Goal: Task Accomplishment & Management: Manage account settings

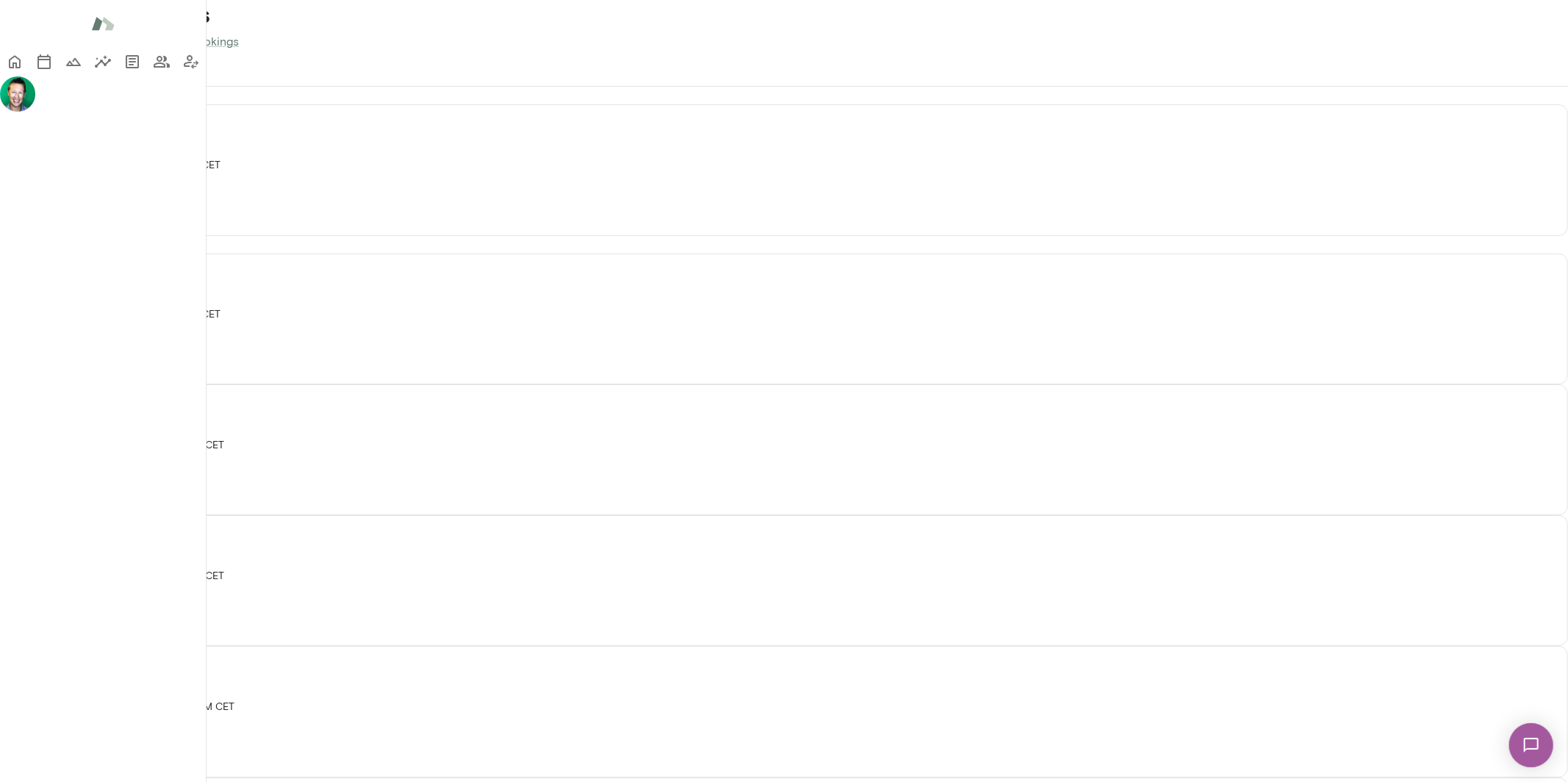
scroll to position [1496, 0]
click at [24, 60] on icon "Home" at bounding box center [14, 61] width 17 height 17
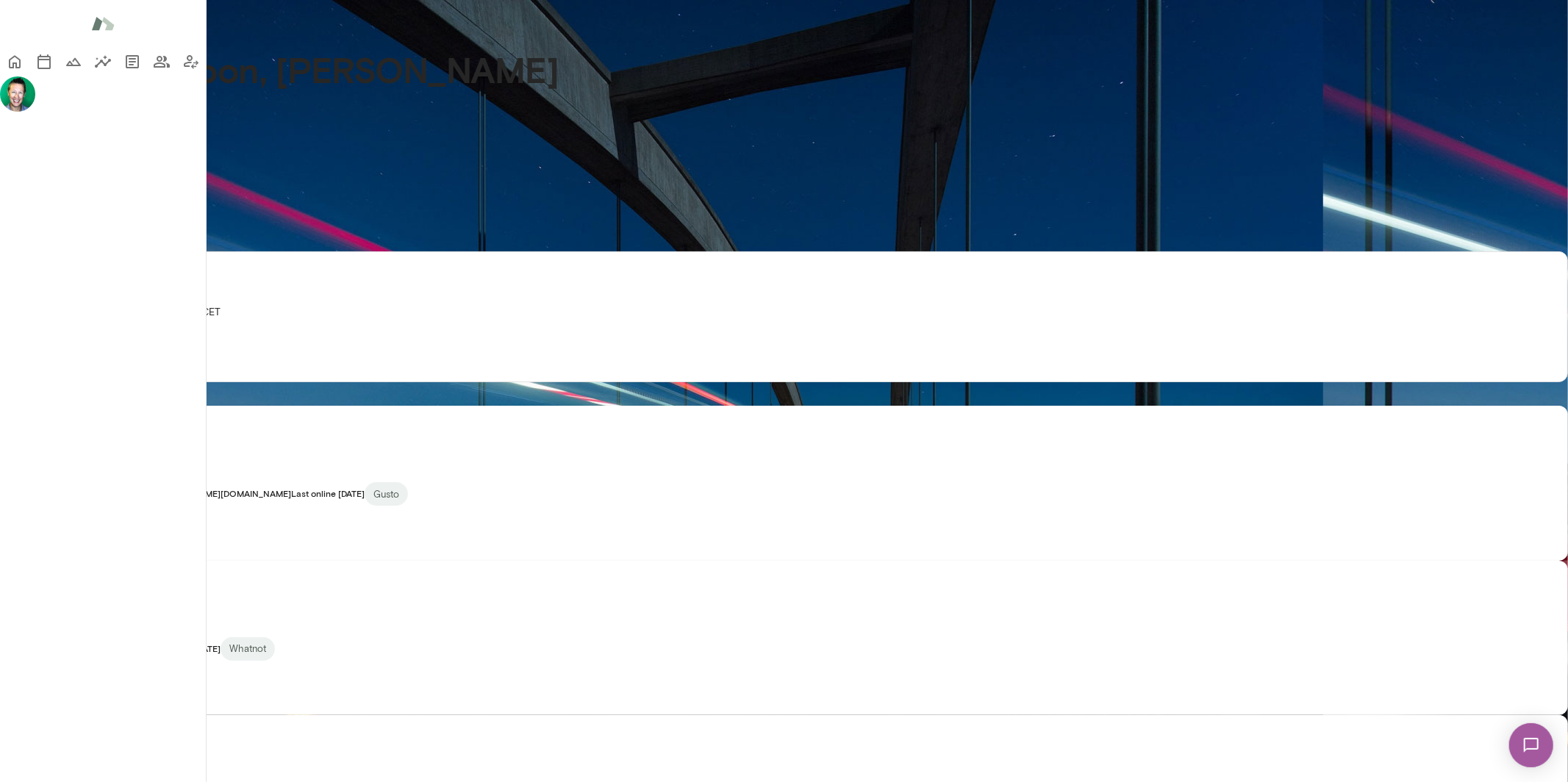
scroll to position [1340, 0]
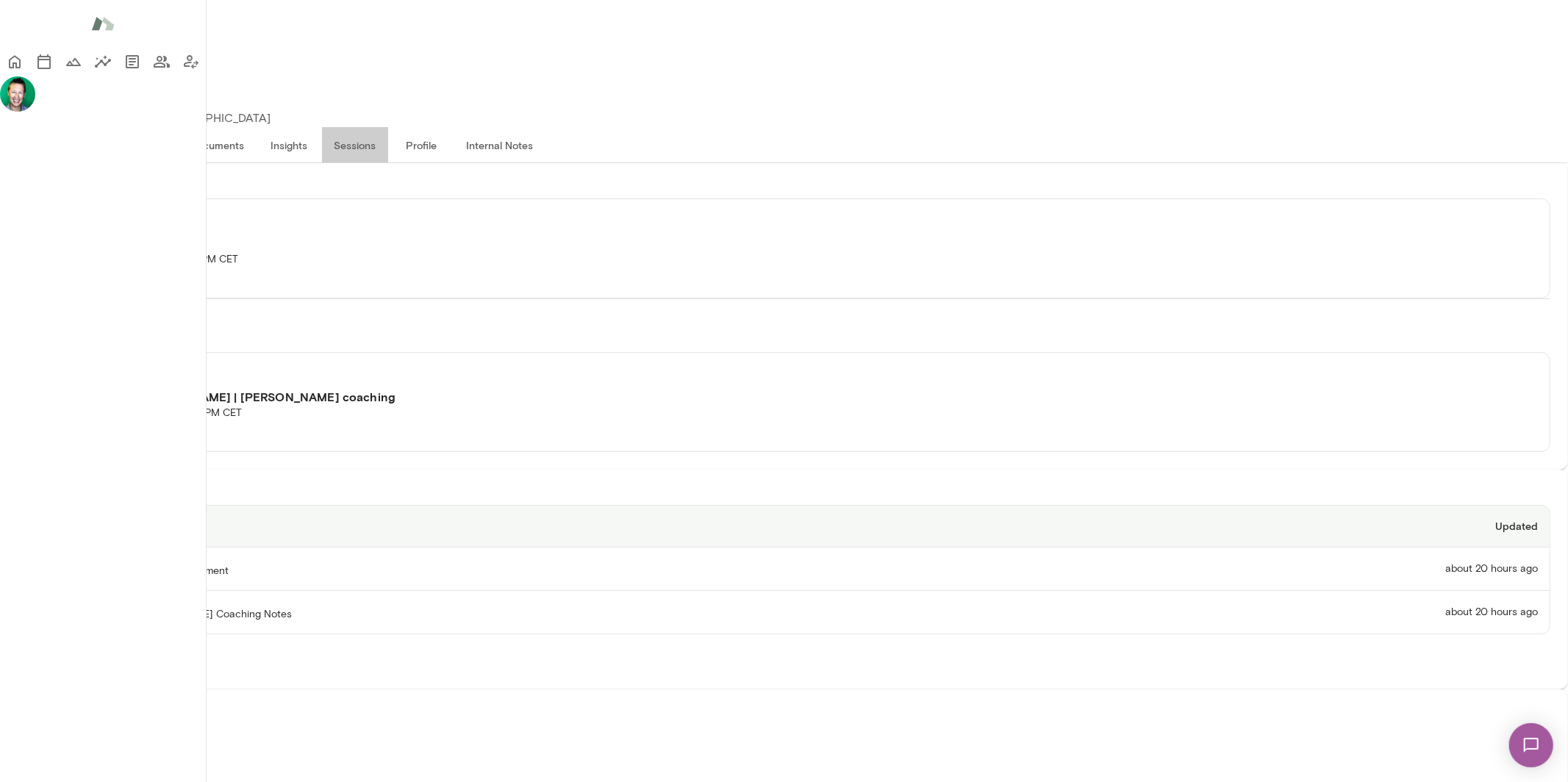
click at [388, 127] on button "Sessions" at bounding box center [355, 145] width 66 height 36
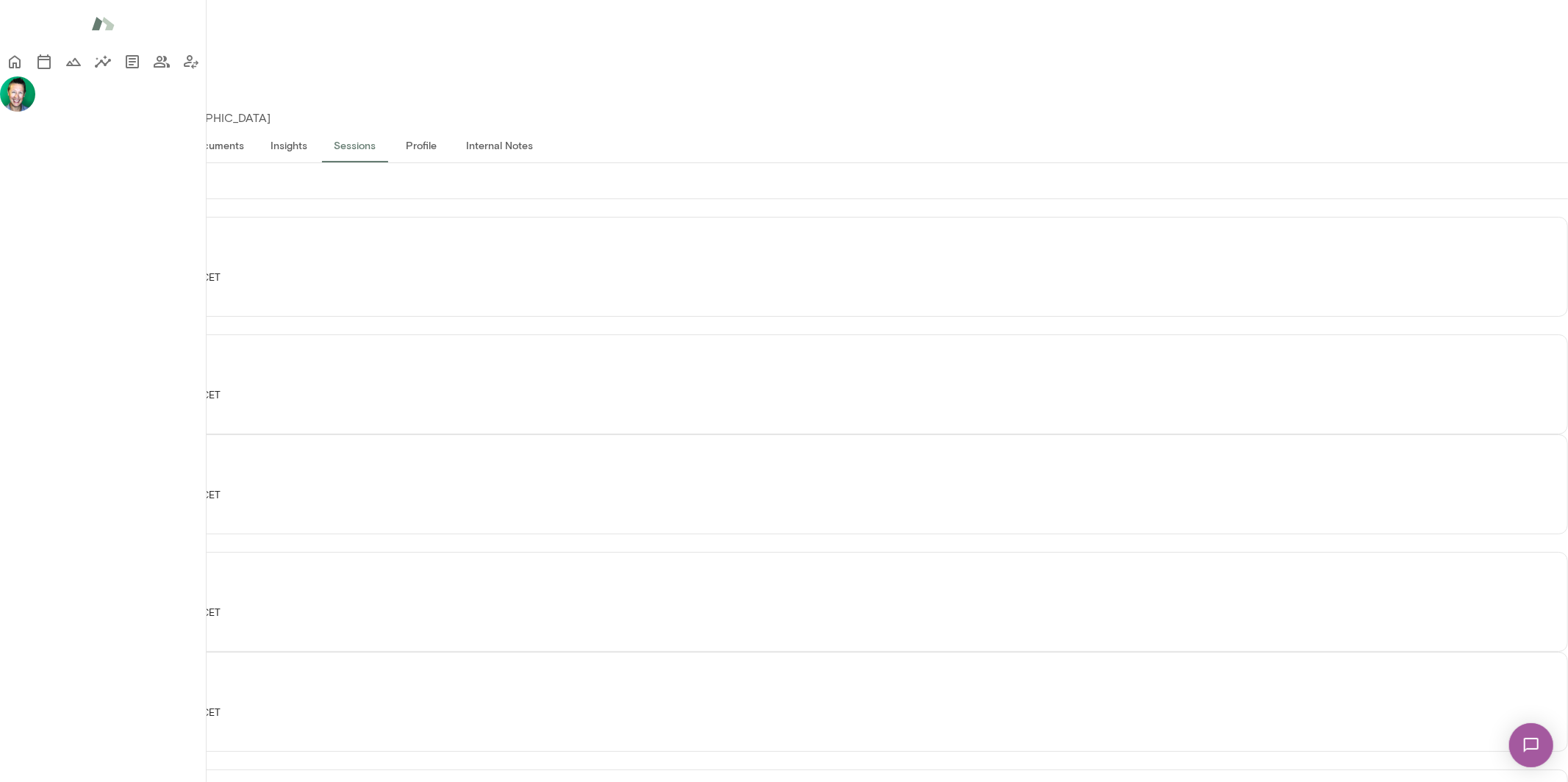
click at [138, 174] on button "Past" at bounding box center [105, 181] width 66 height 36
click at [72, 180] on button "Upcoming" at bounding box center [36, 181] width 72 height 36
click at [25, 510] on icon "button" at bounding box center [16, 518] width 17 height 17
click at [1368, 396] on div at bounding box center [784, 391] width 1568 height 782
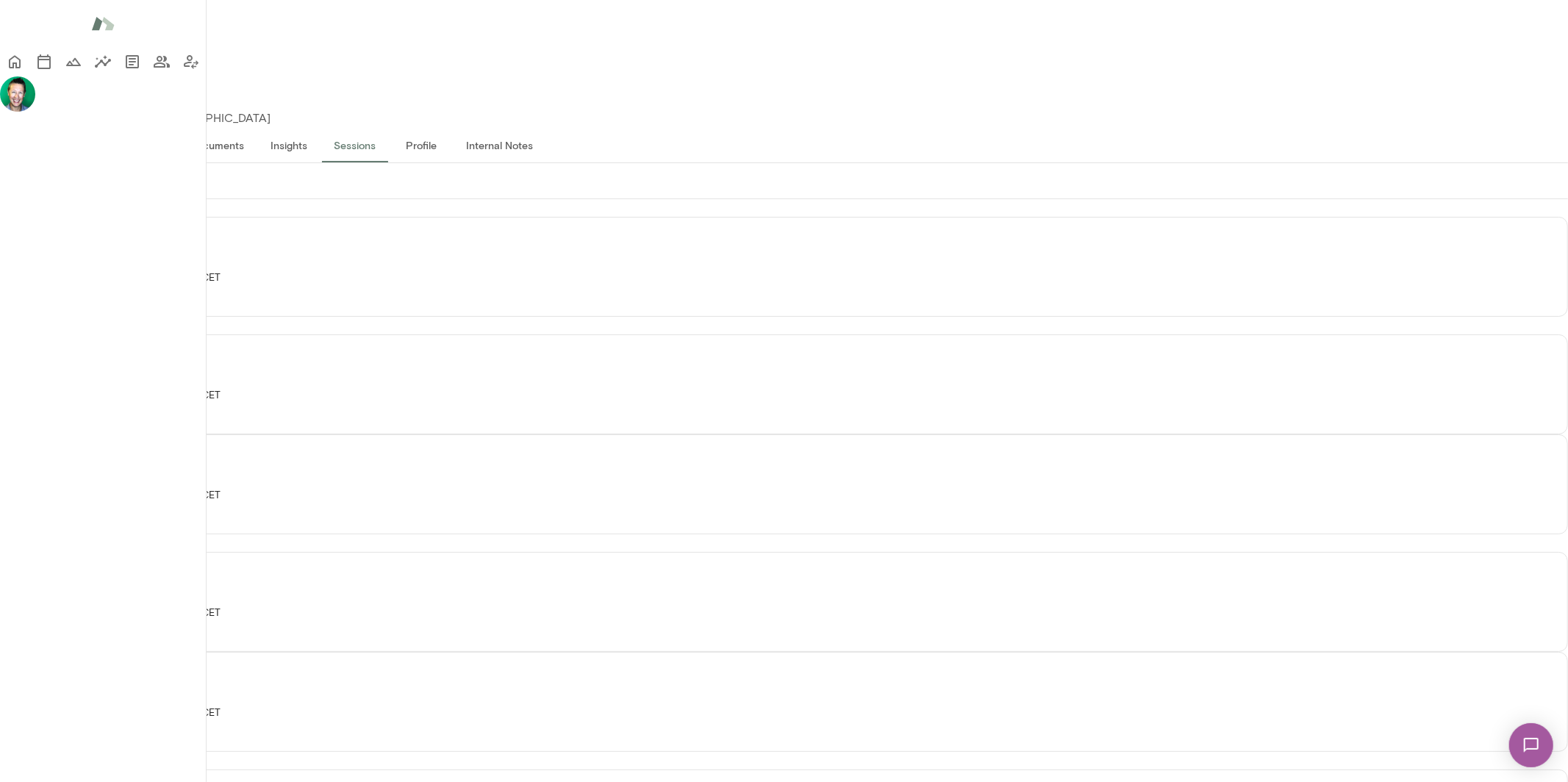
scroll to position [0, 0]
click at [25, 510] on icon "button" at bounding box center [16, 518] width 17 height 17
click at [1306, 460] on div at bounding box center [784, 391] width 1568 height 782
click at [24, 62] on icon "Home" at bounding box center [14, 61] width 17 height 17
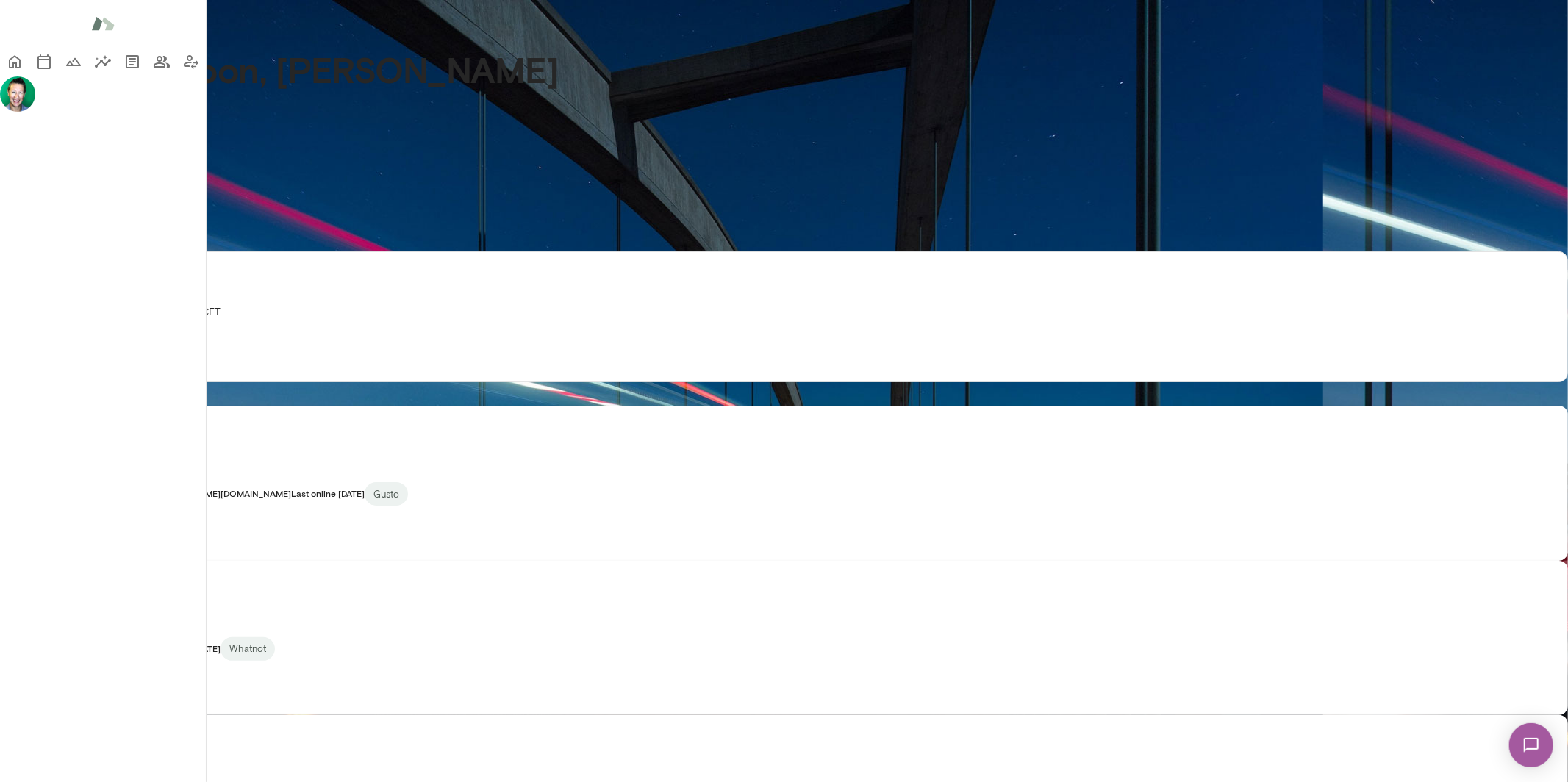
scroll to position [1170, 0]
click at [1534, 740] on img at bounding box center [1530, 744] width 60 height 60
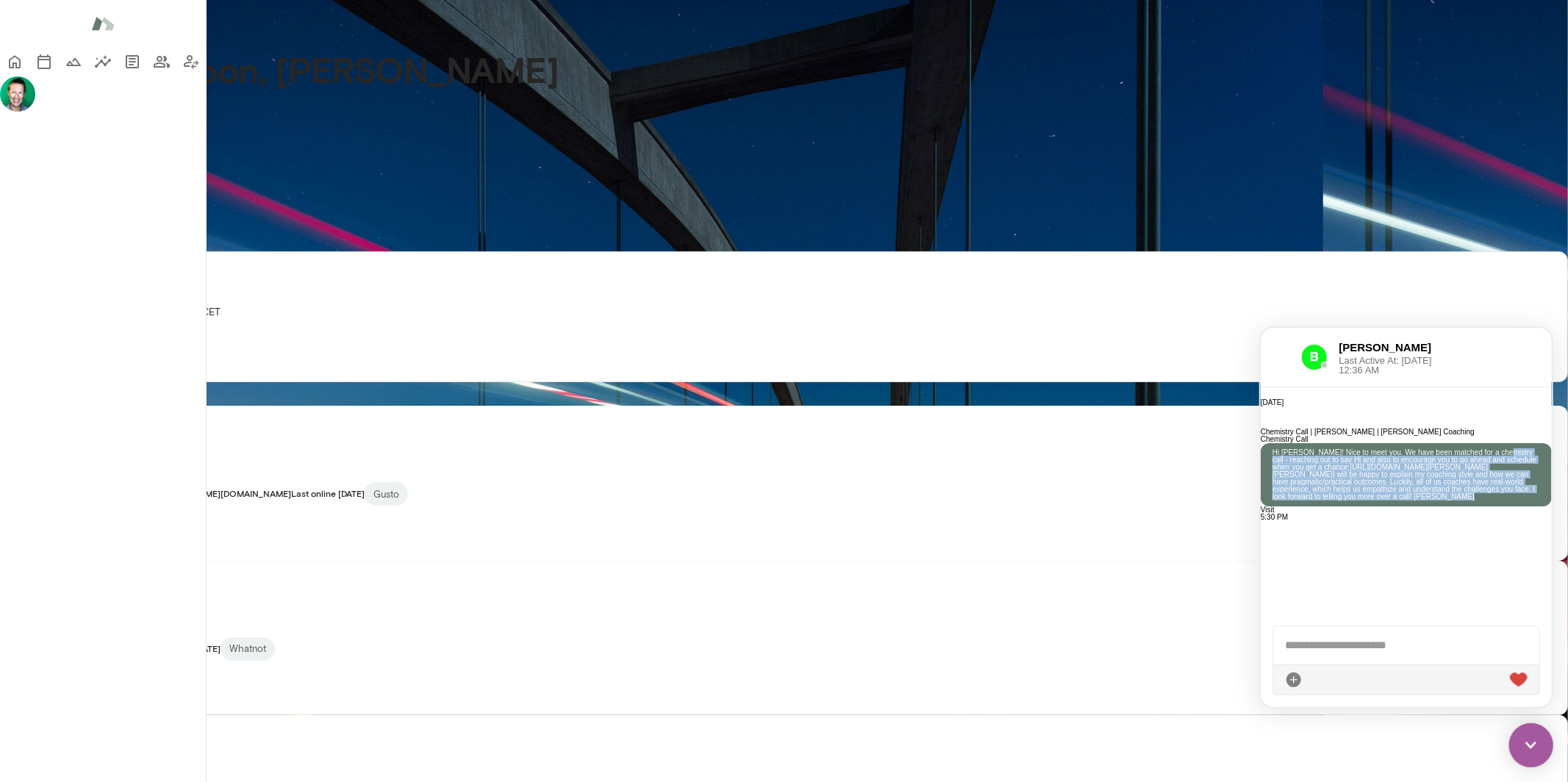
scroll to position [68, 0]
drag, startPoint x: 1431, startPoint y: 536, endPoint x: 1386, endPoint y: 560, distance: 51.0
click at [1386, 500] on p "Hi [PERSON_NAME]! Nice to meet you. We have been matched for a chemistry call -…" at bounding box center [1406, 474] width 268 height 52
copy p "Nice to meet you. We have been matched for a chemistry call - reaching out to s…"
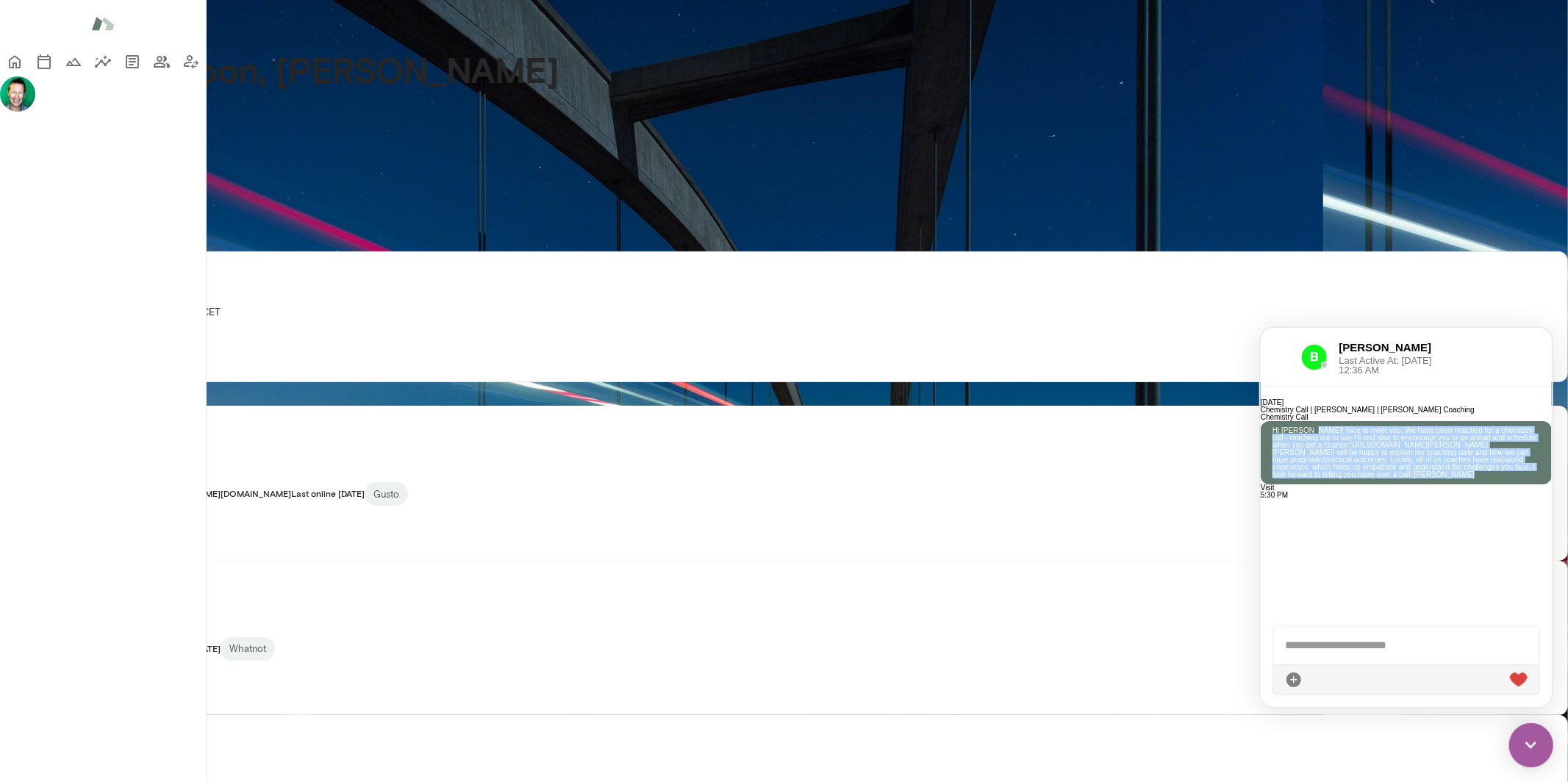
click at [1529, 744] on img at bounding box center [1531, 745] width 44 height 44
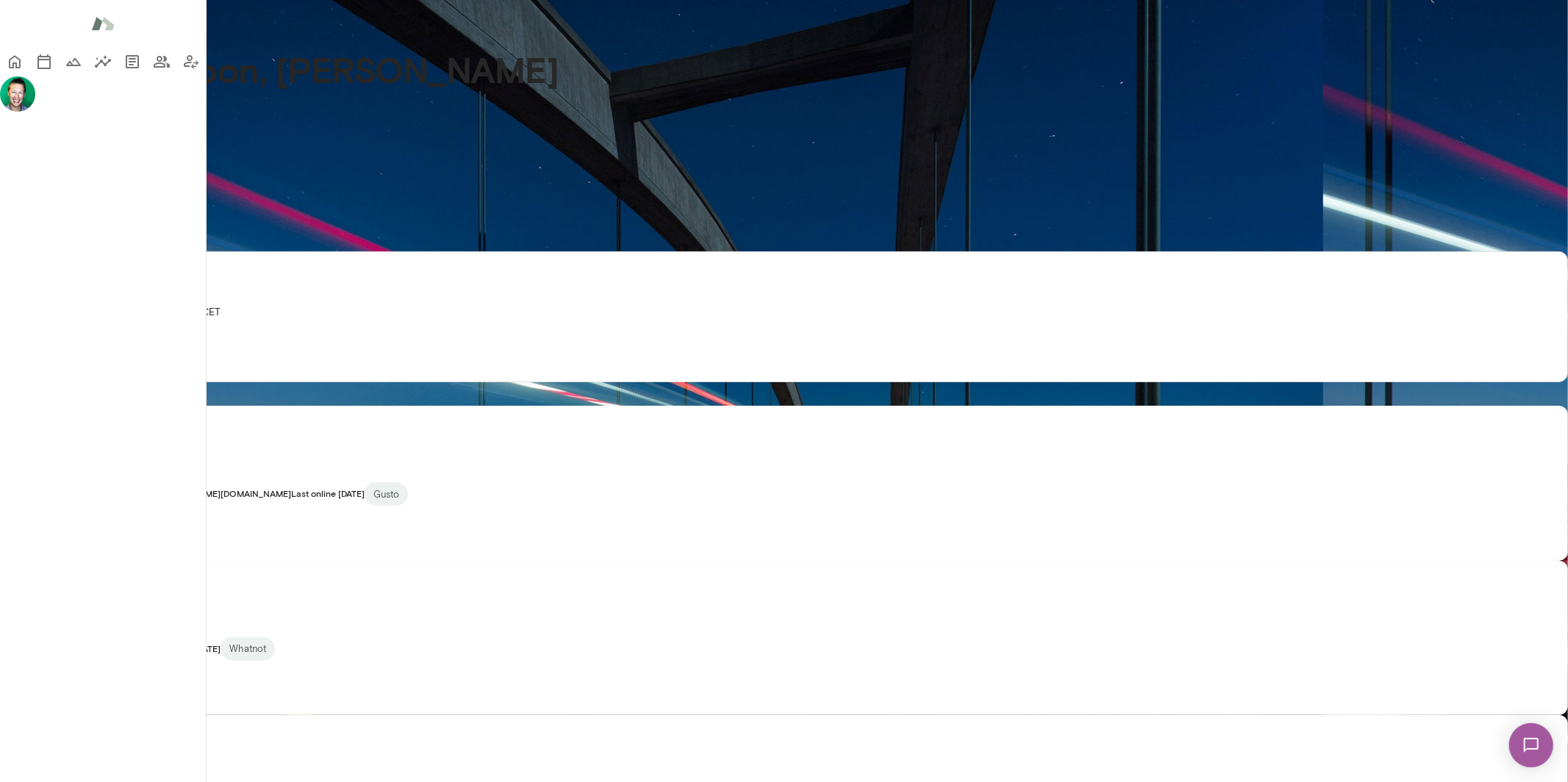
scroll to position [939, 0]
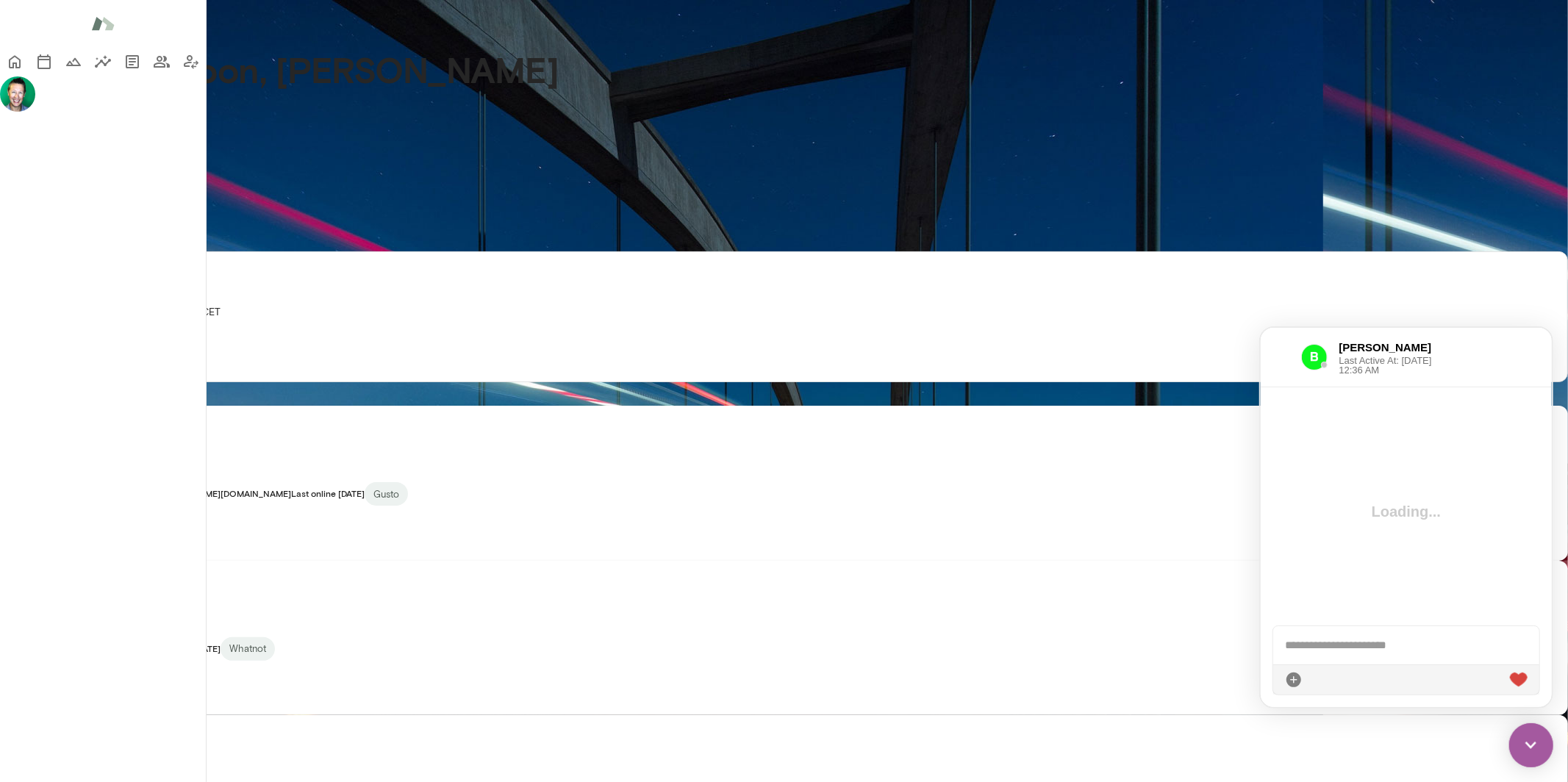
scroll to position [0, 0]
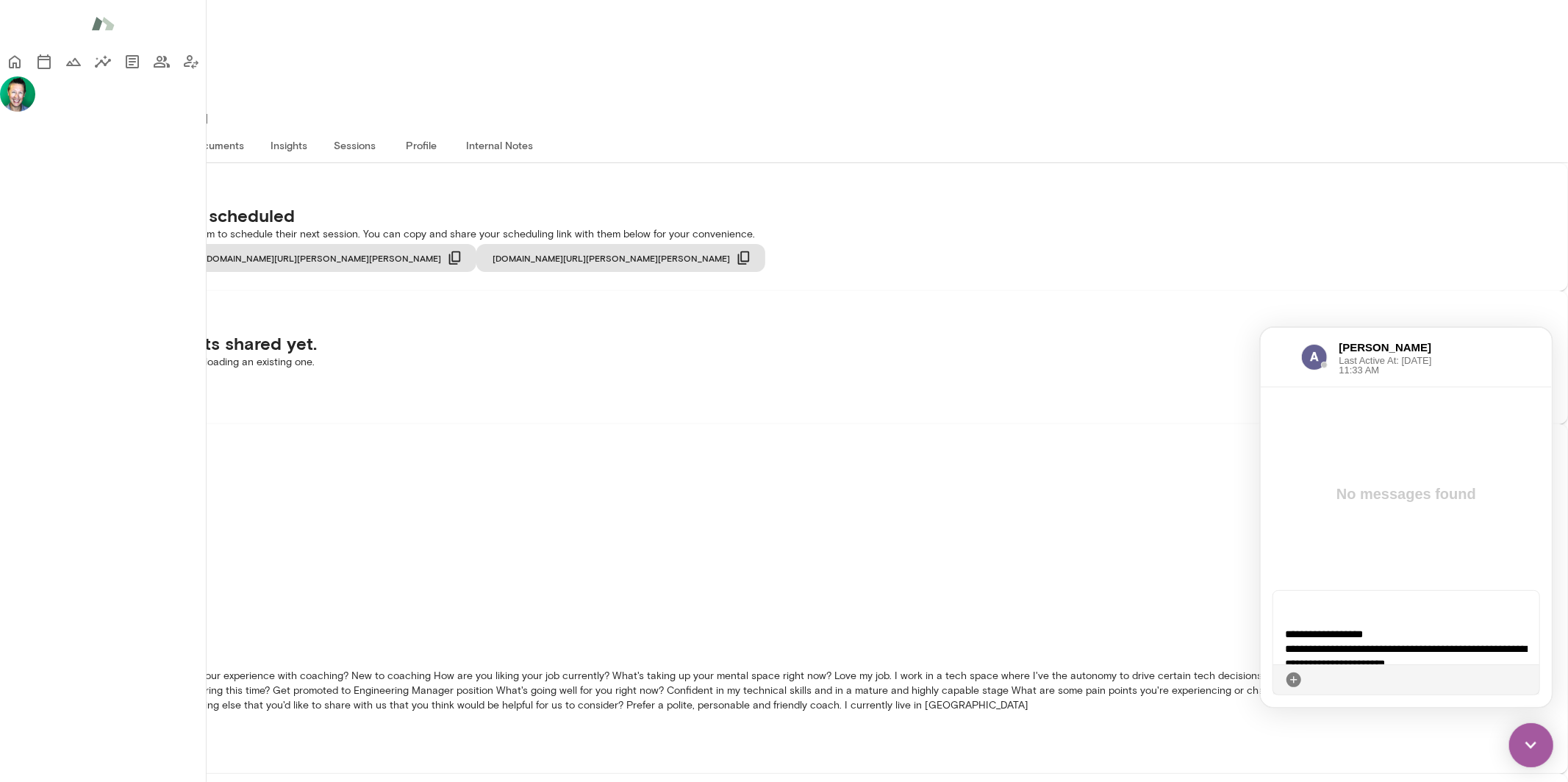
scroll to position [124, 0]
click at [1285, 652] on p "**********" at bounding box center [1403, 684] width 238 height 118
click at [1388, 649] on div "**********" at bounding box center [1406, 627] width 268 height 74
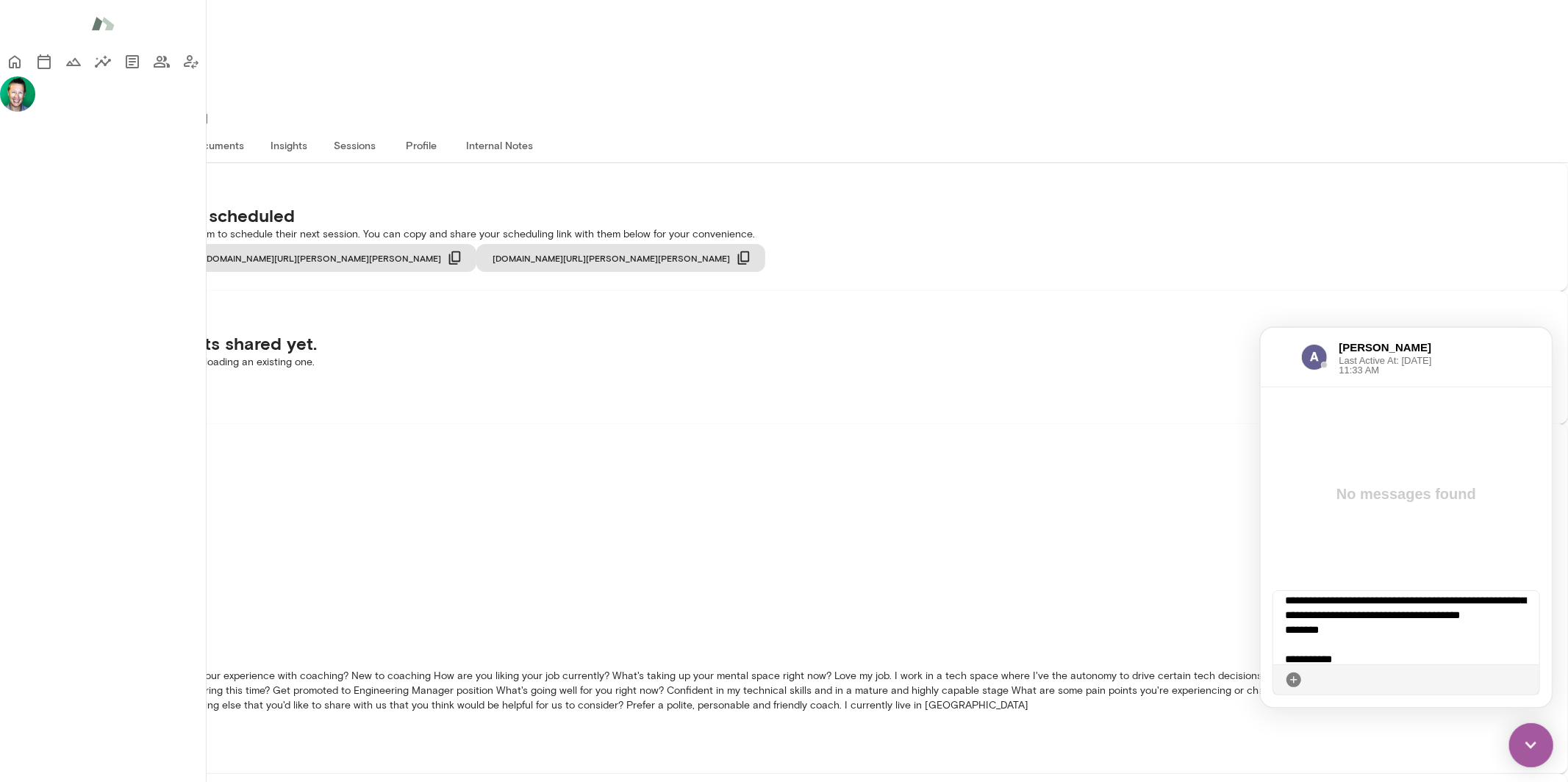
scroll to position [102, 0]
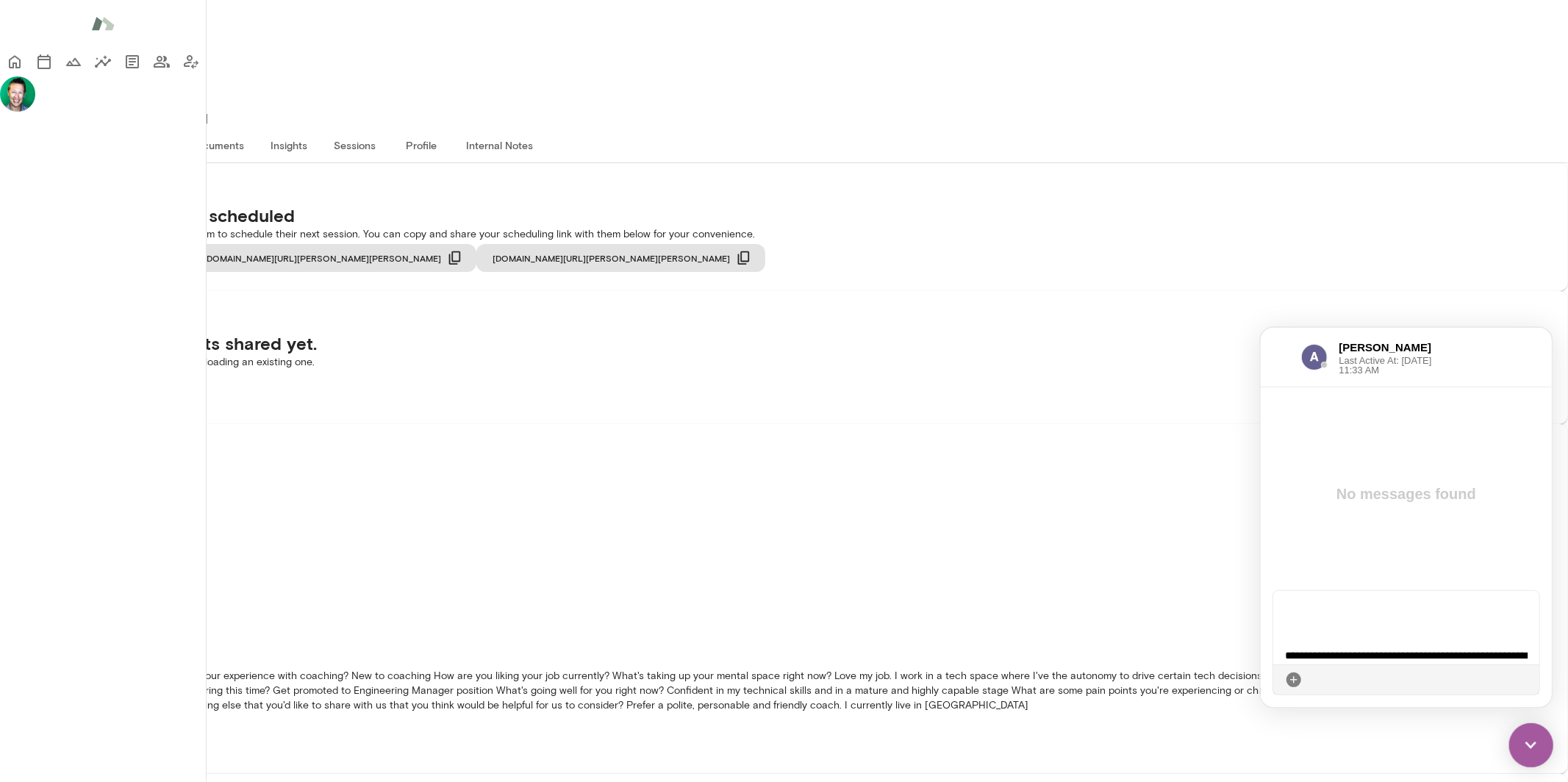
click at [1373, 642] on p at bounding box center [1403, 639] width 238 height 14
click at [1527, 680] on icon at bounding box center [1527, 680] width 0 height 0
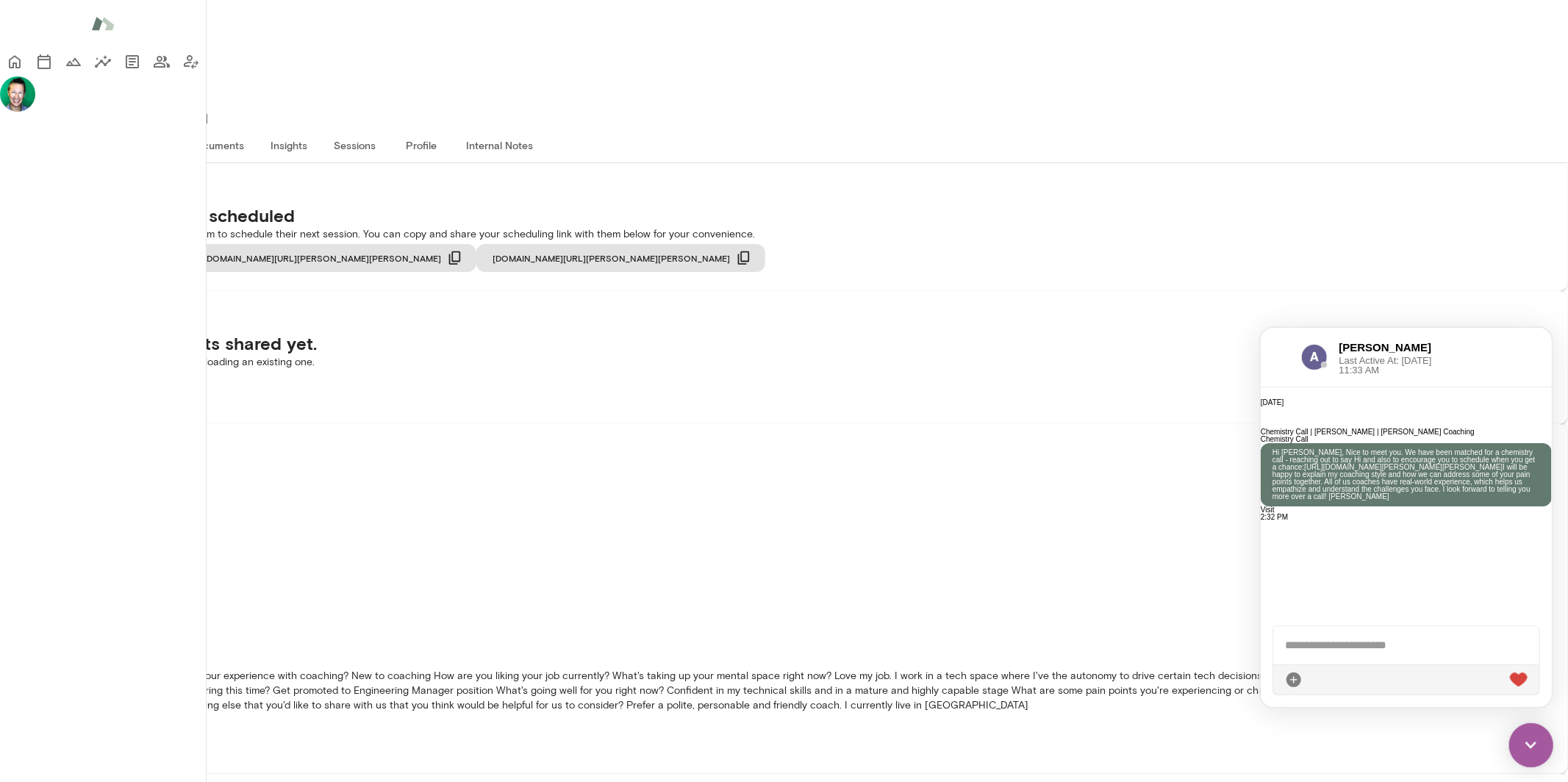
scroll to position [0, 0]
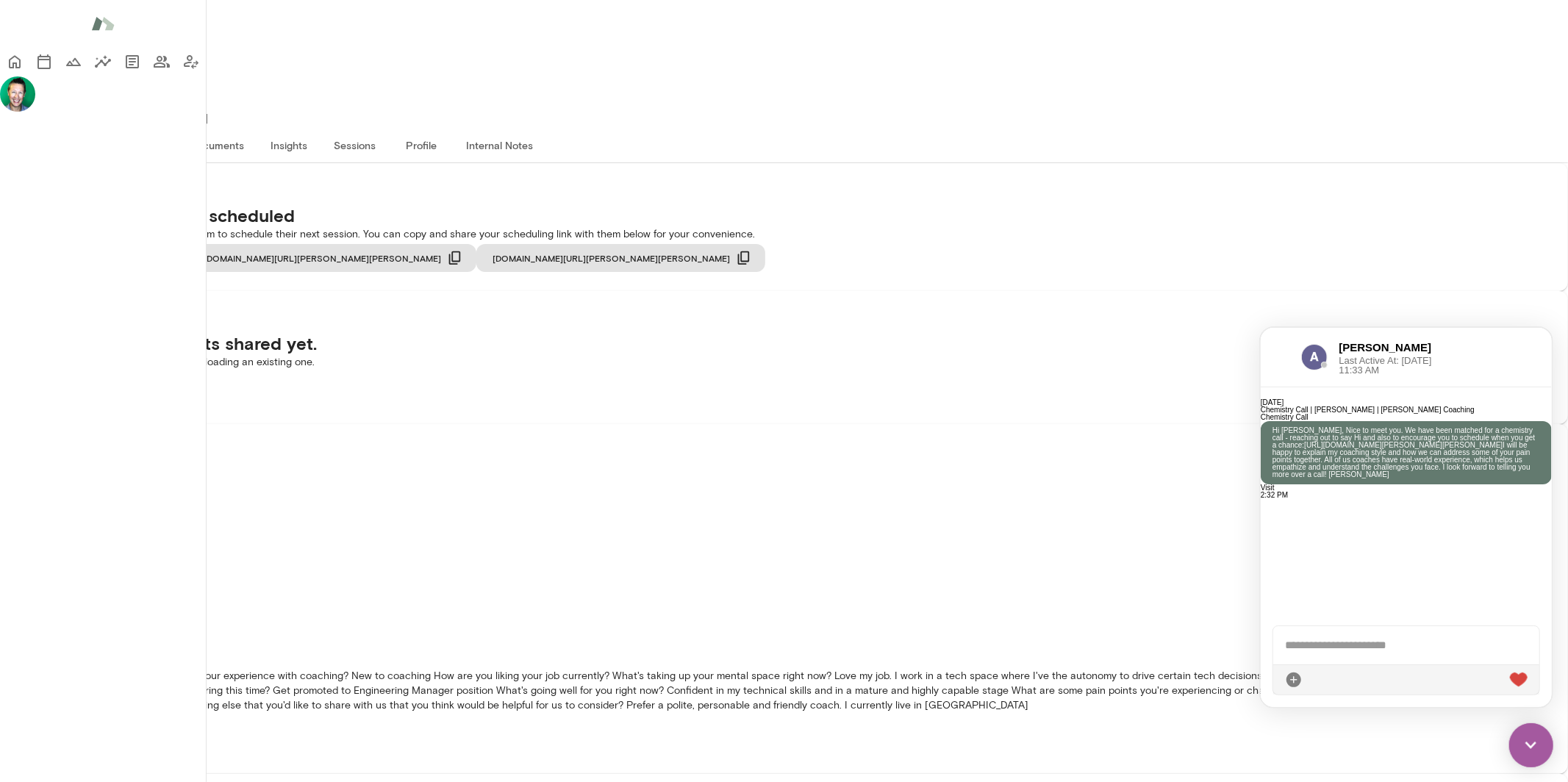
click at [1299, 493] on div "[DATE] Chemistry Call | [PERSON_NAME] | [PERSON_NAME] Coaching Chemistry Call H…" at bounding box center [1406, 500] width 291 height 227
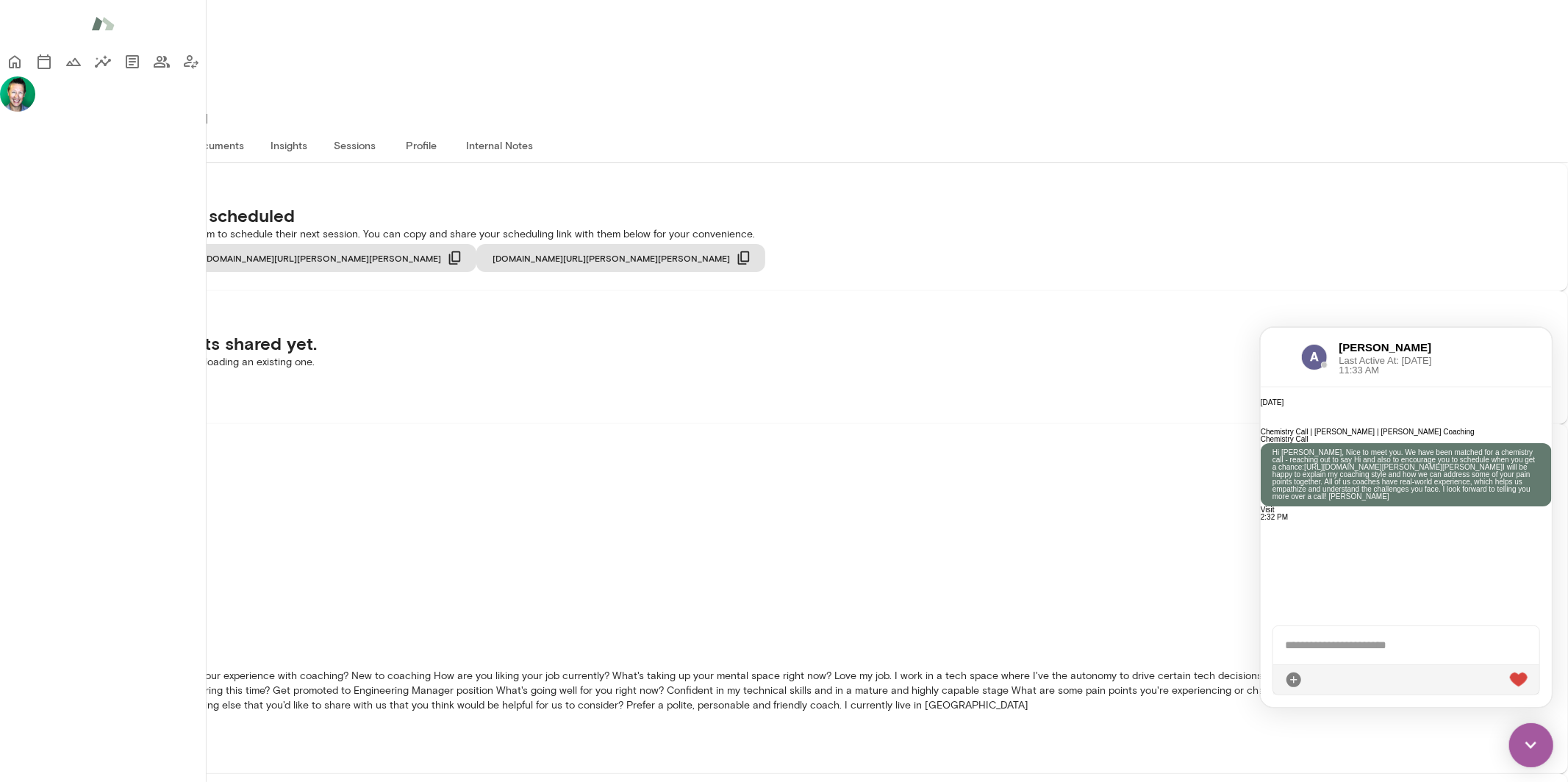
scroll to position [358, 0]
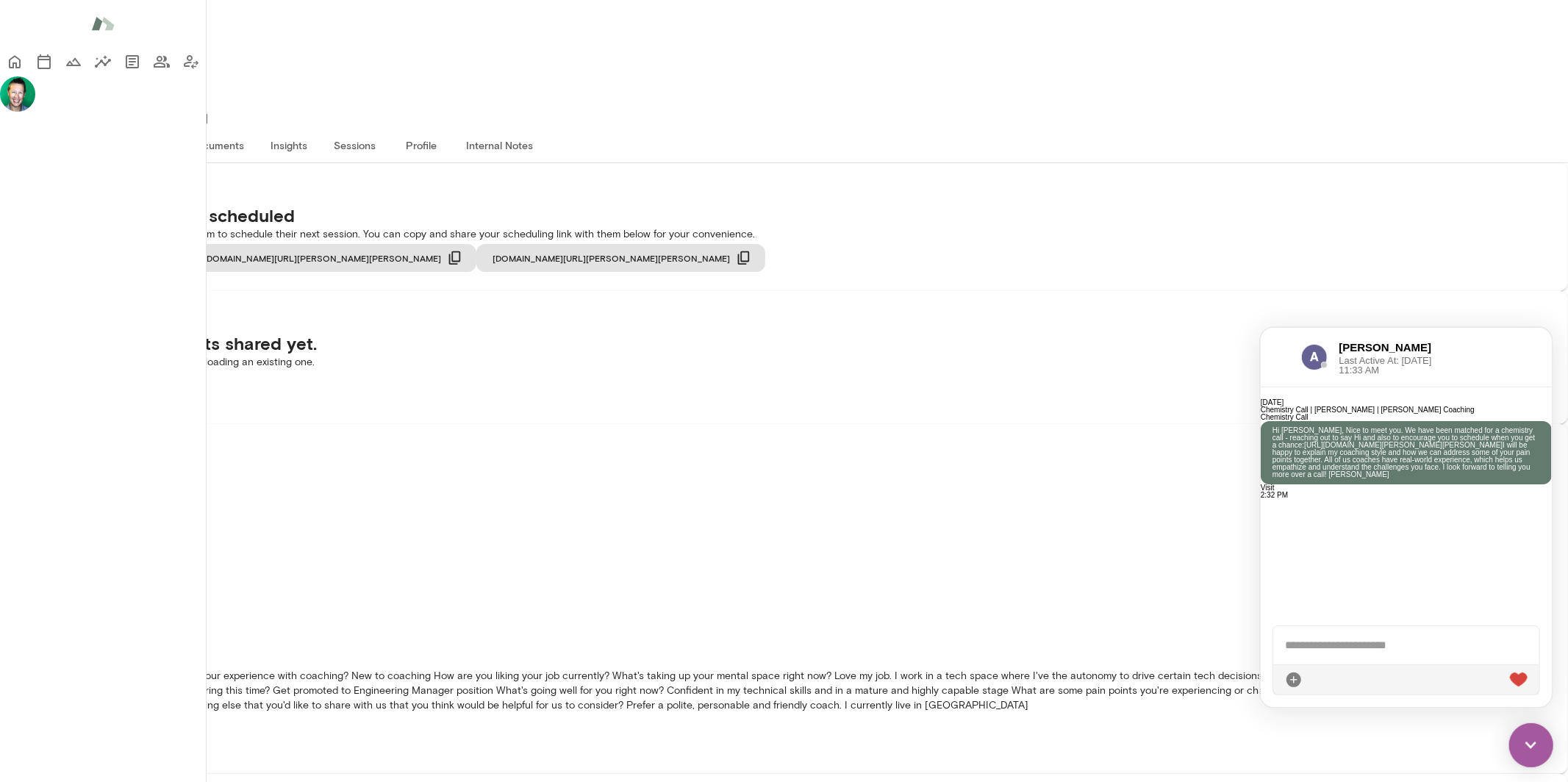
click at [1535, 741] on img at bounding box center [1531, 745] width 44 height 44
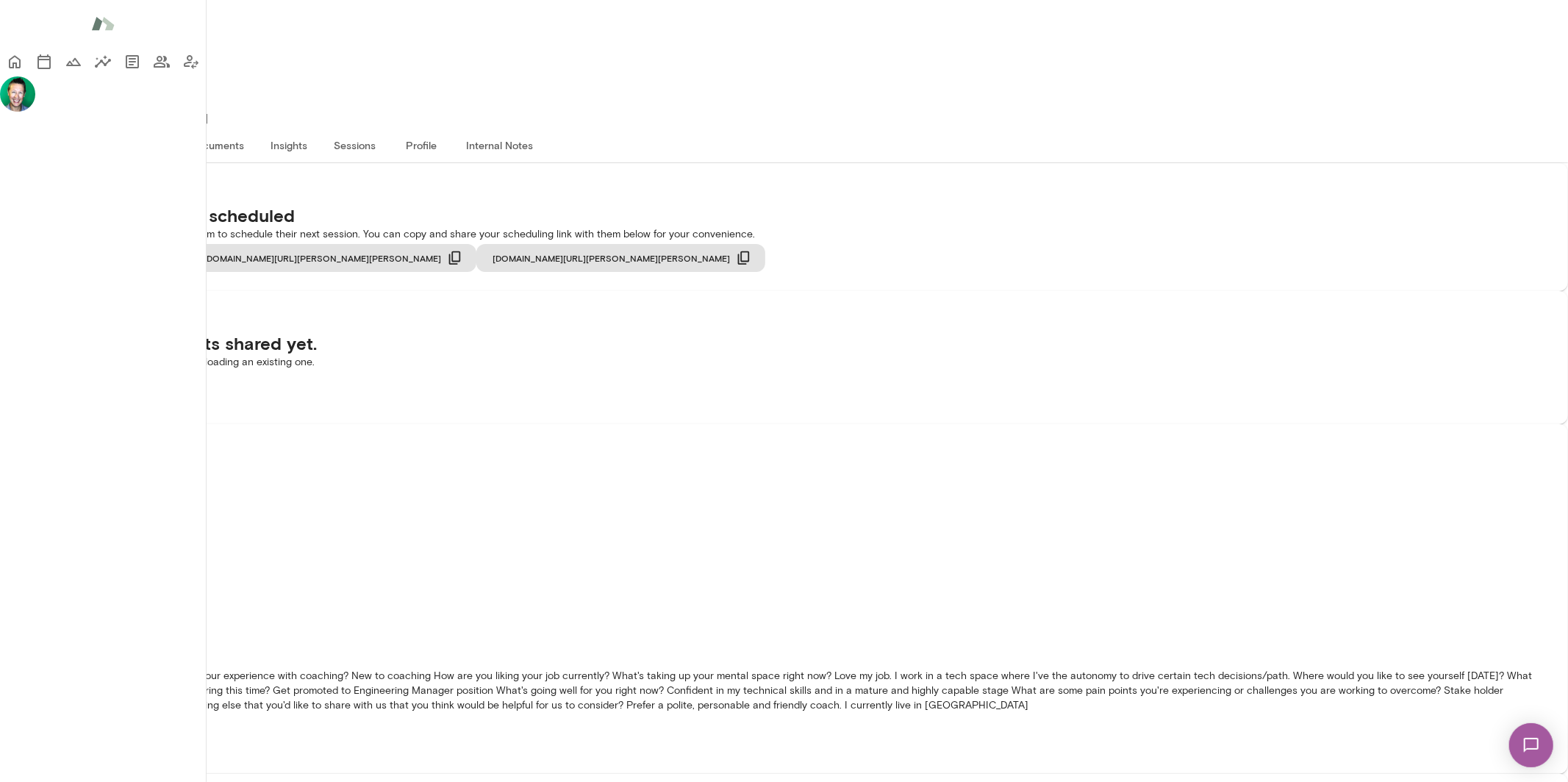
click at [24, 66] on icon "Home" at bounding box center [14, 61] width 17 height 17
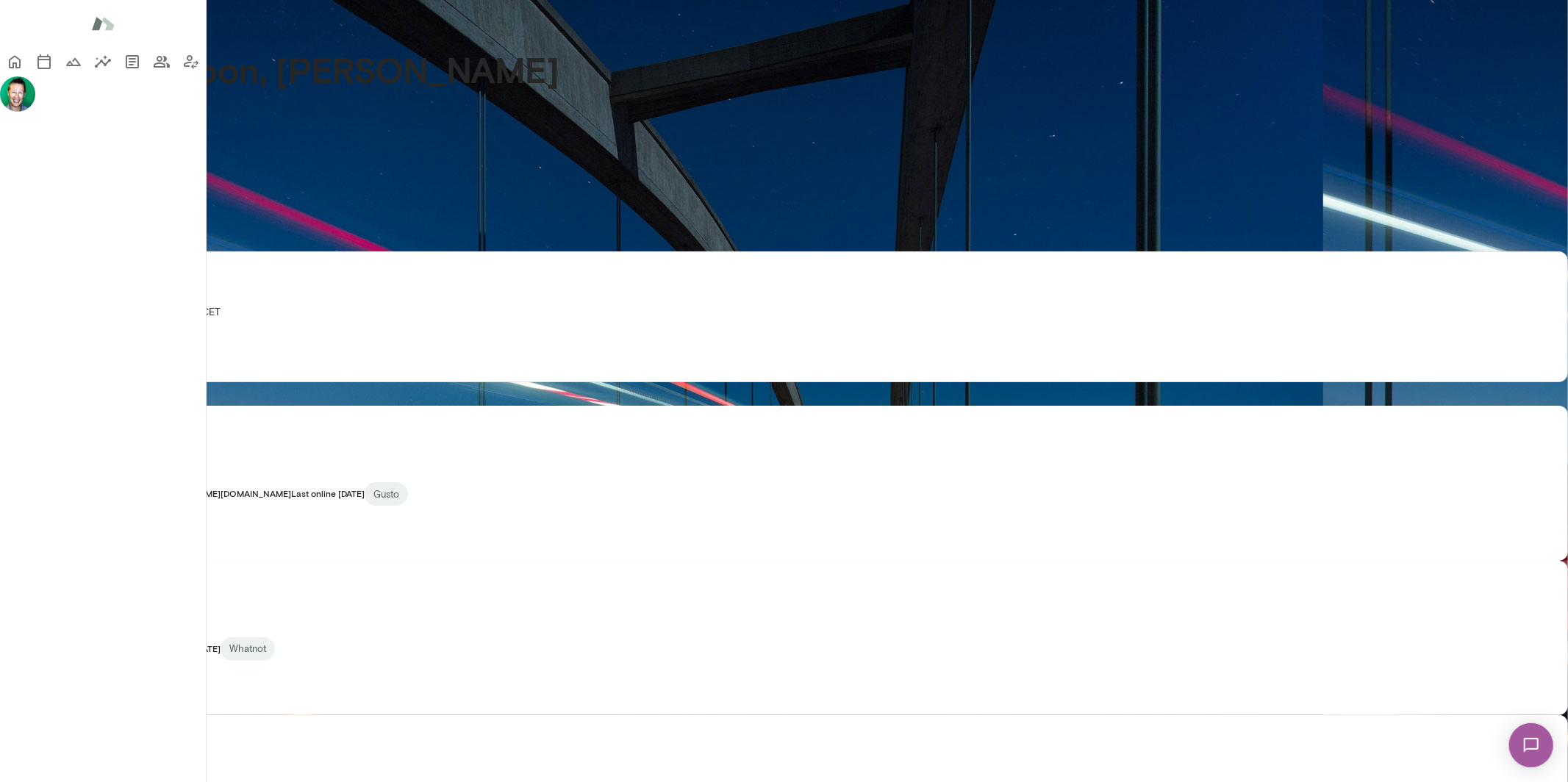
scroll to position [344, 0]
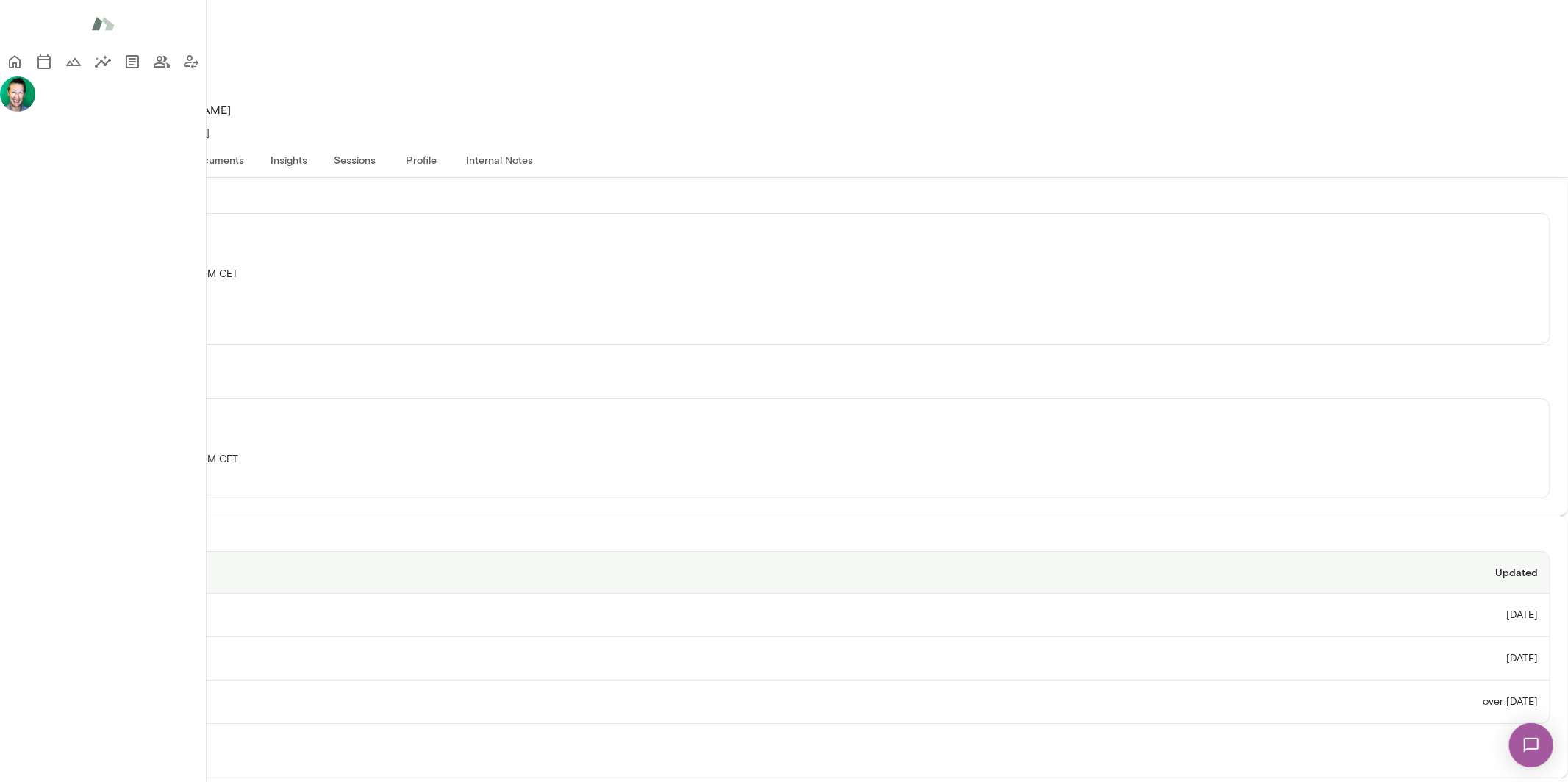
click at [501, 637] on th "1:1 Coaching Notes" at bounding box center [525, 658] width 1014 height 43
click at [1529, 742] on img at bounding box center [1530, 744] width 60 height 60
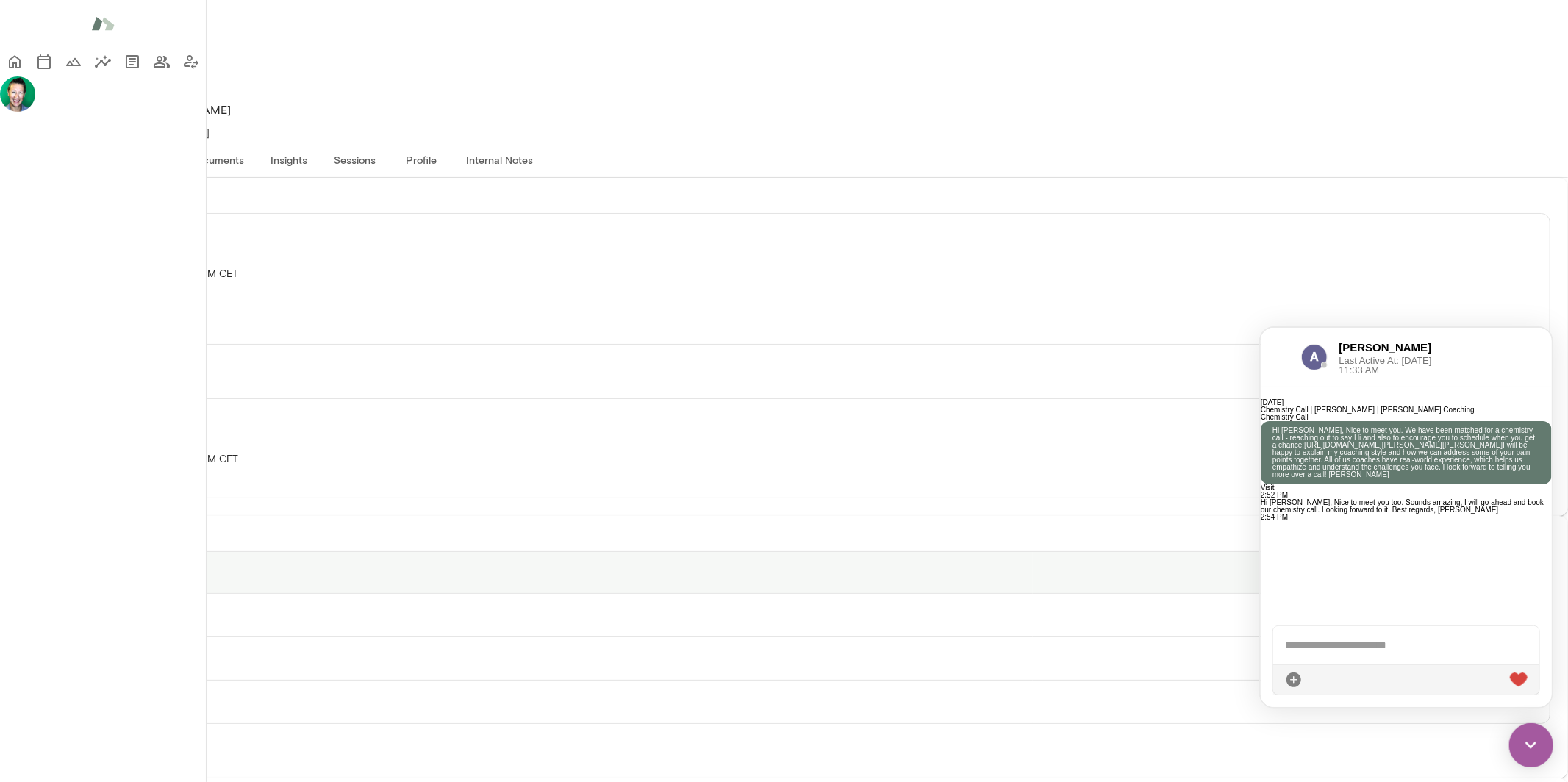
scroll to position [584, 0]
click at [1531, 739] on img at bounding box center [1531, 745] width 44 height 44
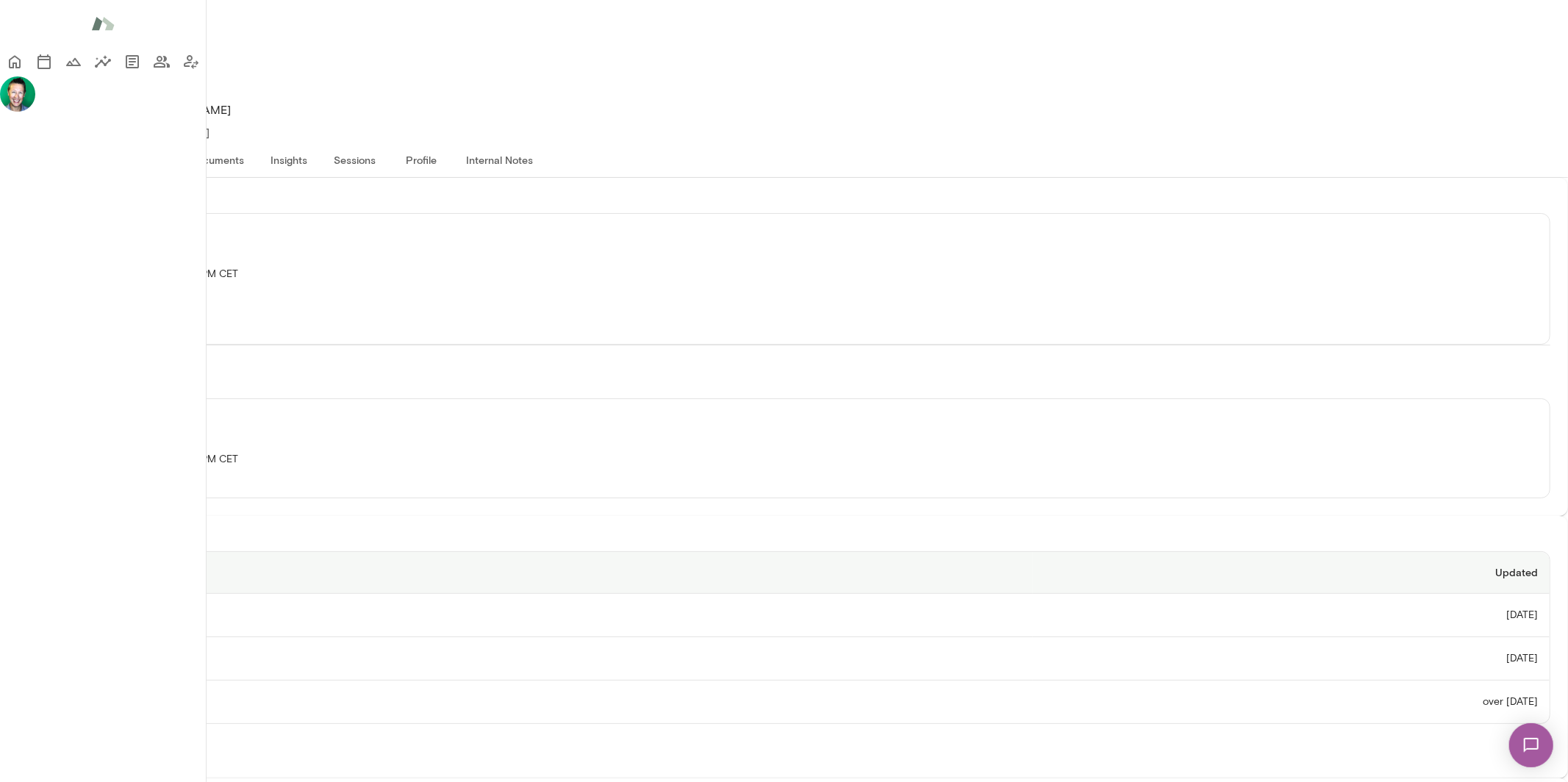
click at [934, 19] on div "[PERSON_NAME] he/him Senior Lead Technologist, [PERSON_NAME] (GMT-05:00) [GEOGR…" at bounding box center [784, 71] width 1568 height 142
click at [20, 65] on icon "Home" at bounding box center [15, 62] width 12 height 13
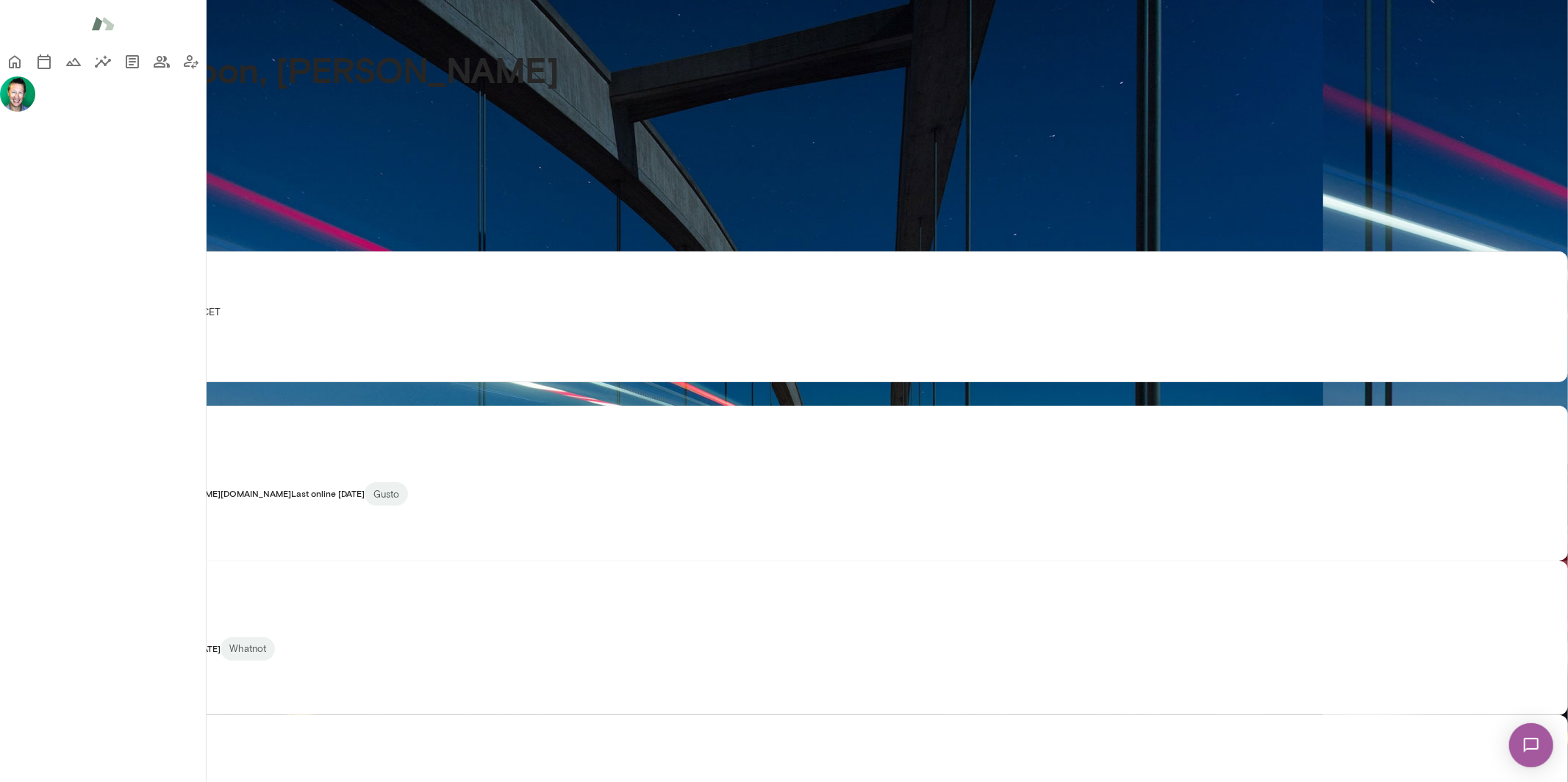
click at [58, 561] on button "View" at bounding box center [29, 545] width 58 height 31
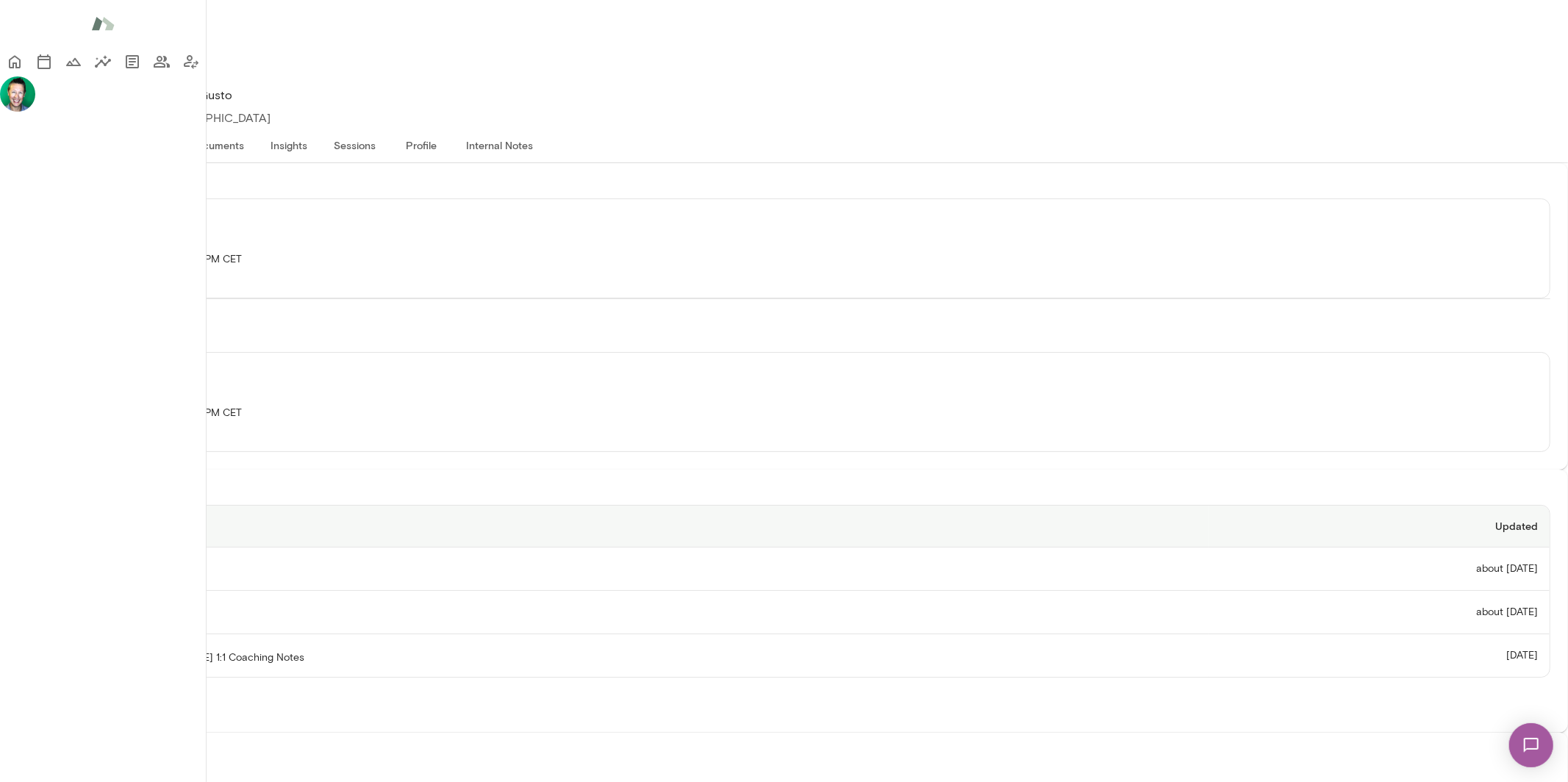
click at [495, 591] on th "CoreValuesExercise.docx" at bounding box center [613, 612] width 1190 height 43
click at [459, 634] on th "[PERSON_NAME]/[PERSON_NAME] 1:1 Coaching Notes" at bounding box center [613, 655] width 1190 height 42
click at [24, 68] on icon "Home" at bounding box center [14, 61] width 17 height 17
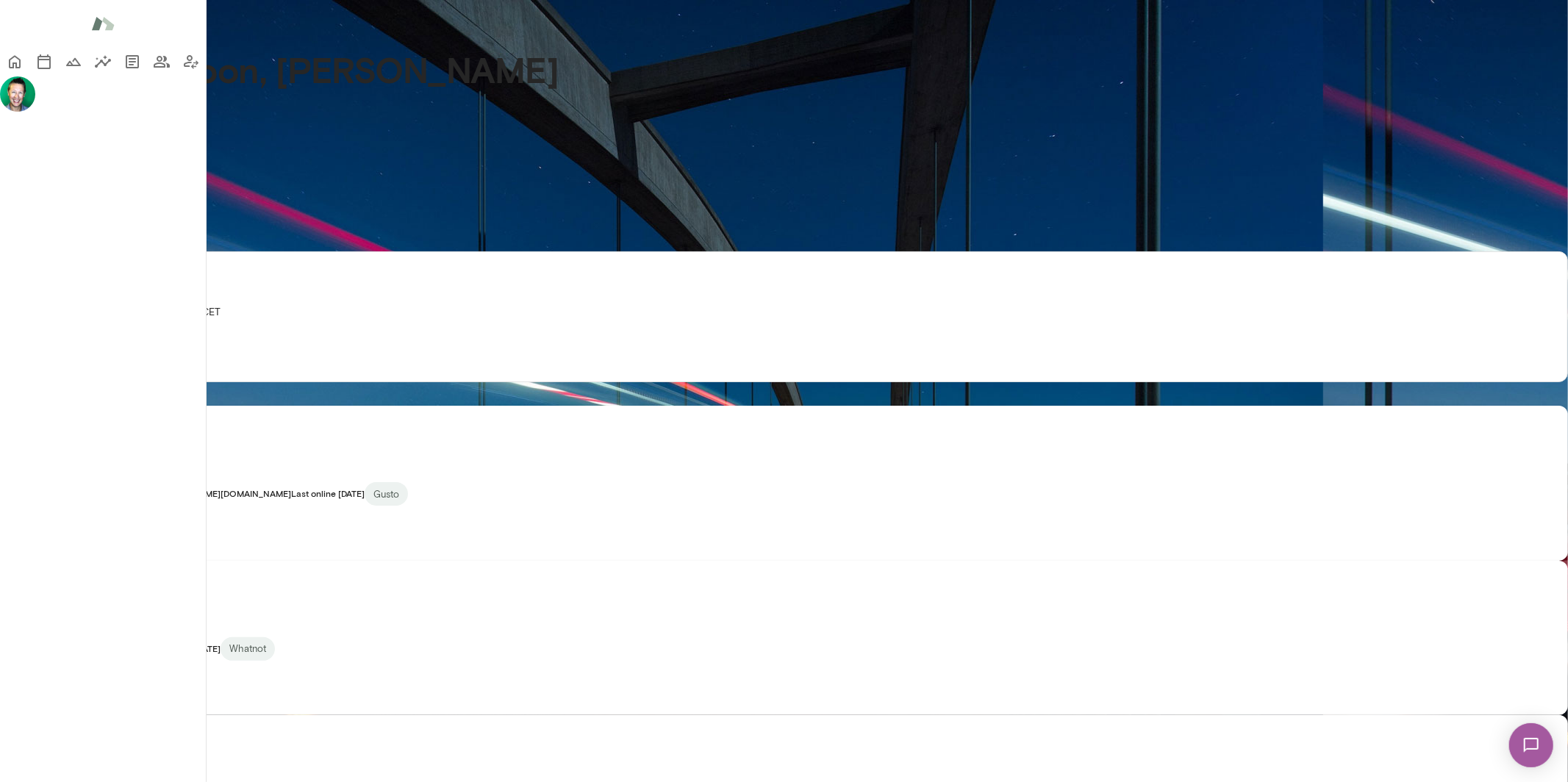
scroll to position [1, 0]
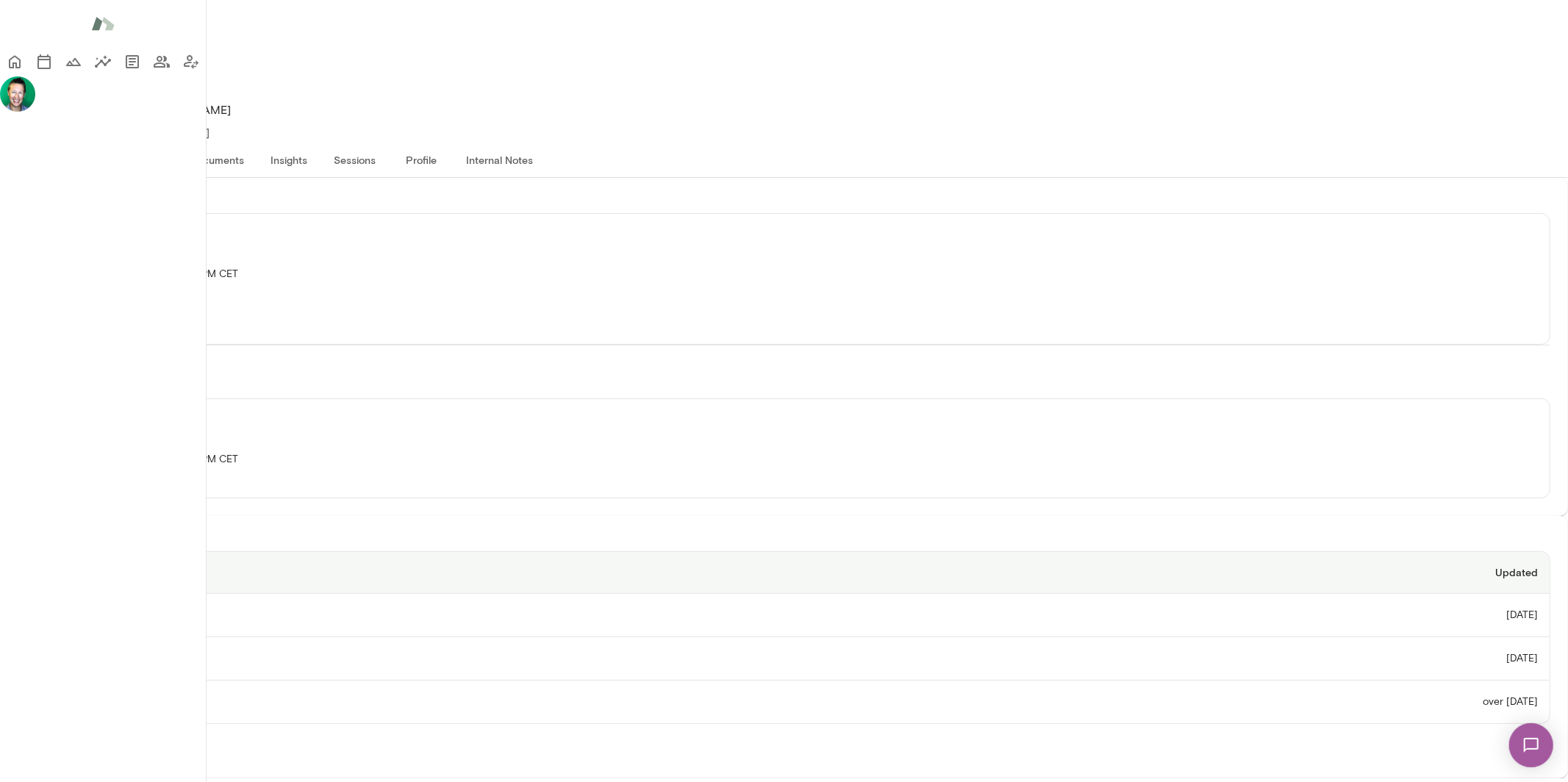
scroll to position [5, 0]
click at [535, 637] on th "1:1 Coaching Notes" at bounding box center [525, 658] width 1014 height 43
click at [20, 59] on icon "Home" at bounding box center [15, 62] width 12 height 13
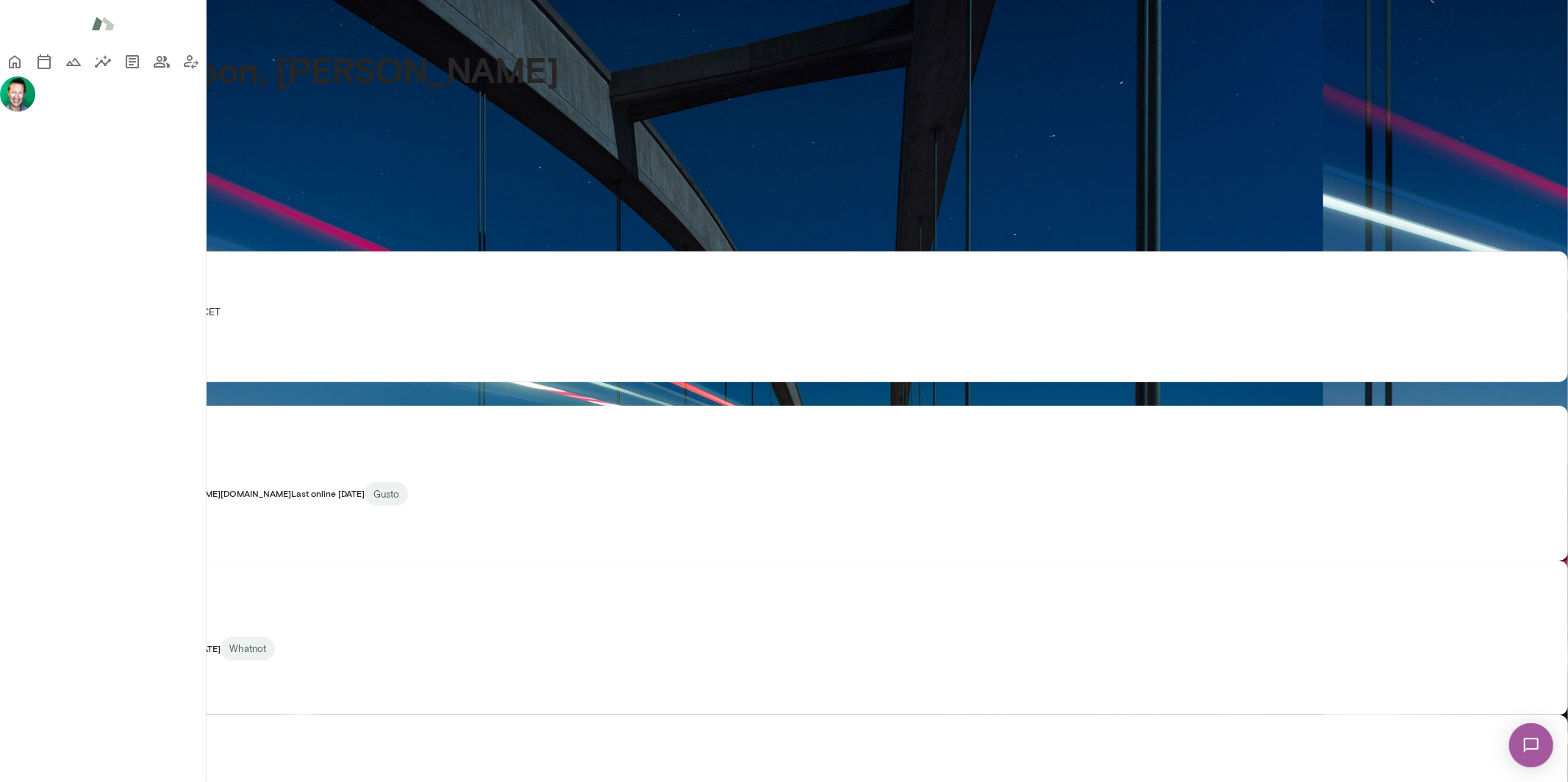
scroll to position [893, 0]
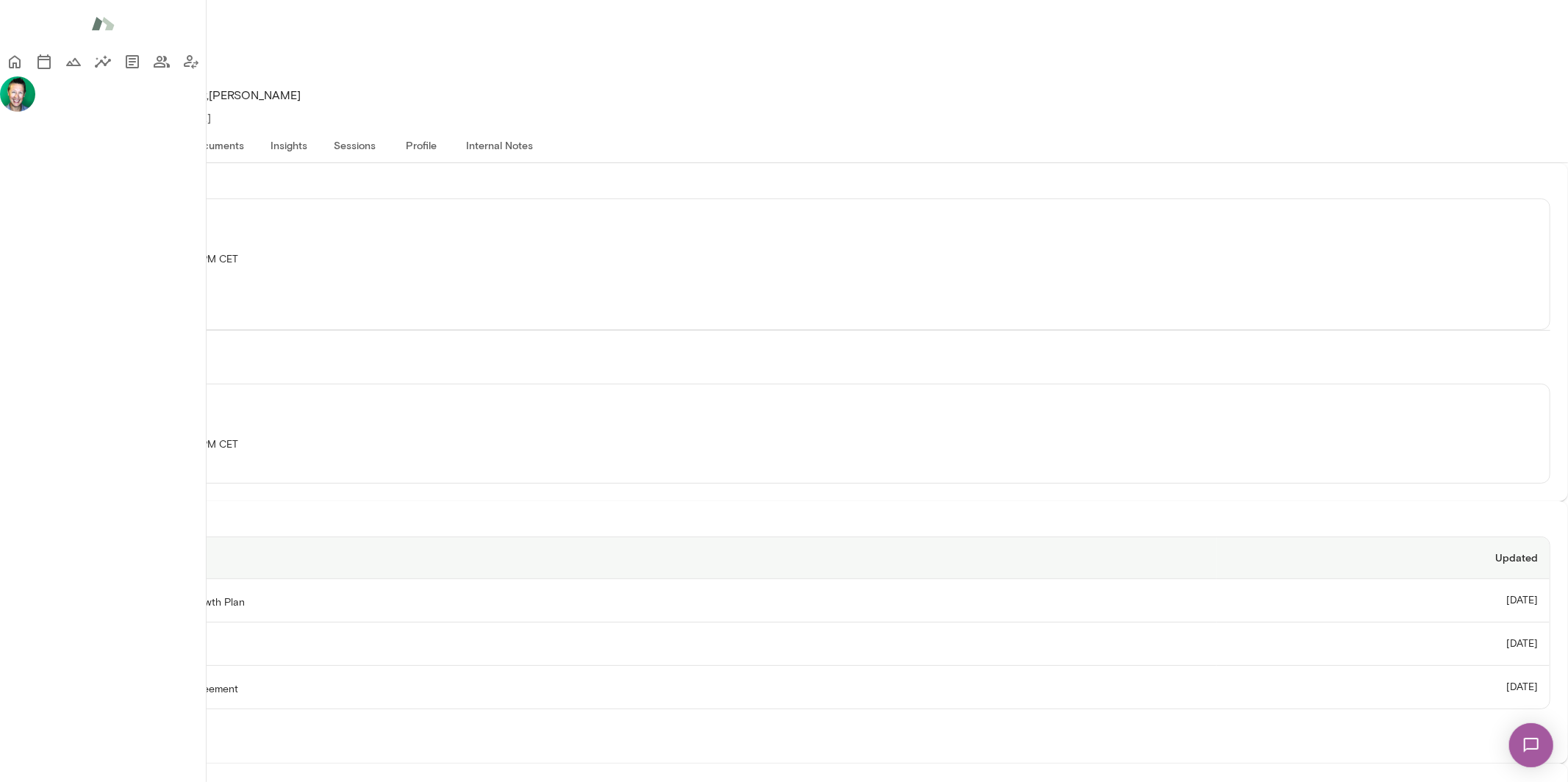
click at [500, 623] on th "1:1 Coaching Notes" at bounding box center [617, 644] width 1199 height 43
click at [20, 66] on icon "Home" at bounding box center [15, 62] width 12 height 13
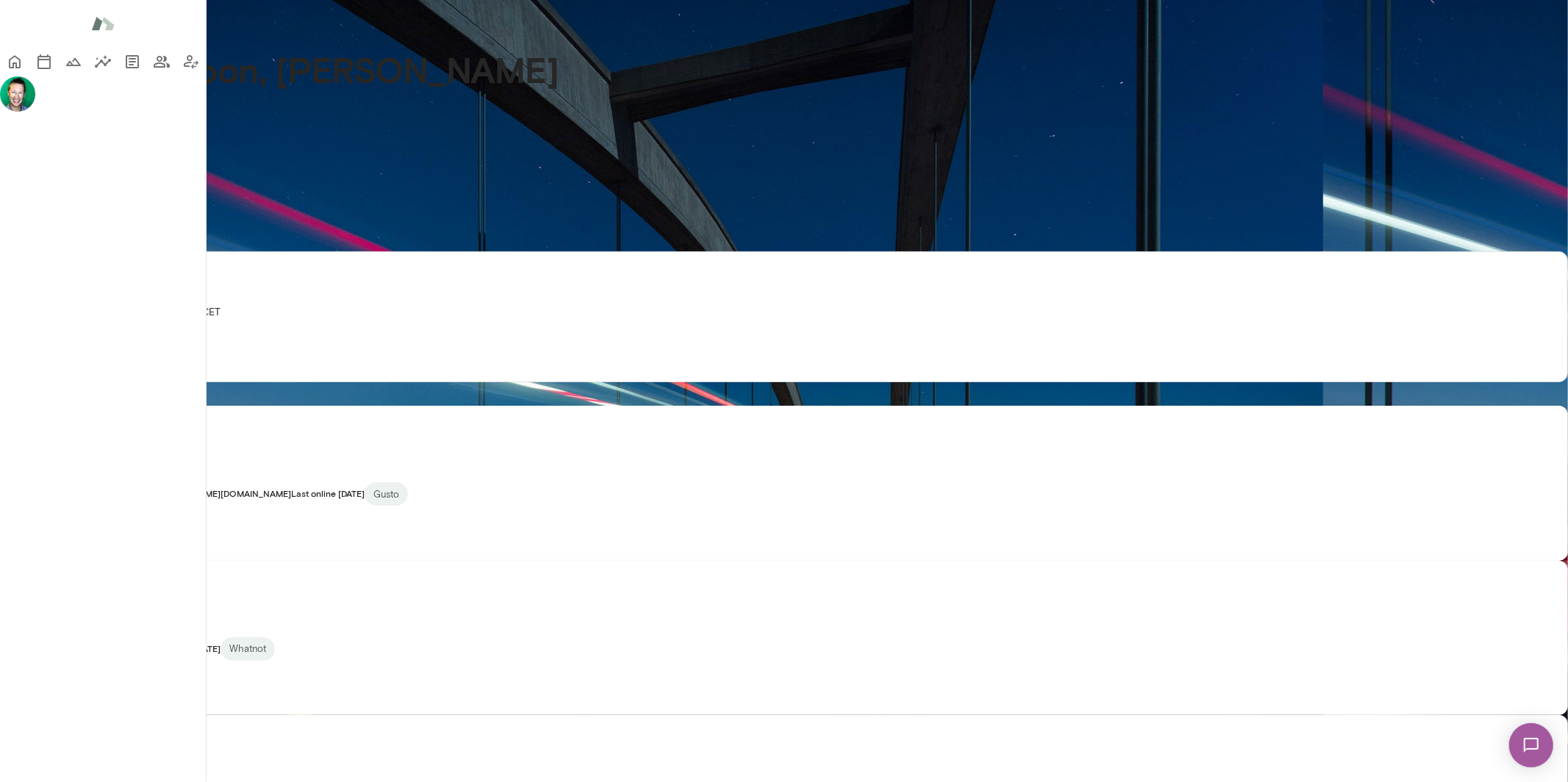
scroll to position [64, 0]
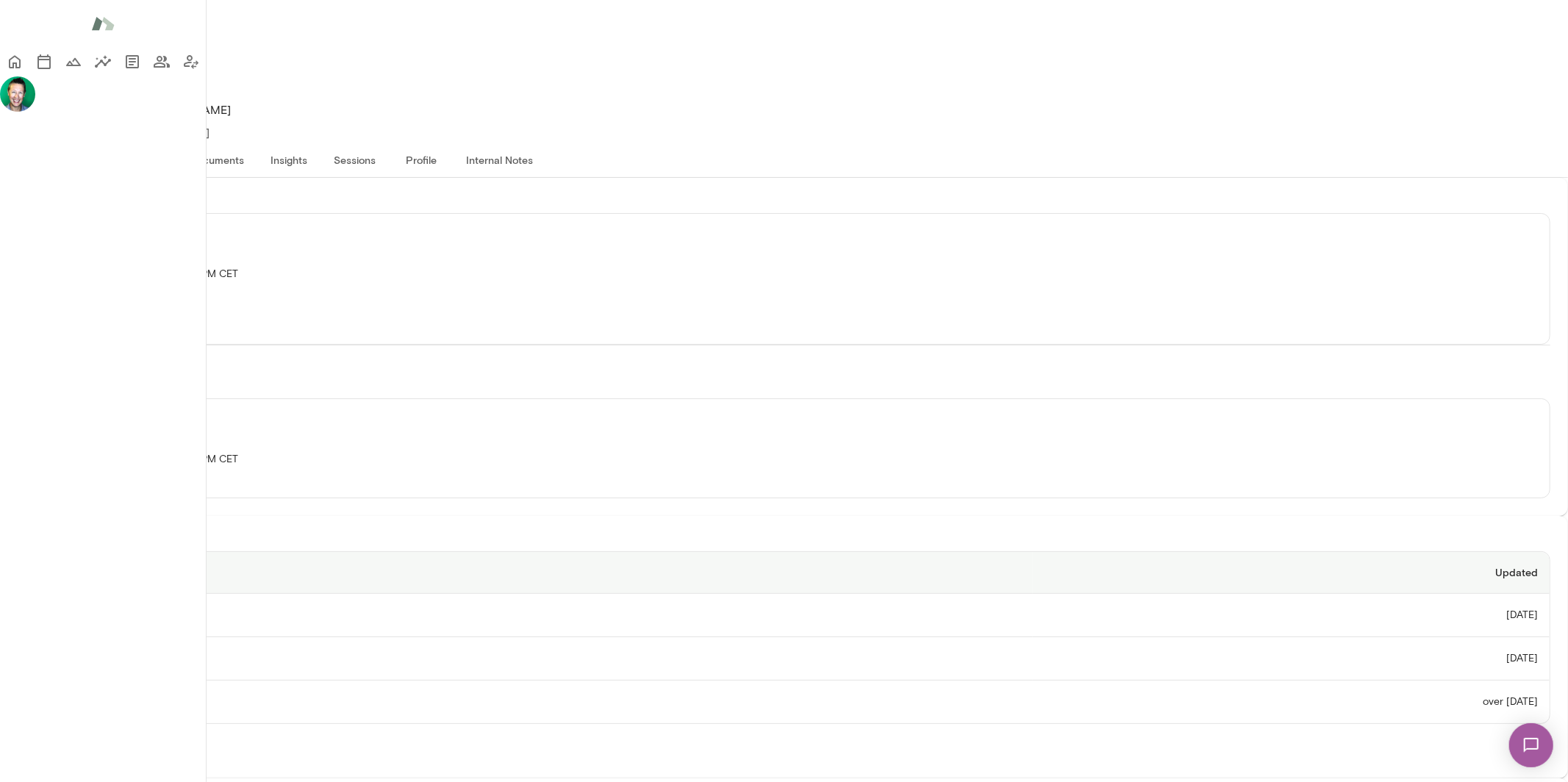
click at [178, 142] on button "Growth plan" at bounding box center [137, 159] width 82 height 36
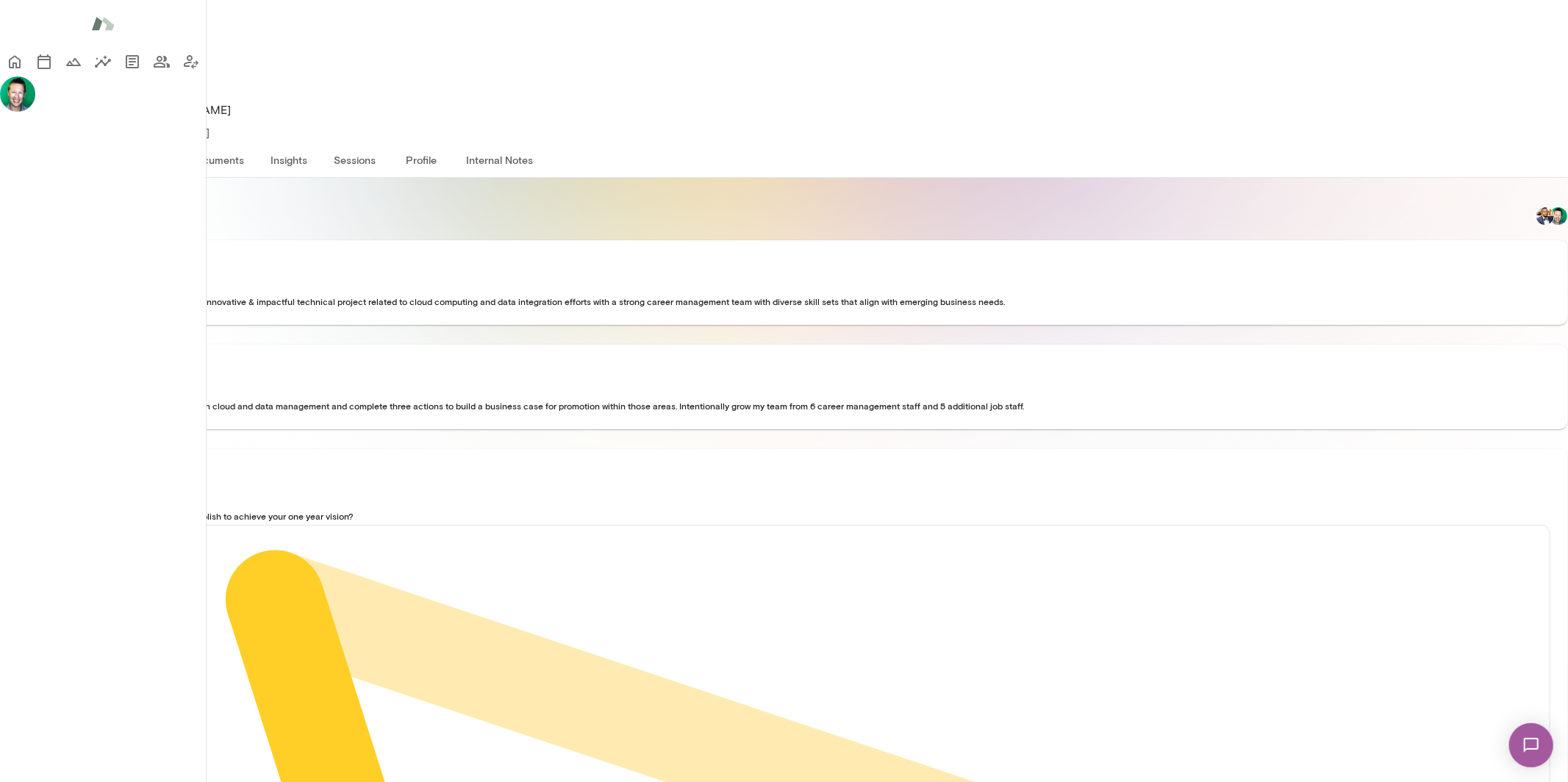
scroll to position [259, 0]
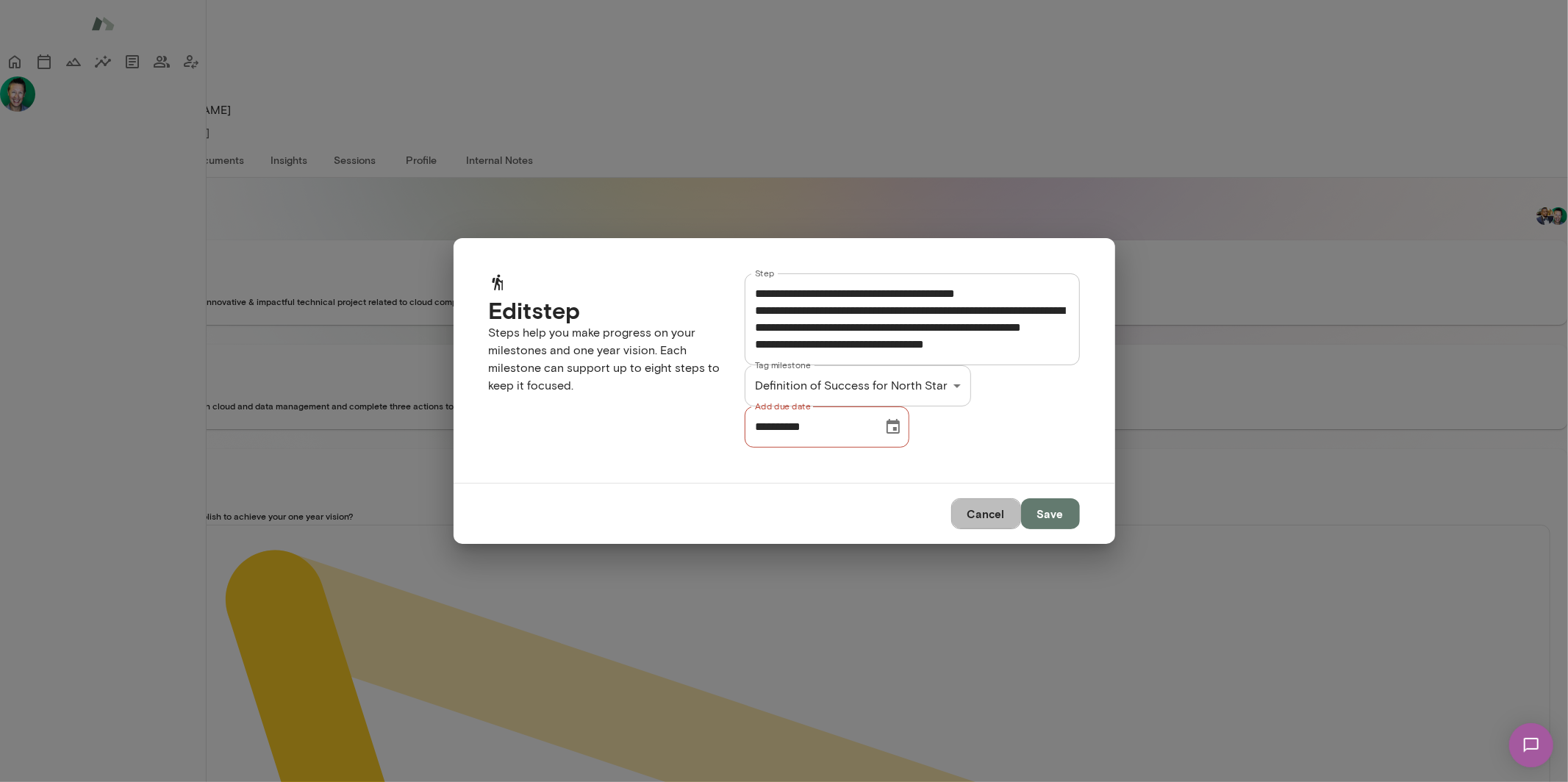
drag, startPoint x: 982, startPoint y: 526, endPoint x: 824, endPoint y: 456, distance: 172.8
click at [982, 527] on button "Cancel" at bounding box center [986, 513] width 70 height 31
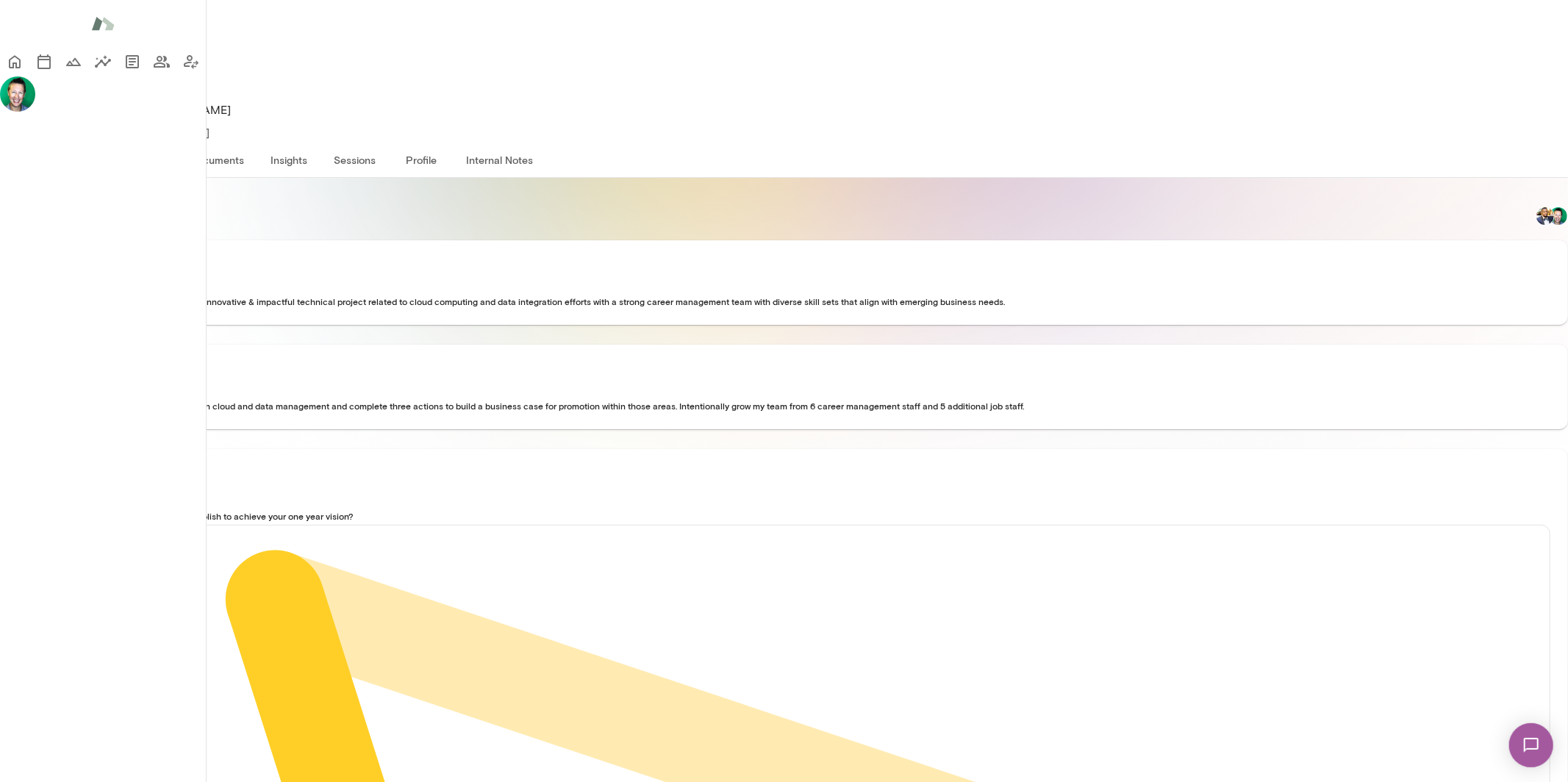
scroll to position [0, 0]
click at [20, 63] on icon "Home" at bounding box center [15, 62] width 12 height 13
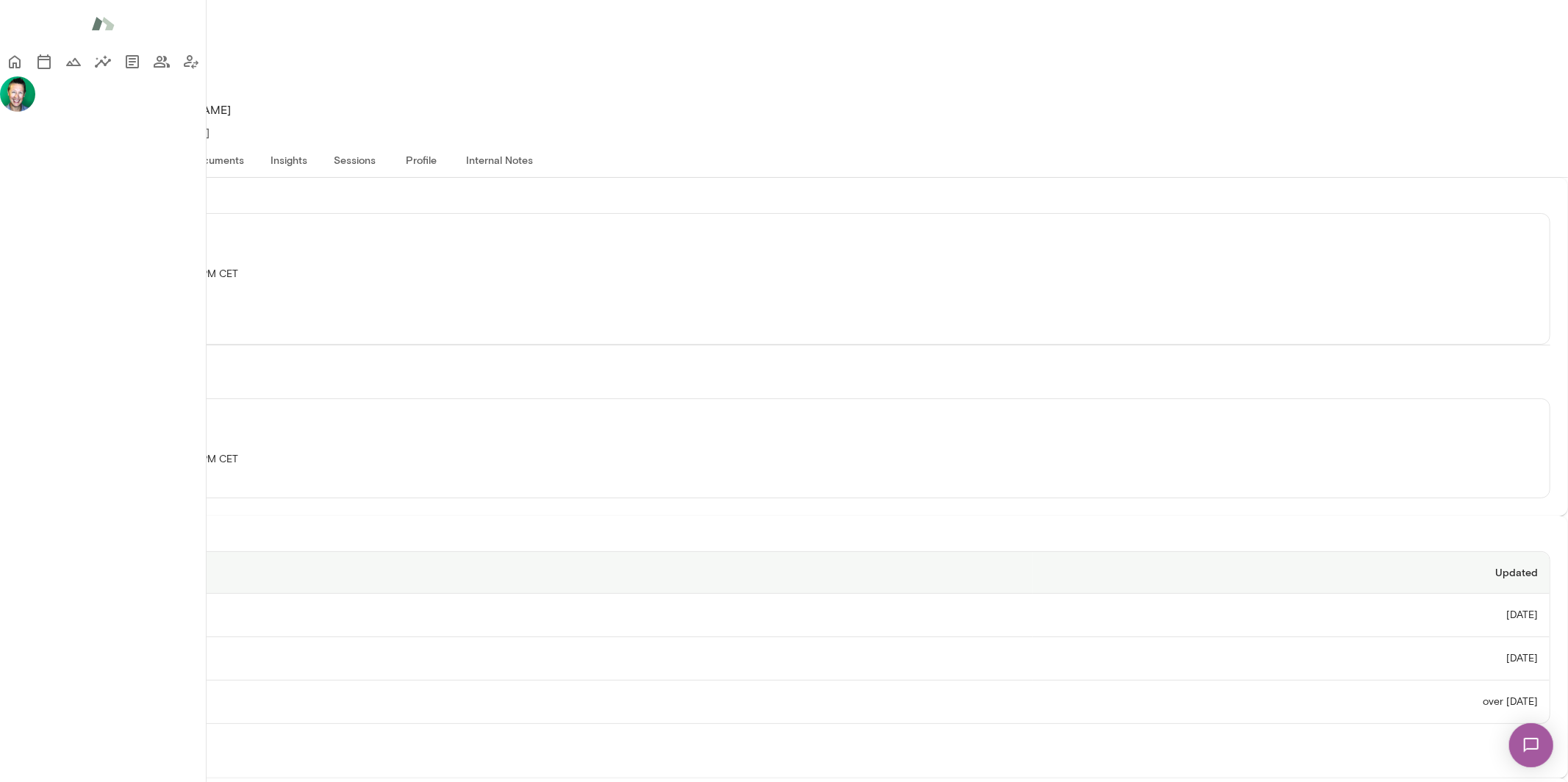
click at [164, 736] on button "See all documents ( 5 )" at bounding box center [90, 751] width 146 height 31
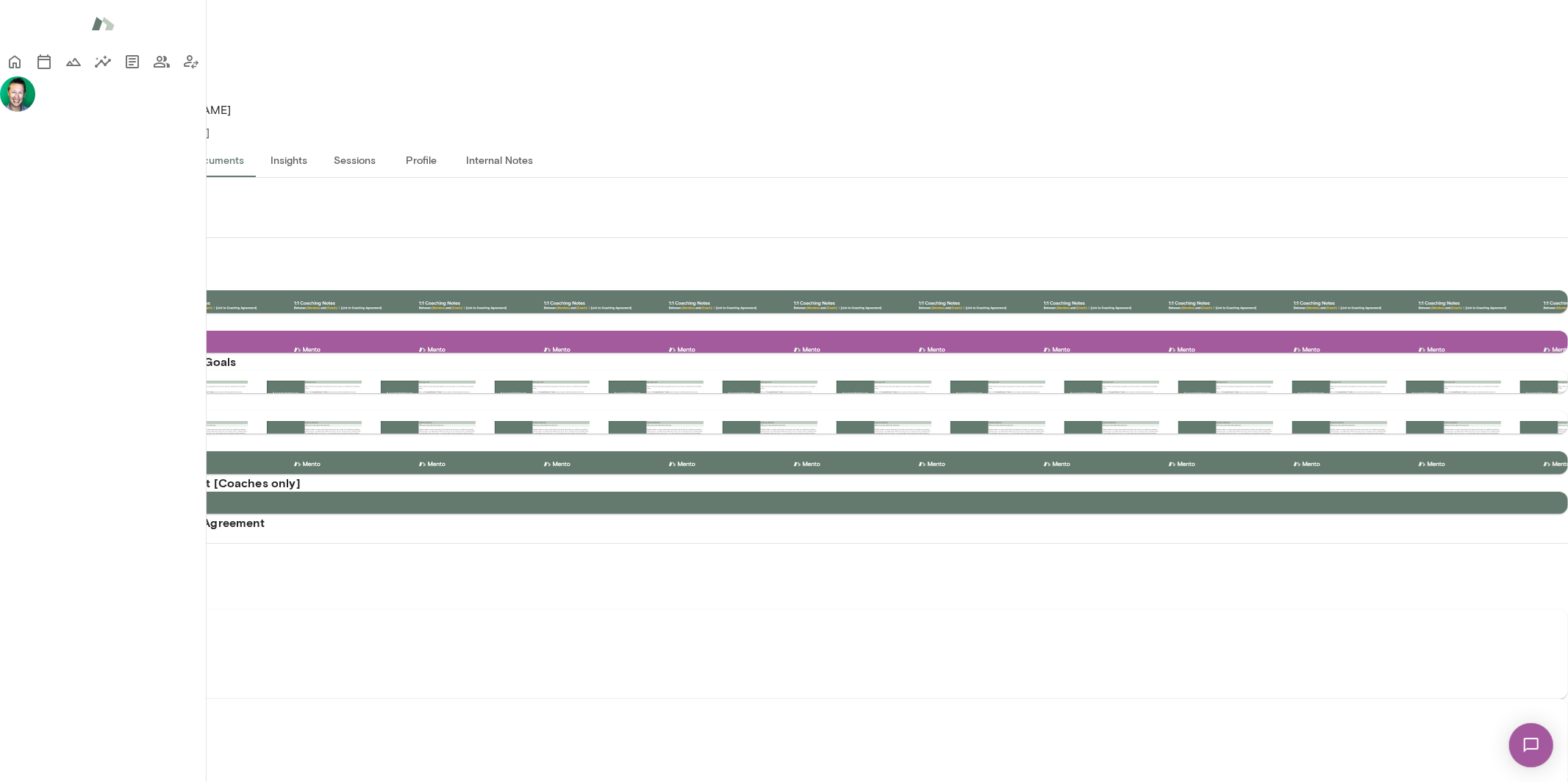
scroll to position [270, 0]
click at [178, 142] on button "Growth plan" at bounding box center [137, 159] width 82 height 36
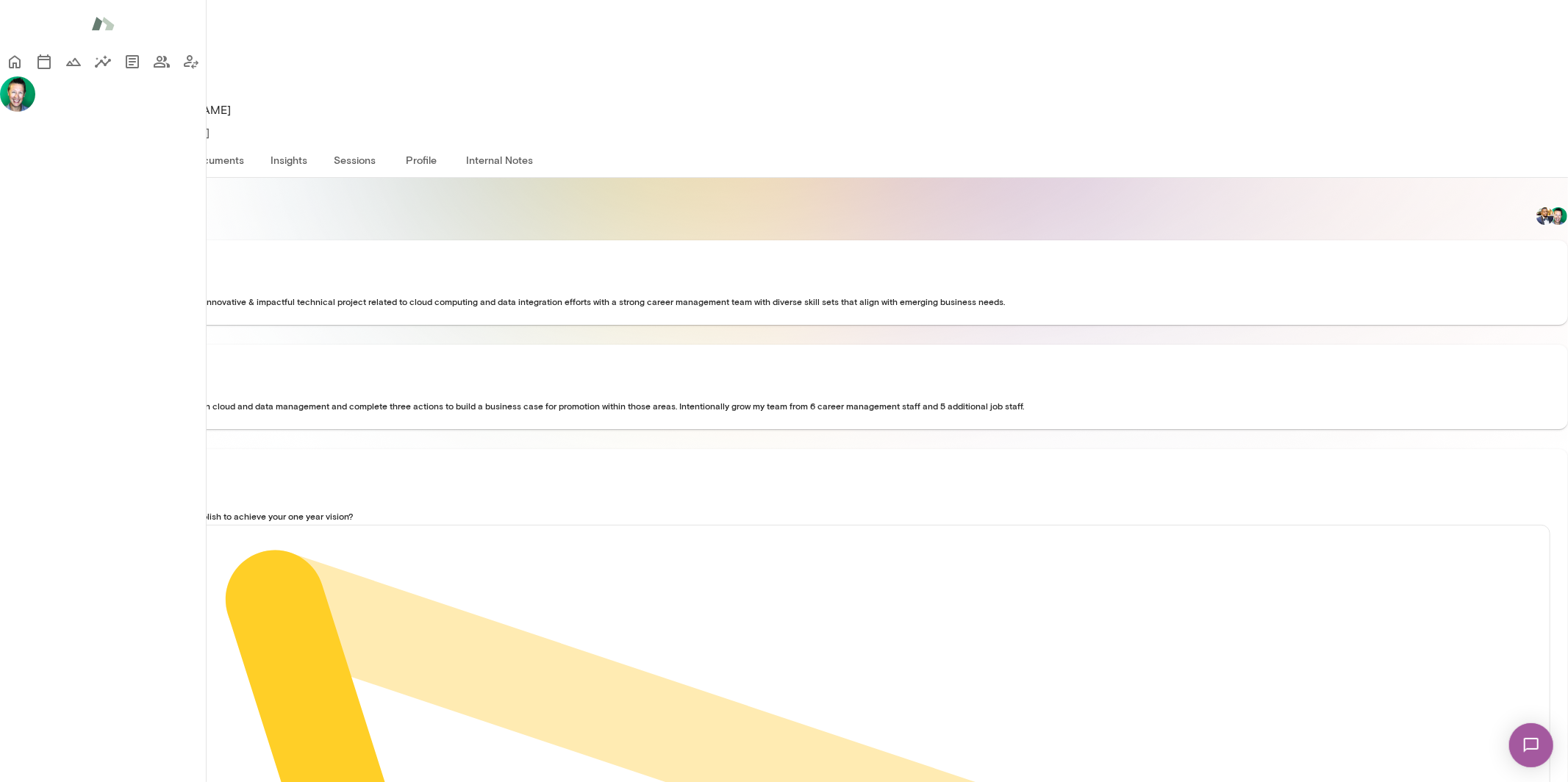
scroll to position [259, 0]
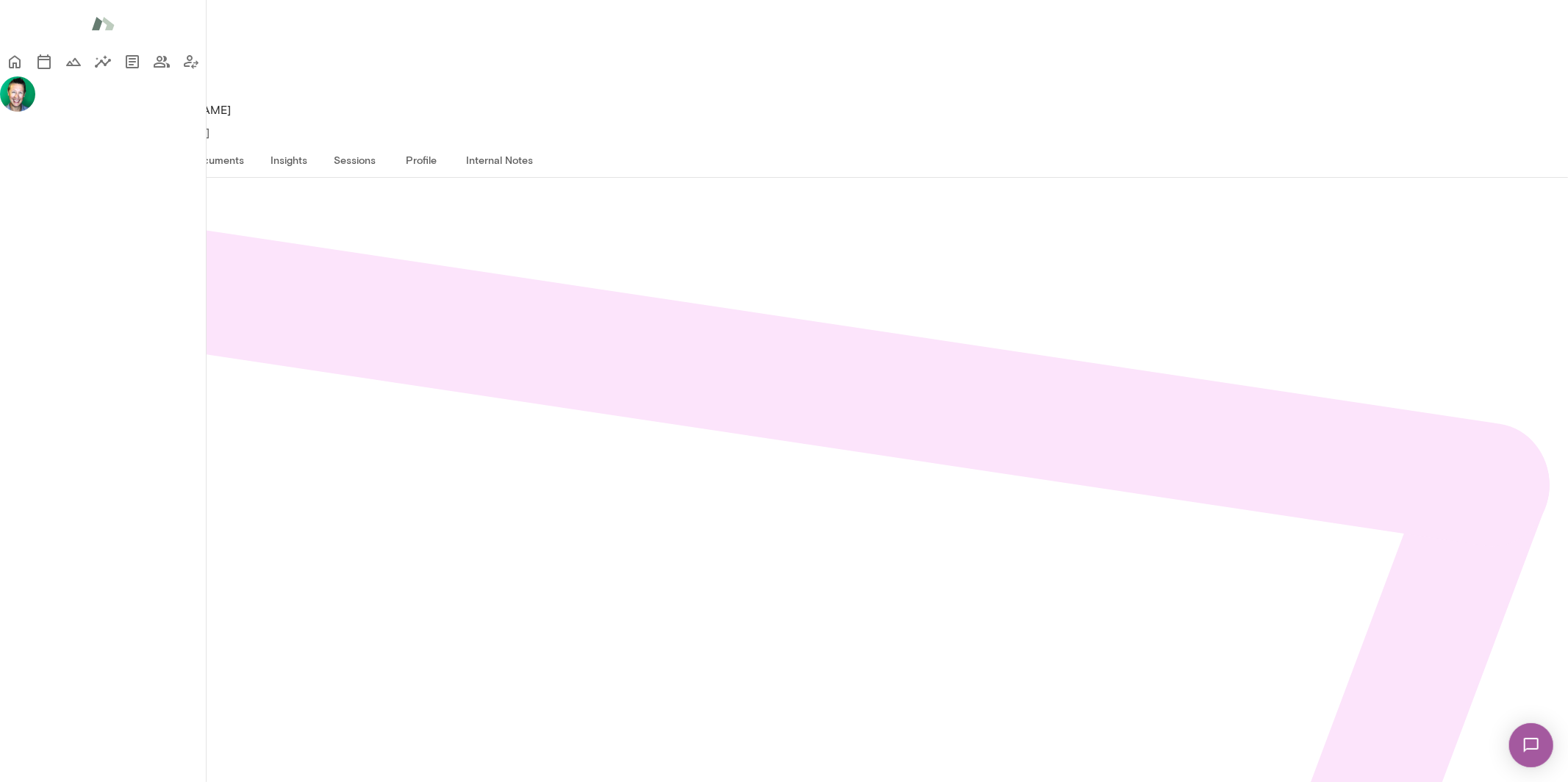
scroll to position [199, 0]
click at [1530, 743] on img at bounding box center [1530, 744] width 60 height 60
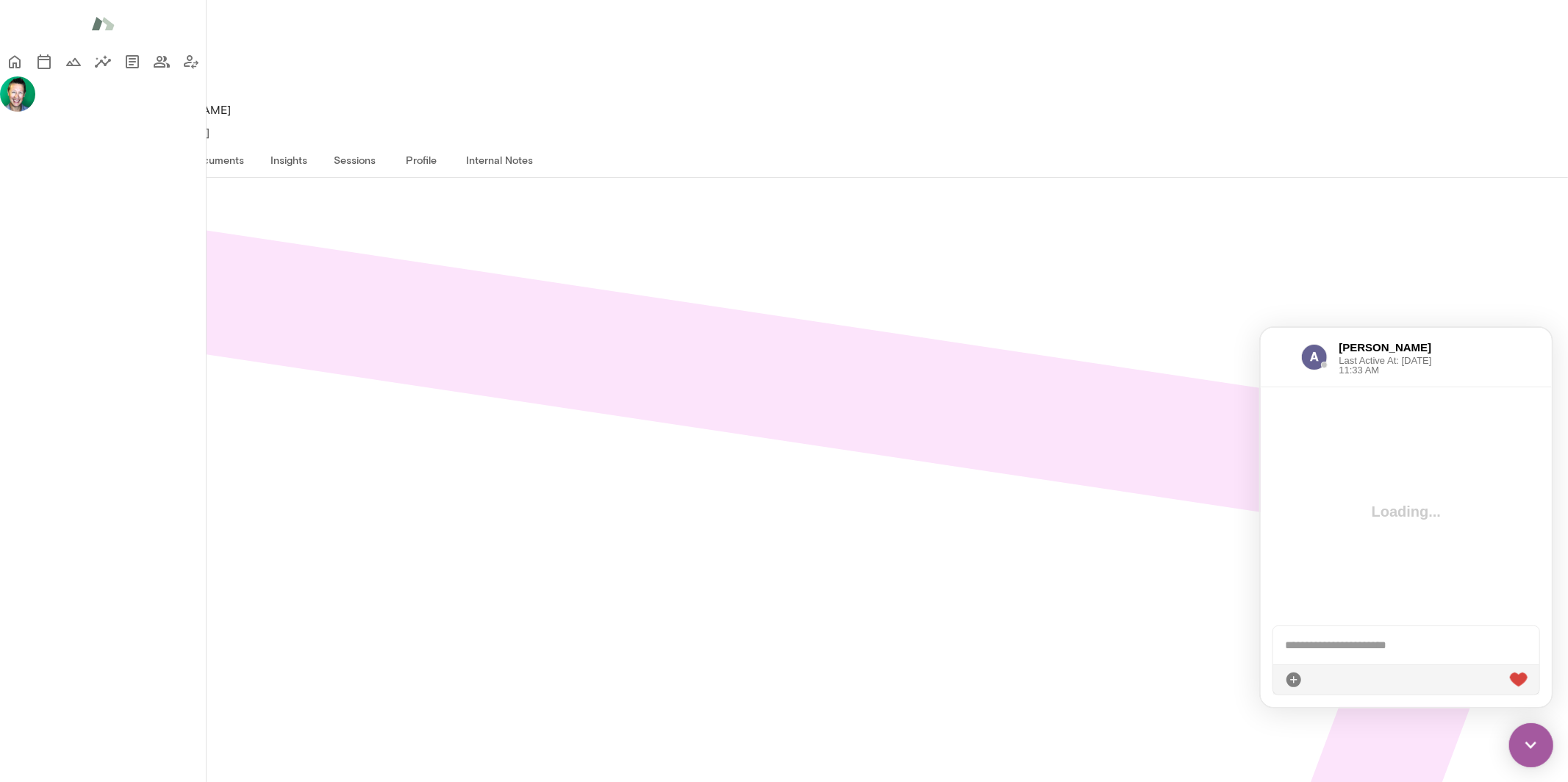
scroll to position [584, 0]
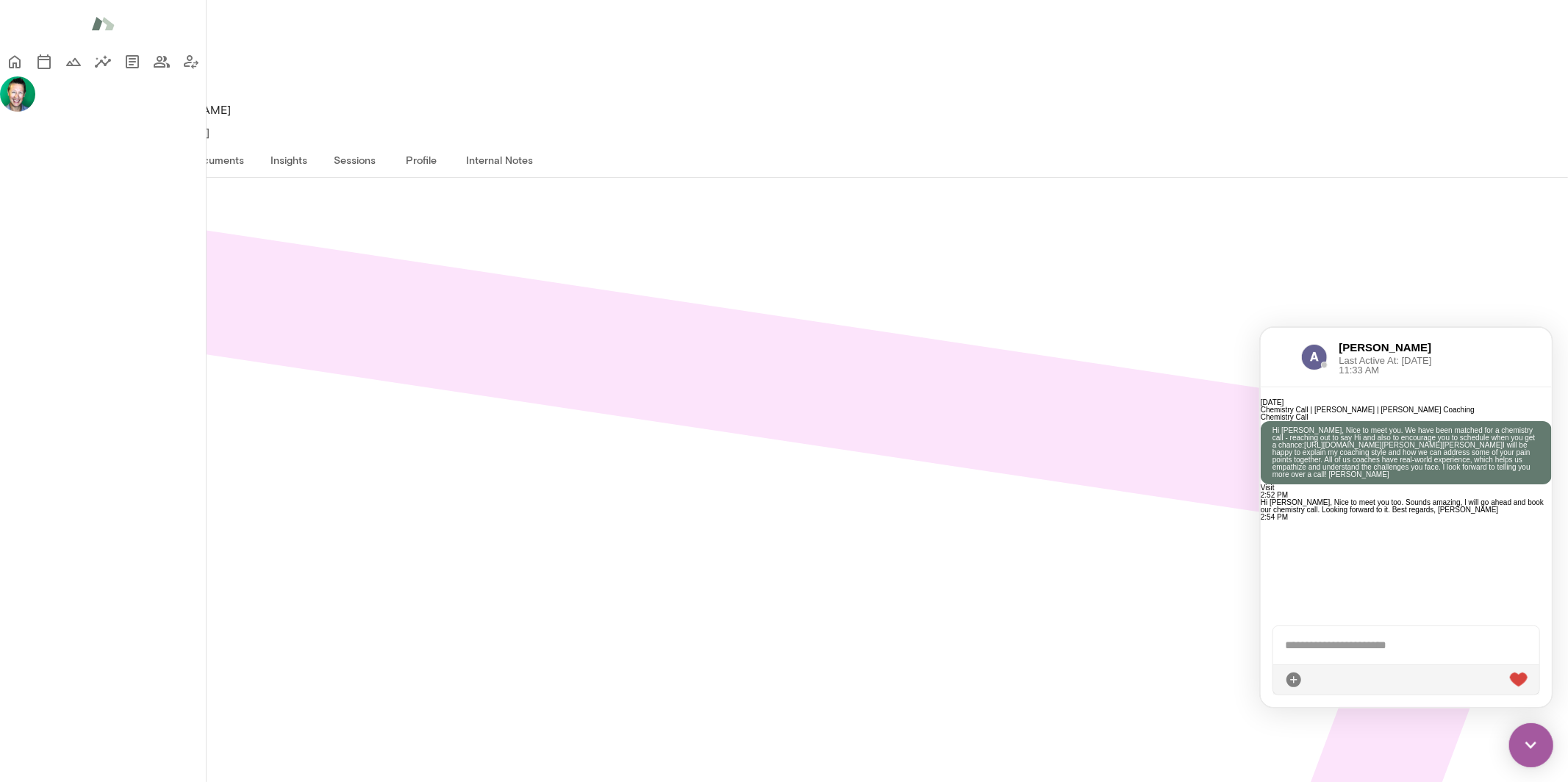
click at [1282, 358] on div at bounding box center [1280, 356] width 17 height 17
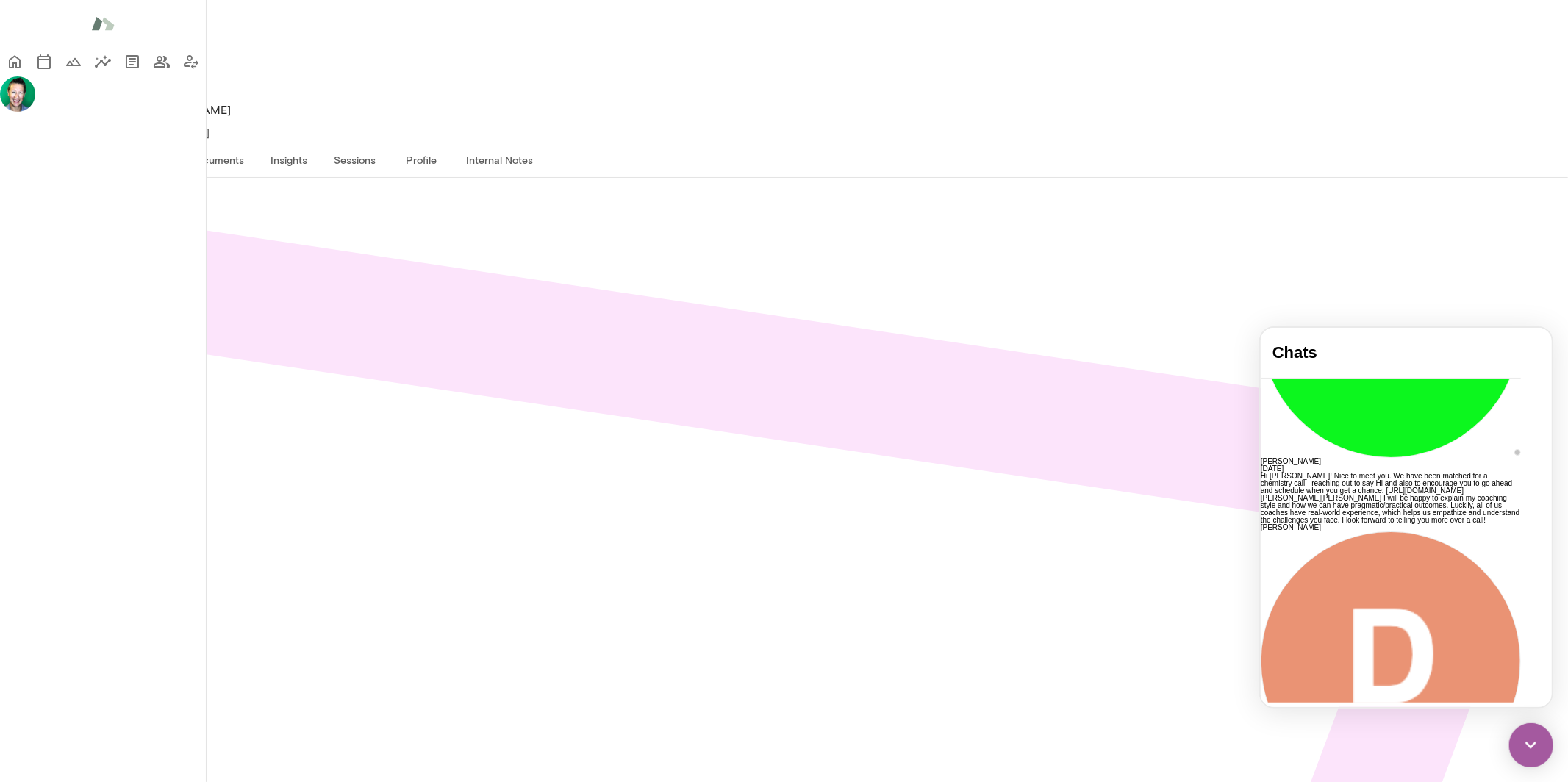
scroll to position [502, 0]
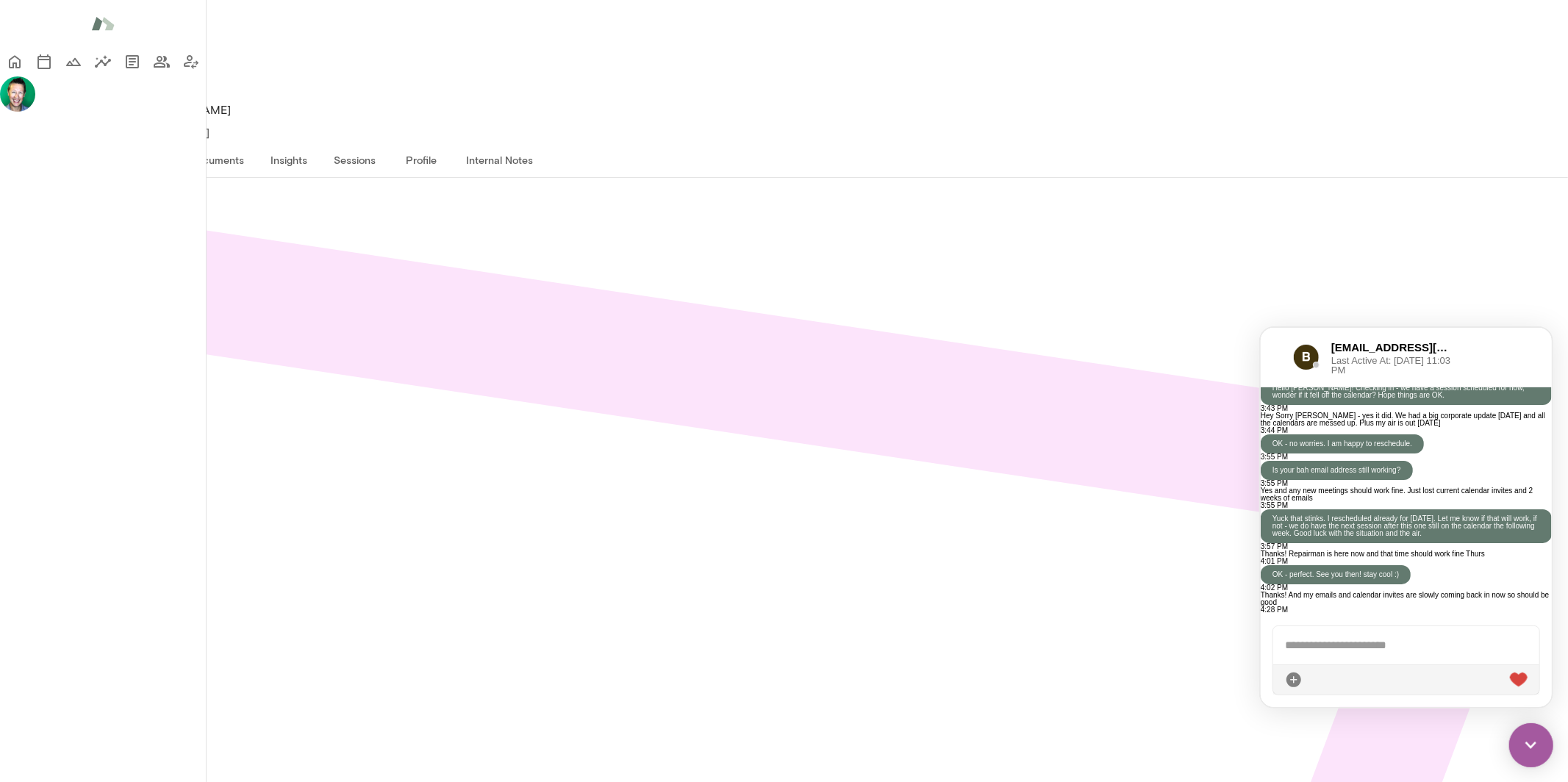
scroll to position [0, 0]
click at [1538, 744] on img at bounding box center [1531, 745] width 44 height 44
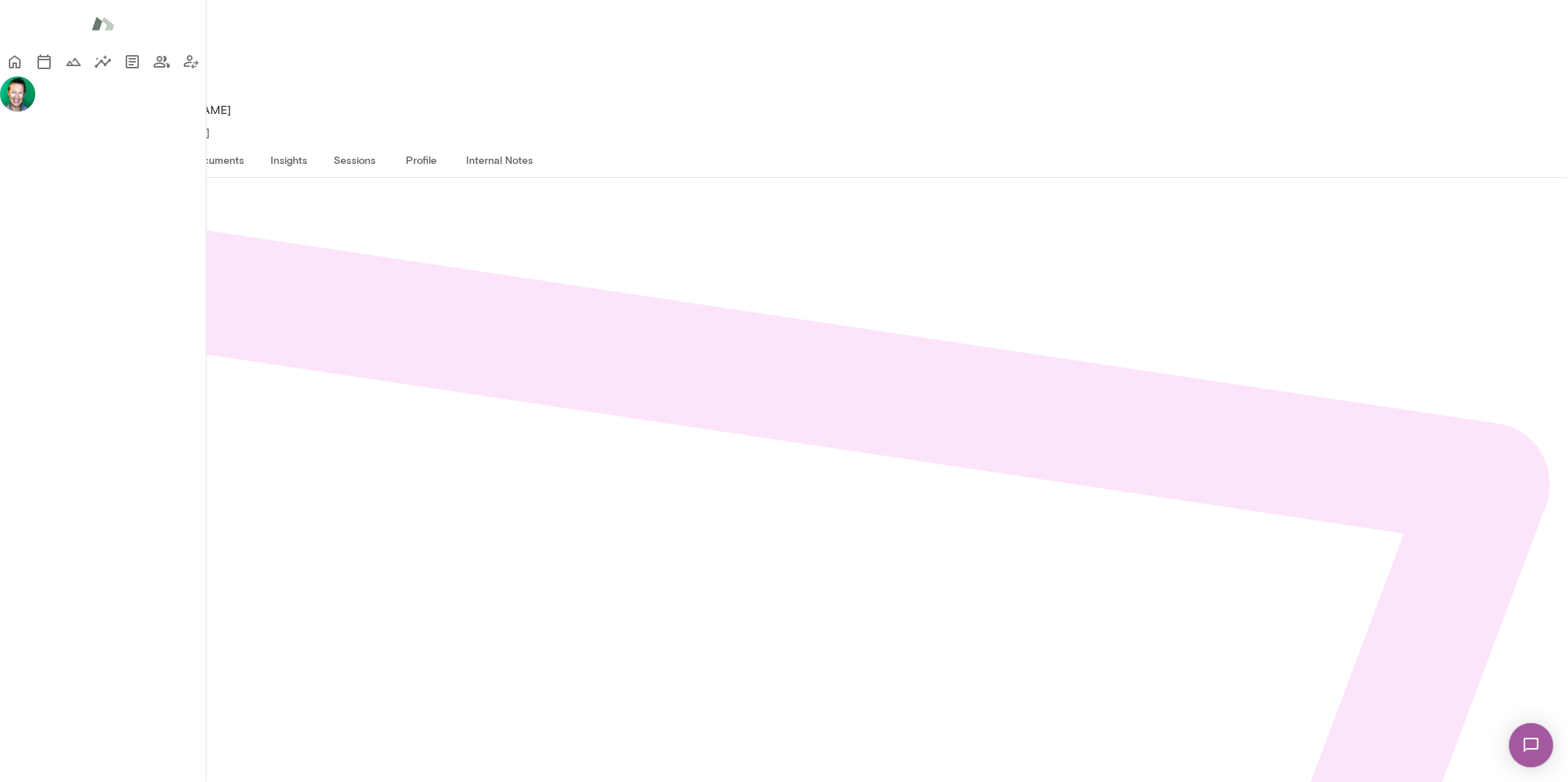
scroll to position [104, 0]
click at [24, 184] on icon "button" at bounding box center [15, 193] width 17 height 17
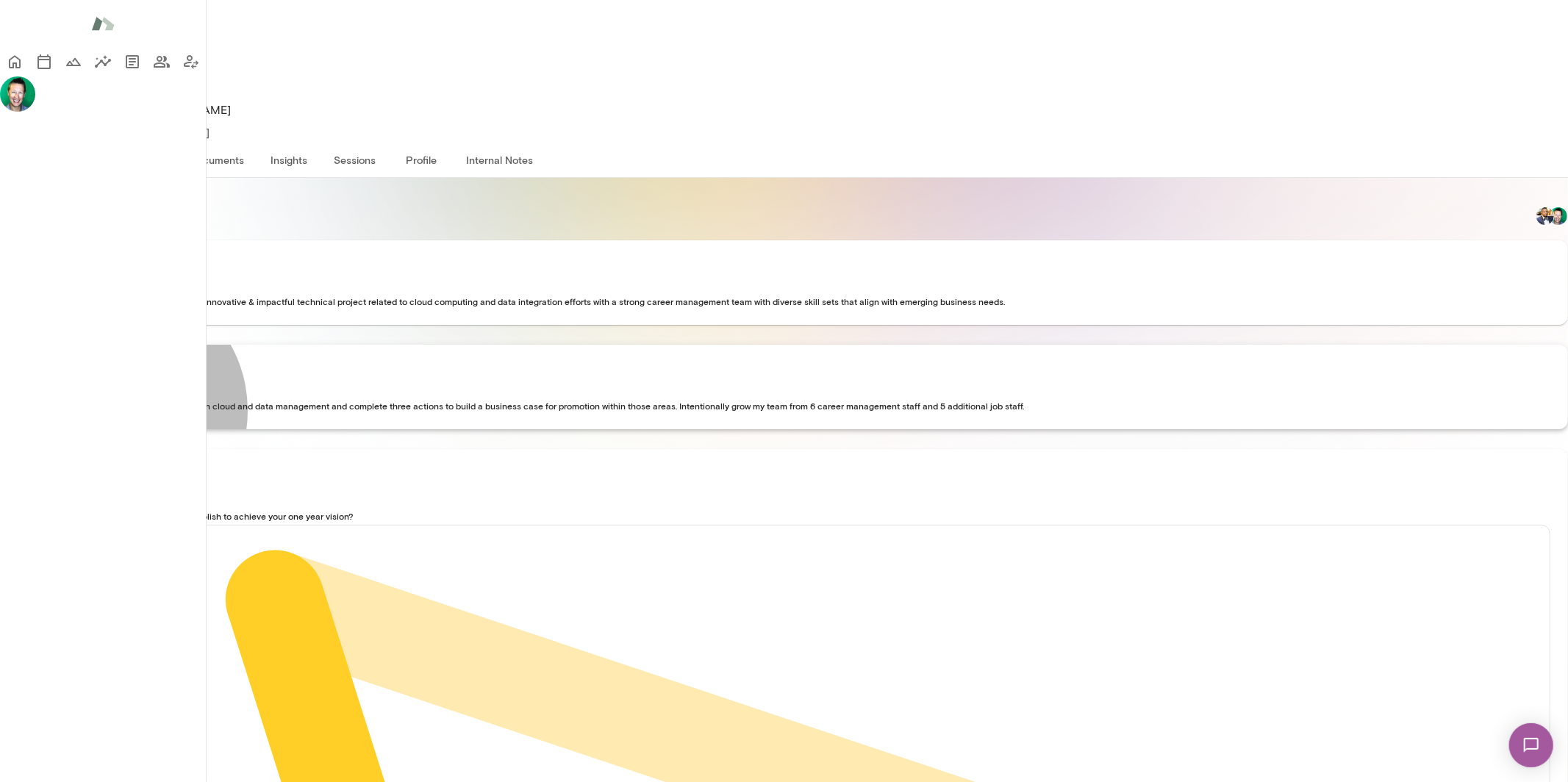
click at [190, 411] on span "Identify key areas of technical leadership within cloud and data management and…" at bounding box center [520, 406] width 1007 height 11
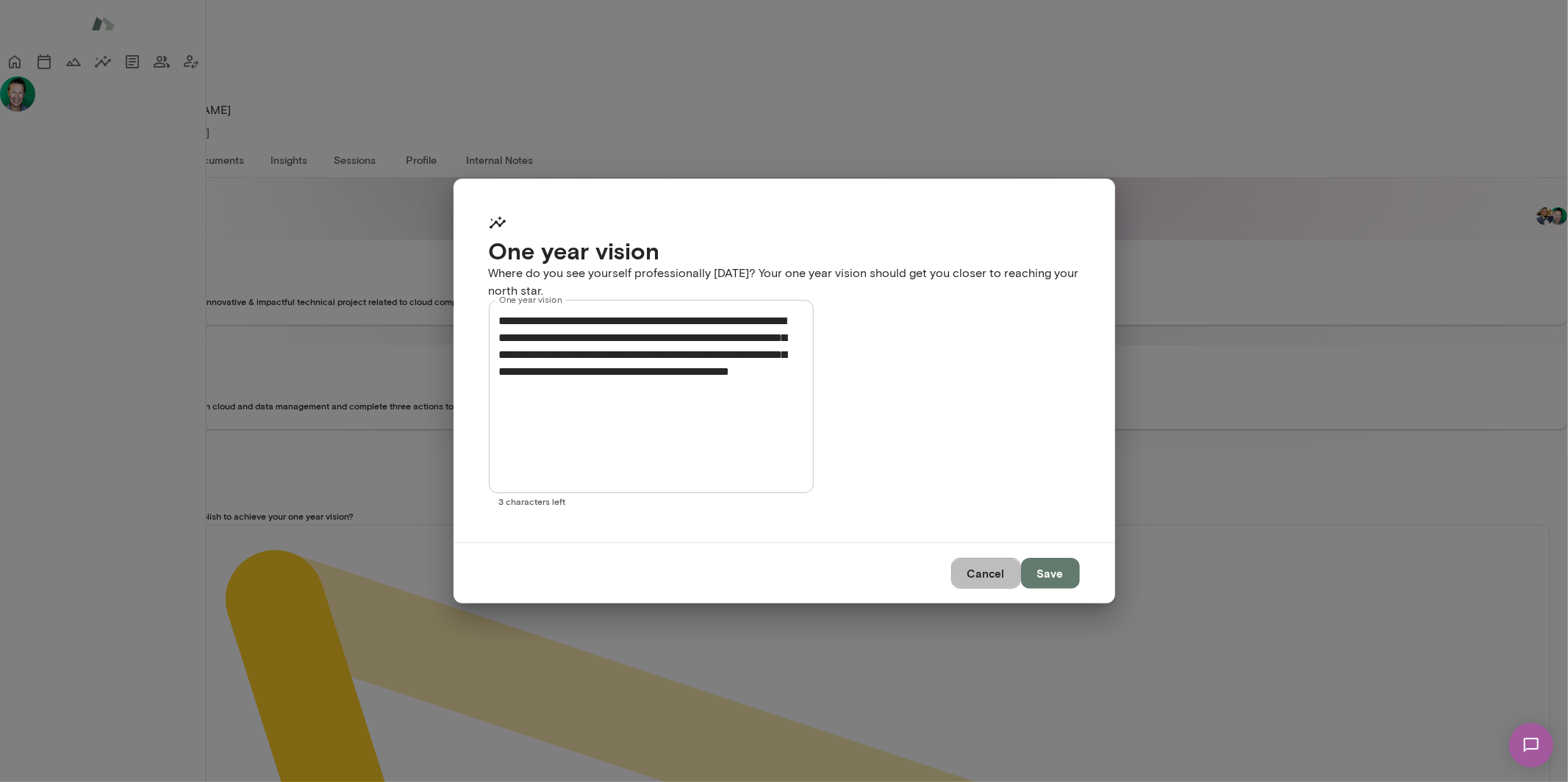
click at [978, 558] on button "Cancel" at bounding box center [986, 573] width 70 height 31
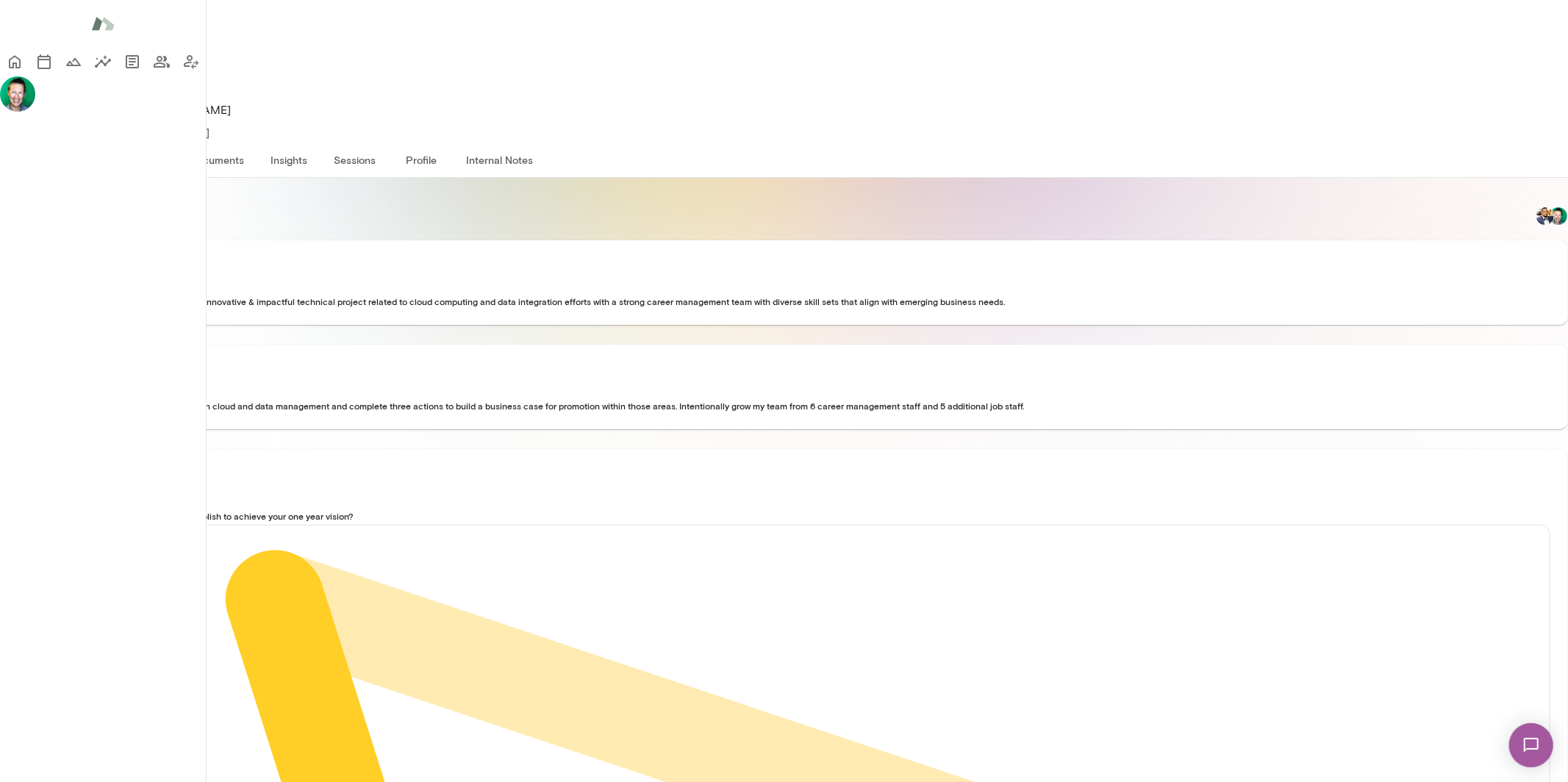
scroll to position [247, 0]
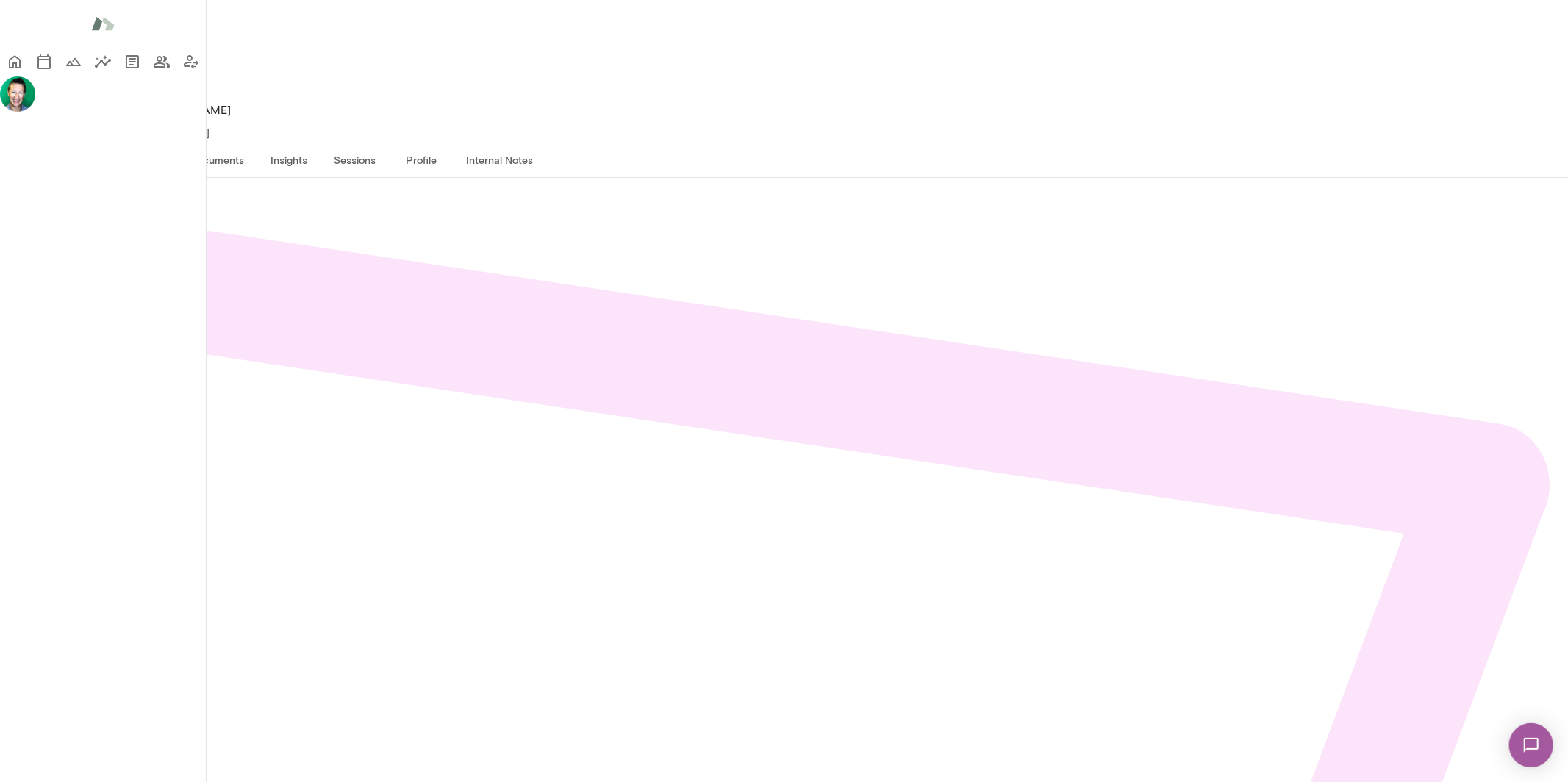
scroll to position [123, 0]
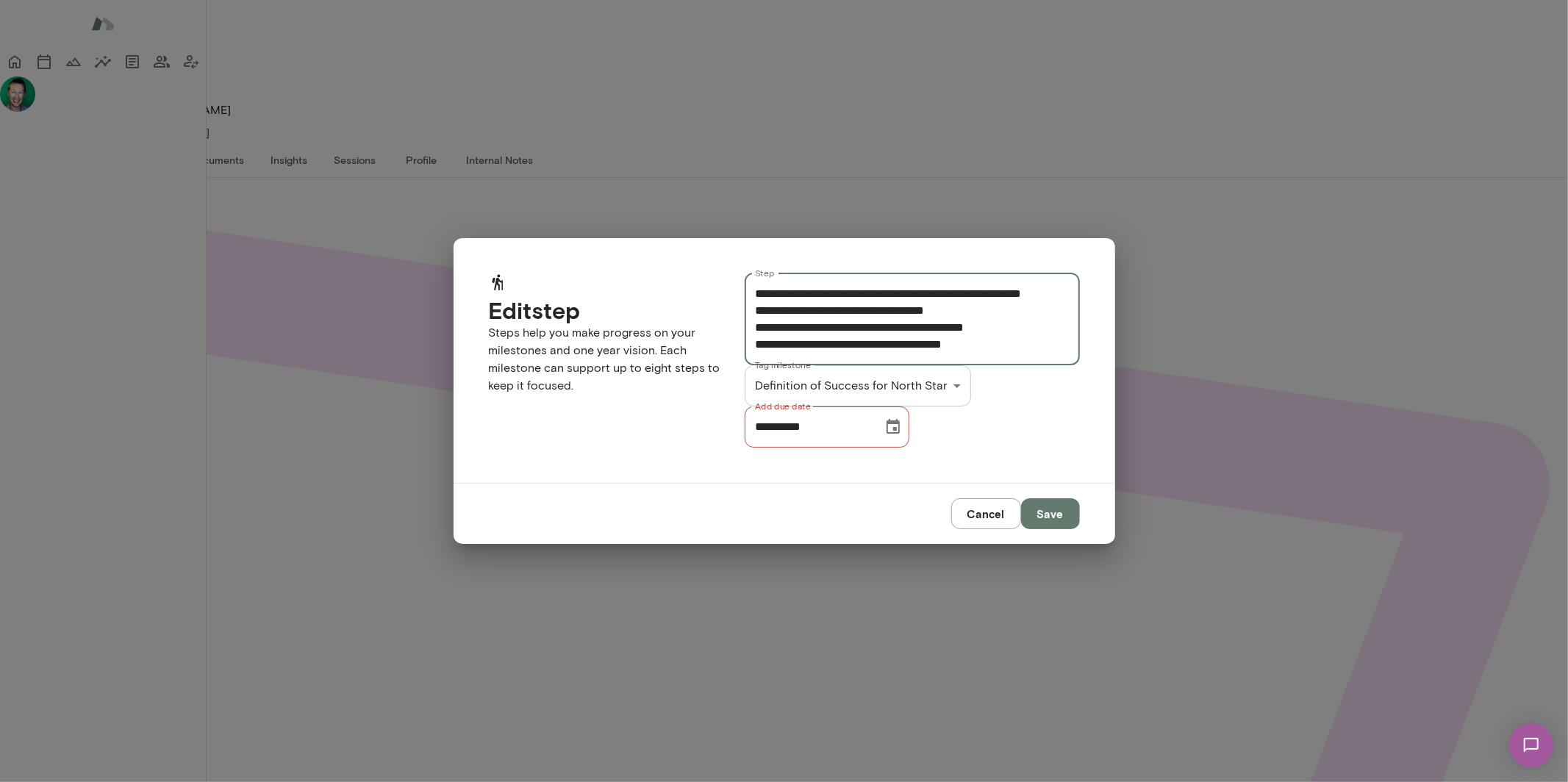
scroll to position [0, 0]
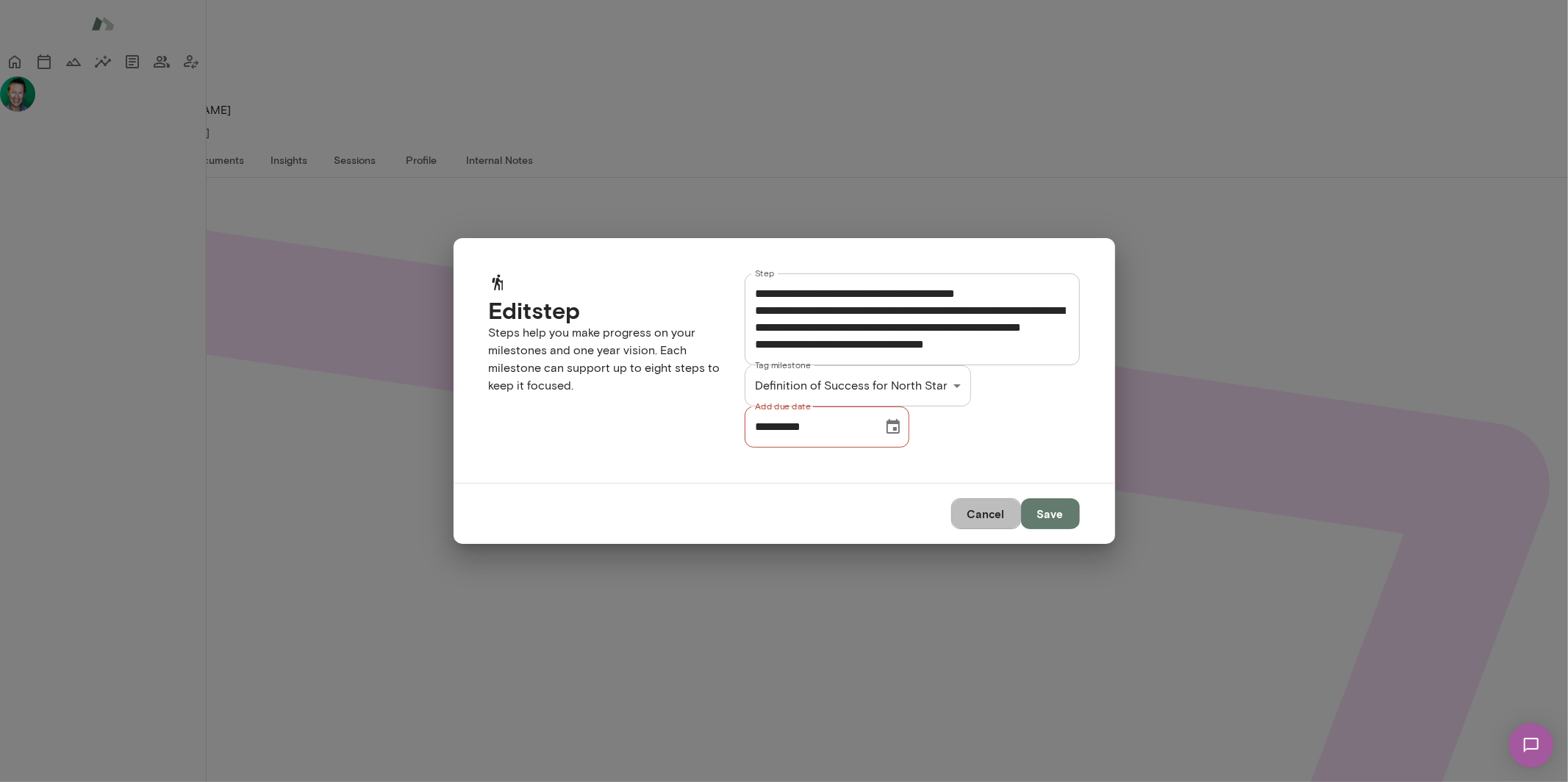
click at [965, 529] on button "Cancel" at bounding box center [986, 513] width 70 height 31
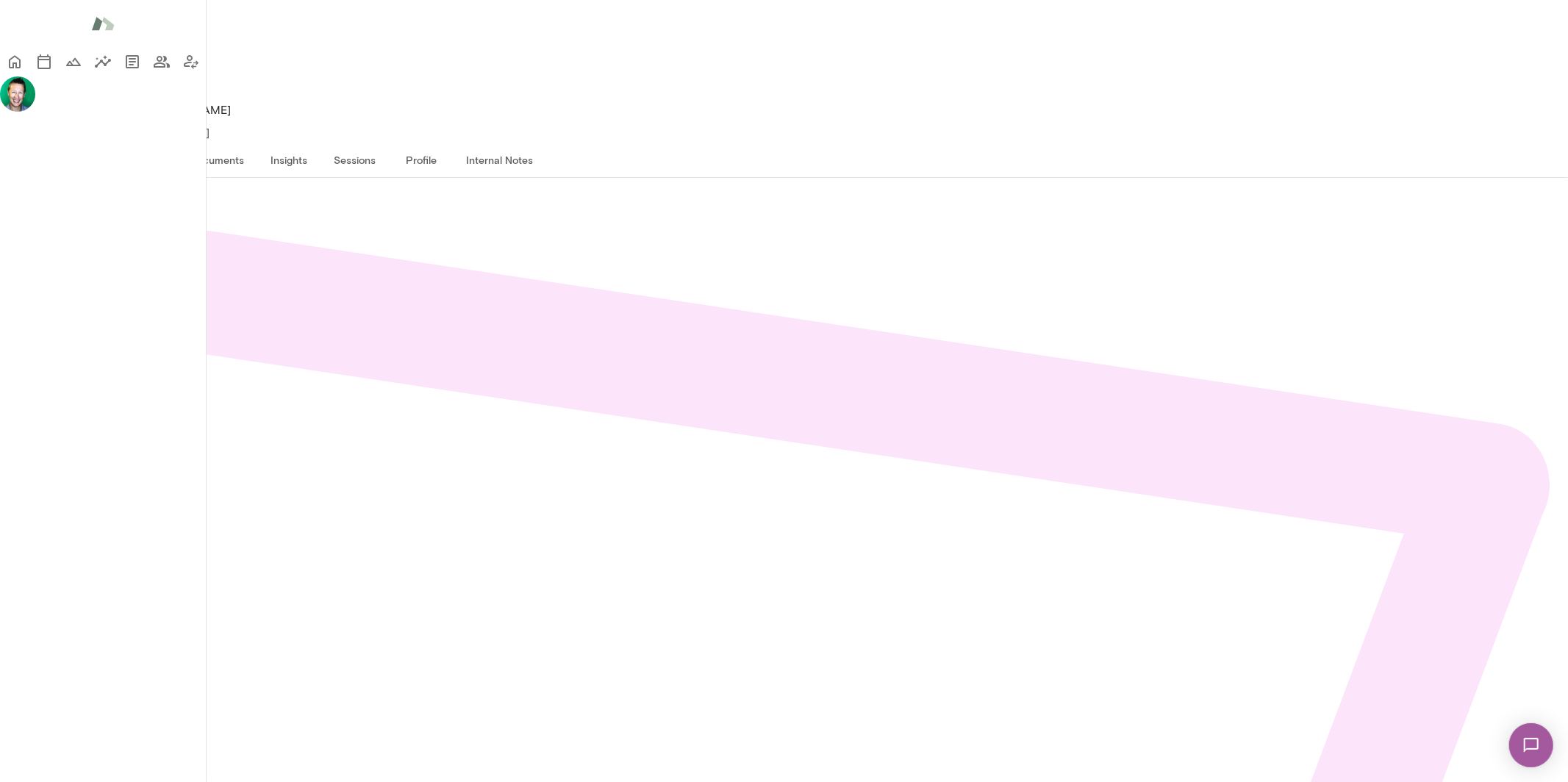
scroll to position [127, 0]
click at [17, 190] on icon "button" at bounding box center [14, 193] width 5 height 8
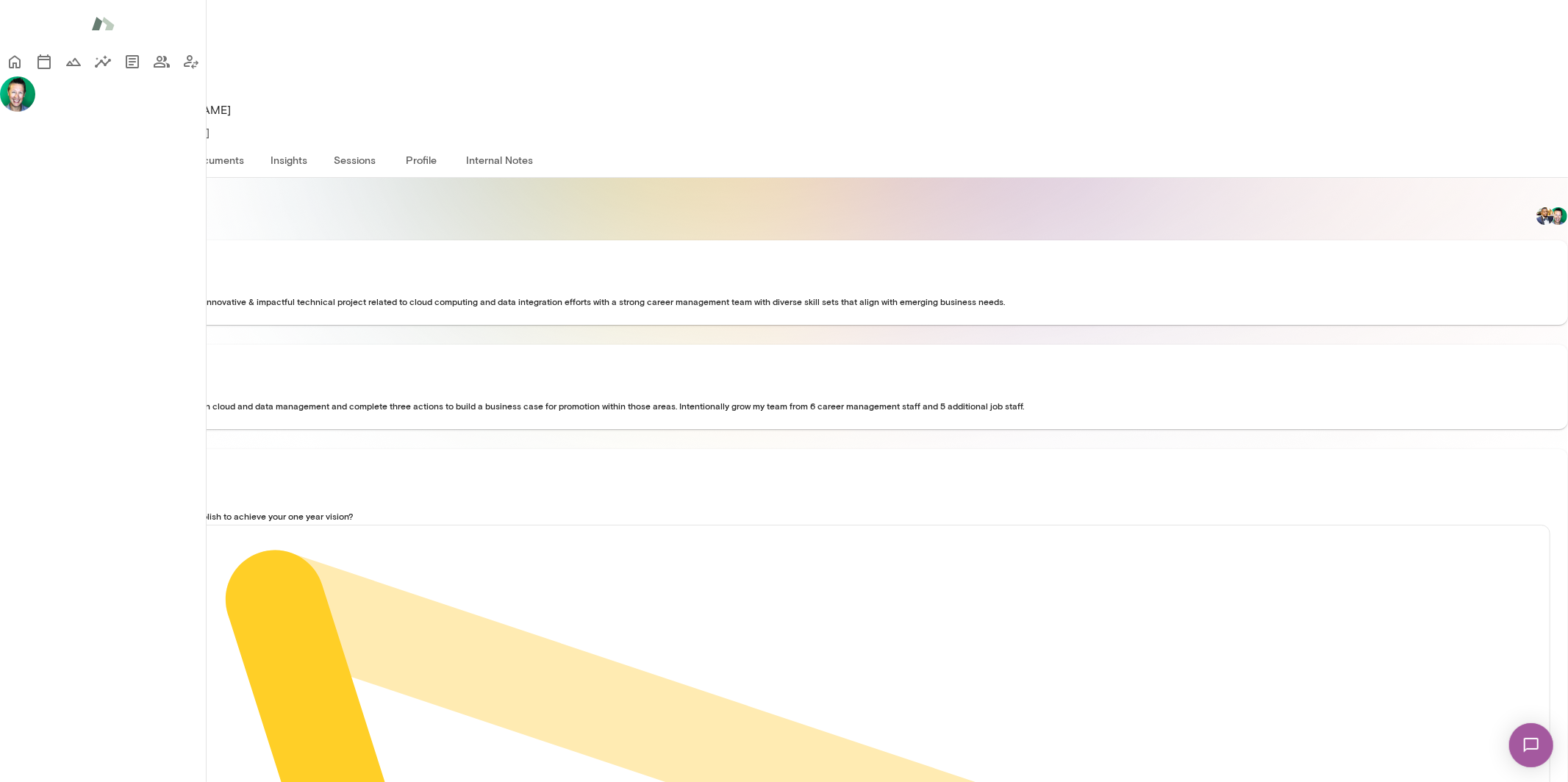
scroll to position [259, 0]
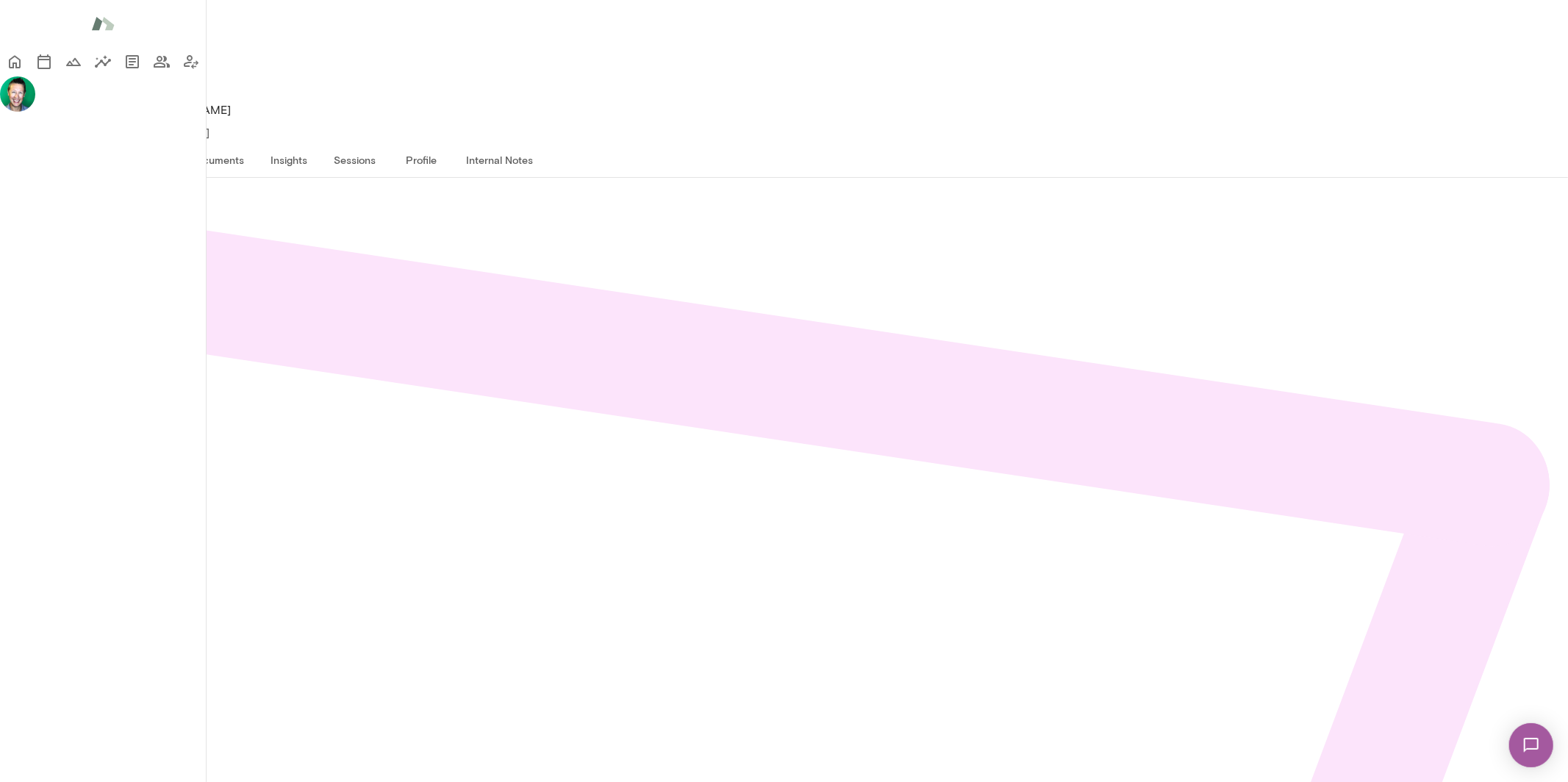
scroll to position [247, 0]
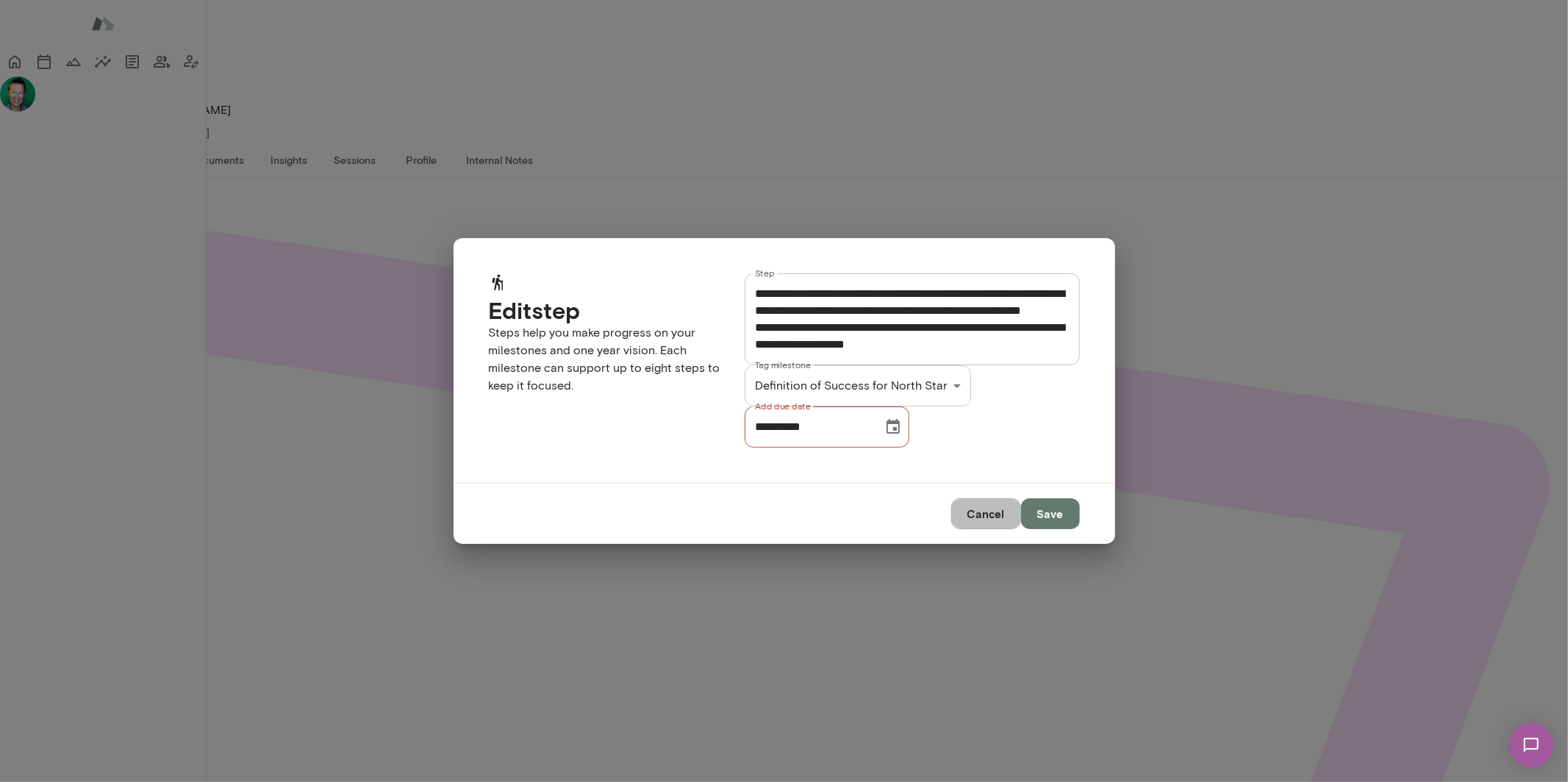
click at [970, 529] on button "Cancel" at bounding box center [986, 513] width 70 height 31
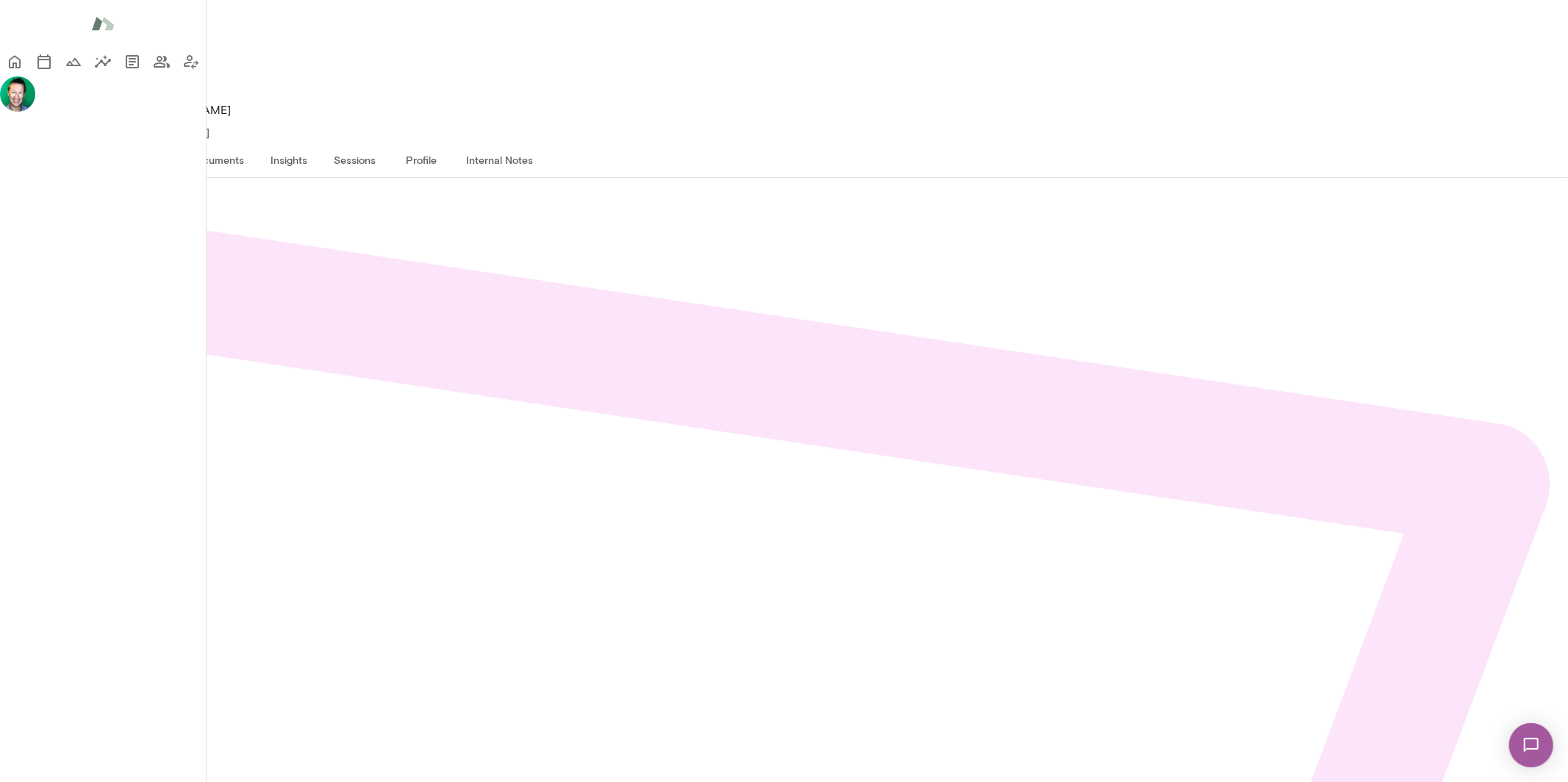
scroll to position [299, 0]
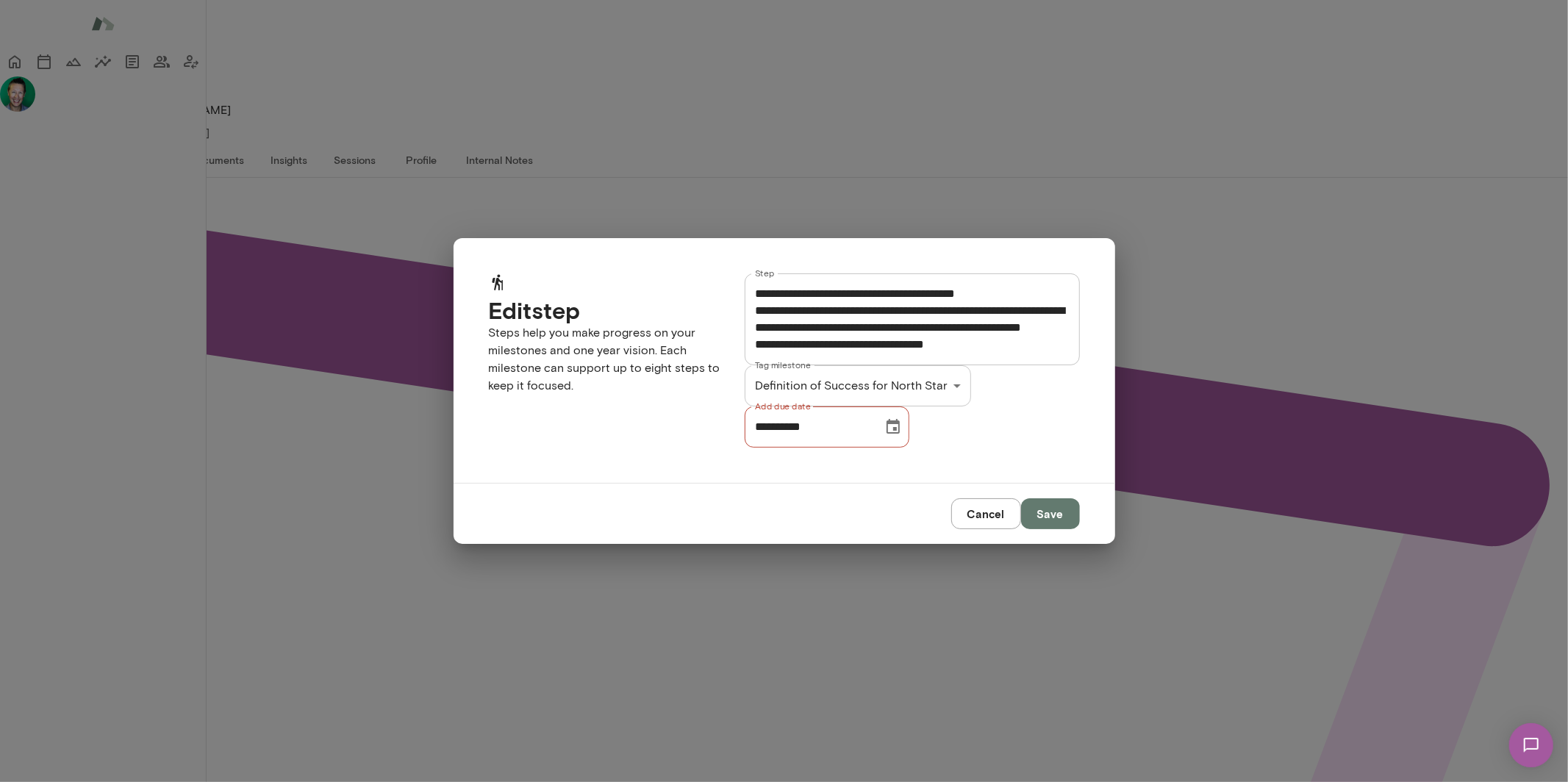
click at [847, 448] on input "**********" at bounding box center [809, 427] width 128 height 41
click at [902, 436] on icon "Choose date, selected date is Aug 15, 2025" at bounding box center [893, 426] width 17 height 17
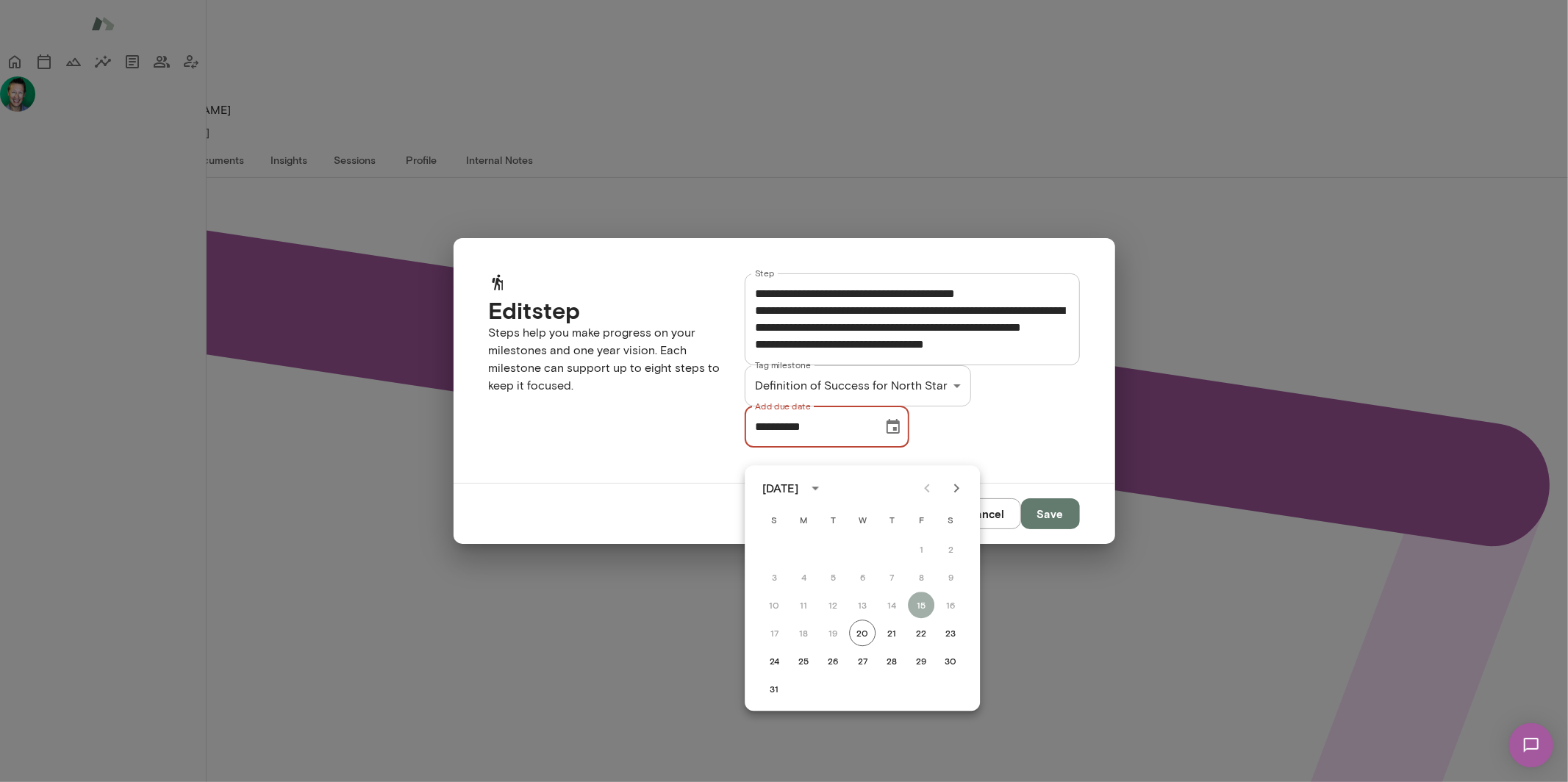
click at [961, 496] on icon "Next month" at bounding box center [956, 488] width 17 height 17
click at [868, 553] on button "3" at bounding box center [862, 549] width 27 height 27
type input "**********"
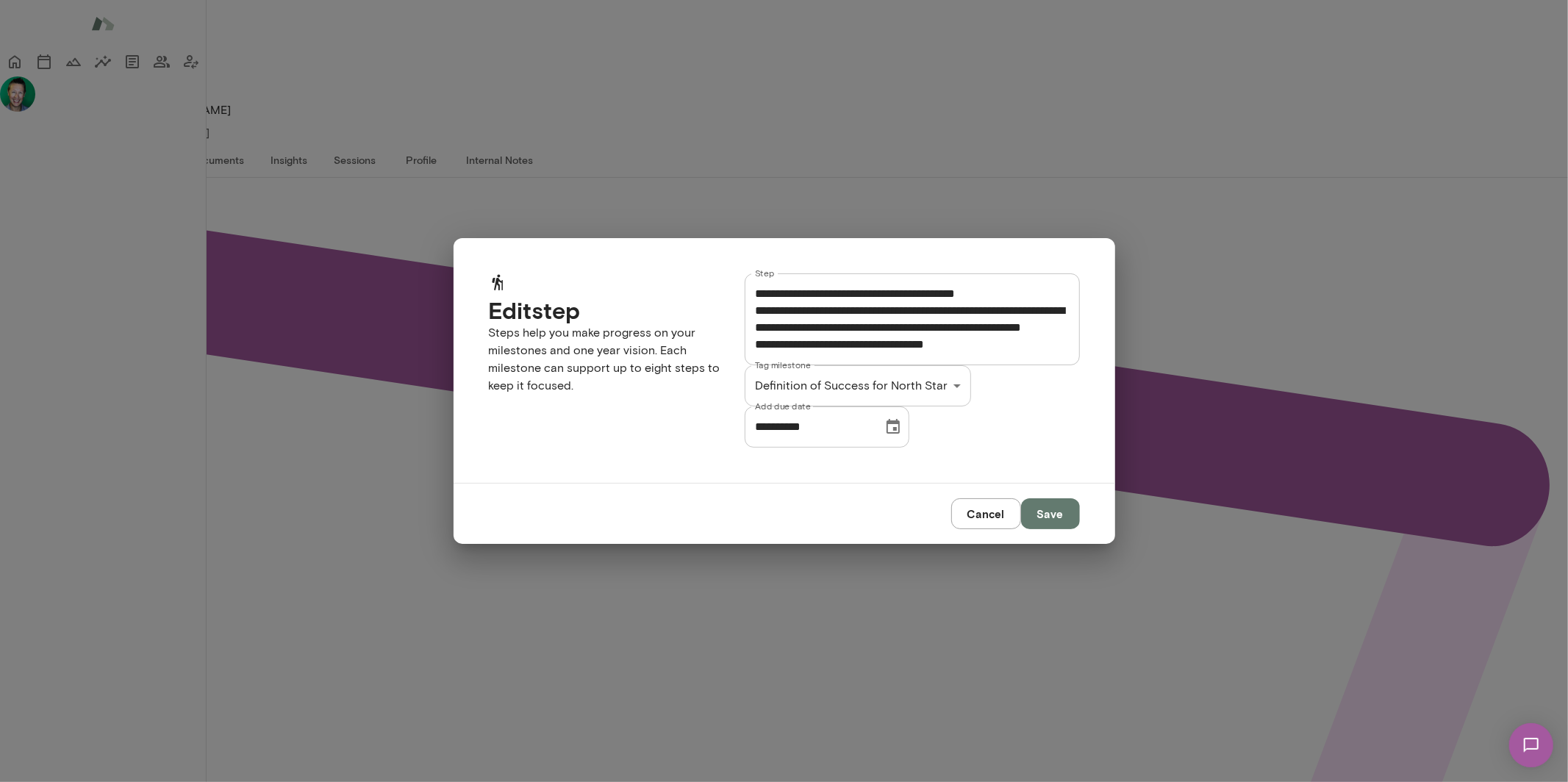
click at [1054, 529] on button "Save" at bounding box center [1051, 513] width 59 height 31
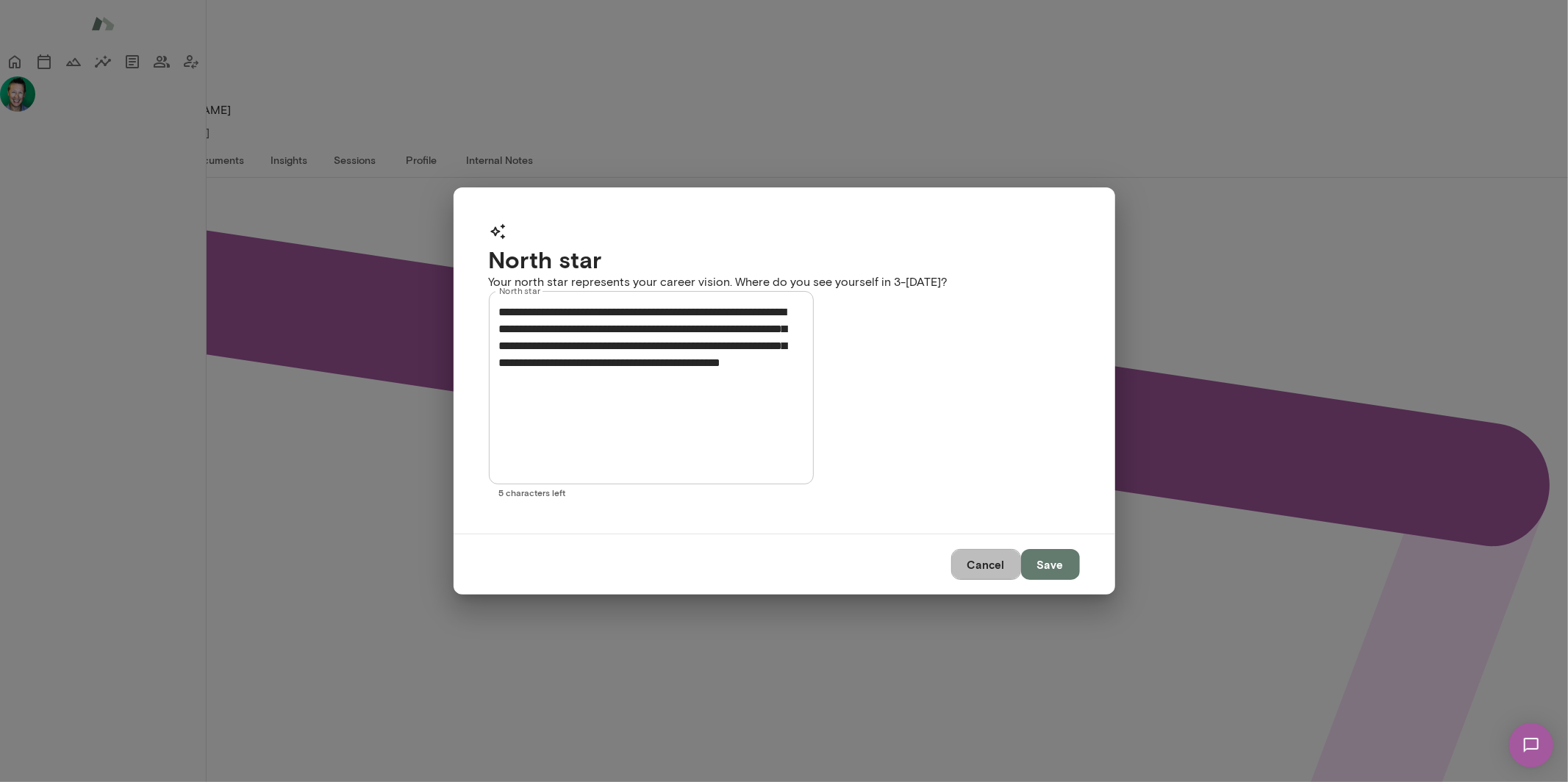
click at [970, 549] on button "Cancel" at bounding box center [986, 564] width 70 height 31
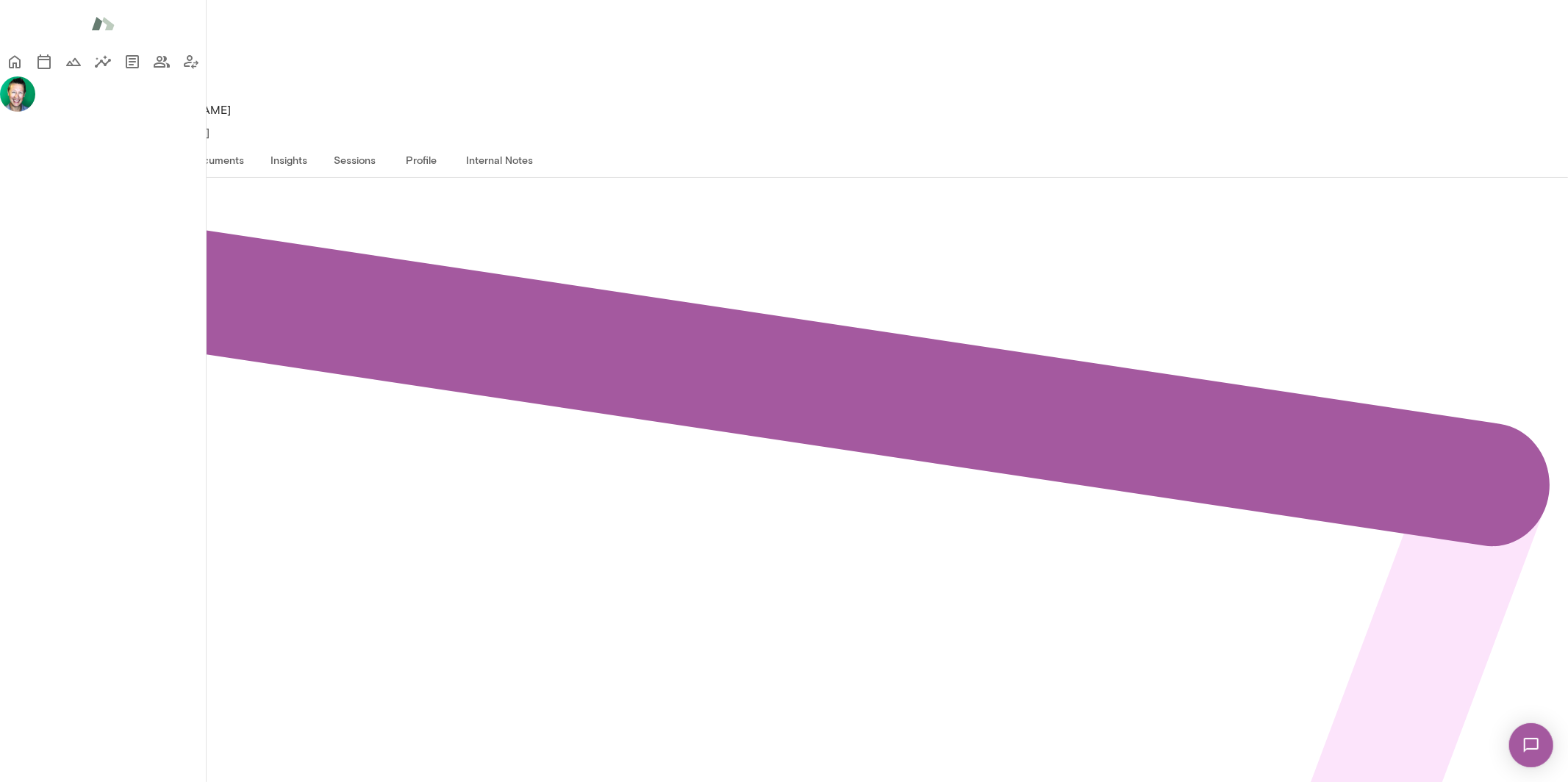
scroll to position [0, 0]
click at [24, 61] on icon "Home" at bounding box center [14, 61] width 17 height 17
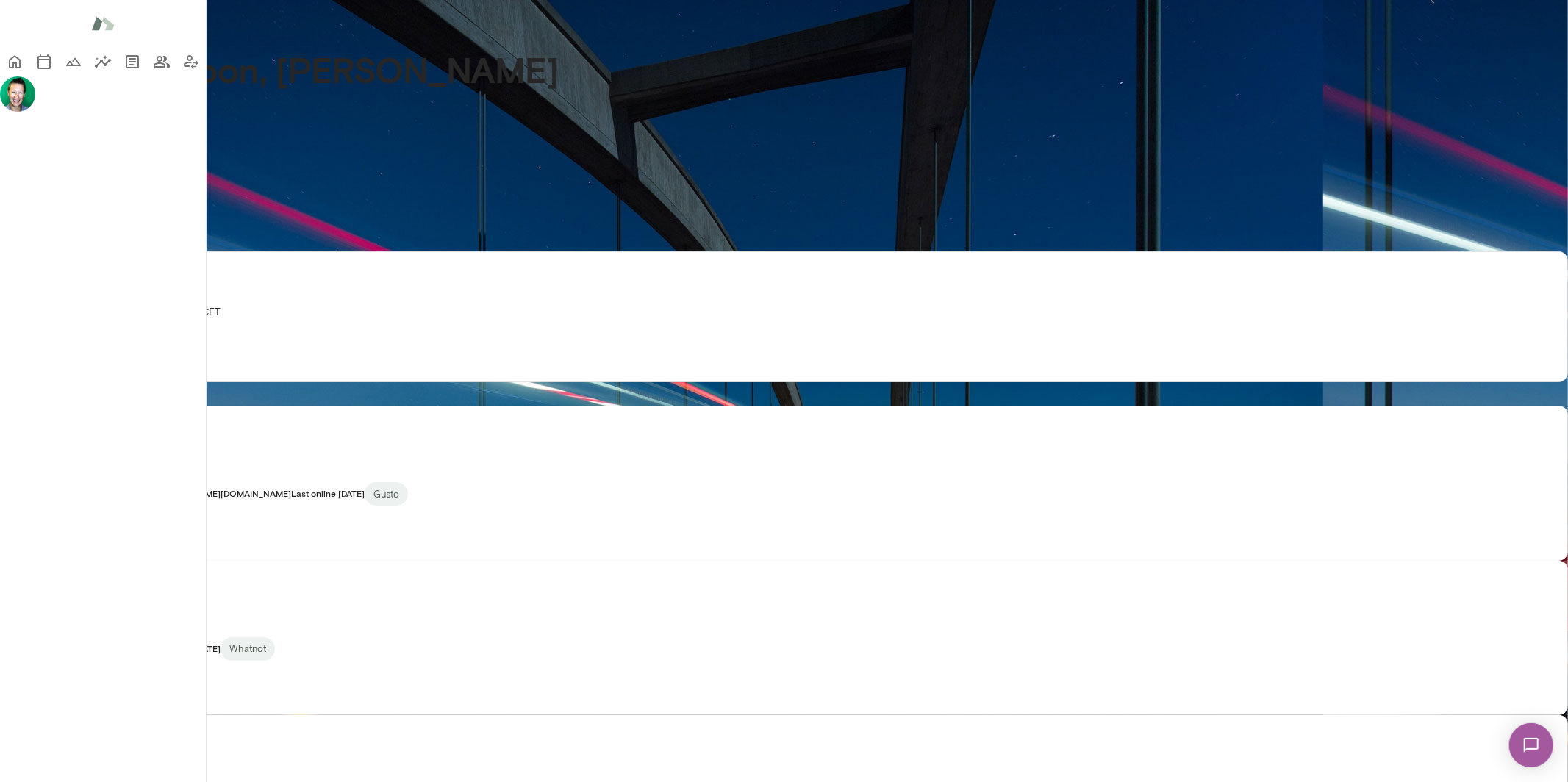
scroll to position [831, 0]
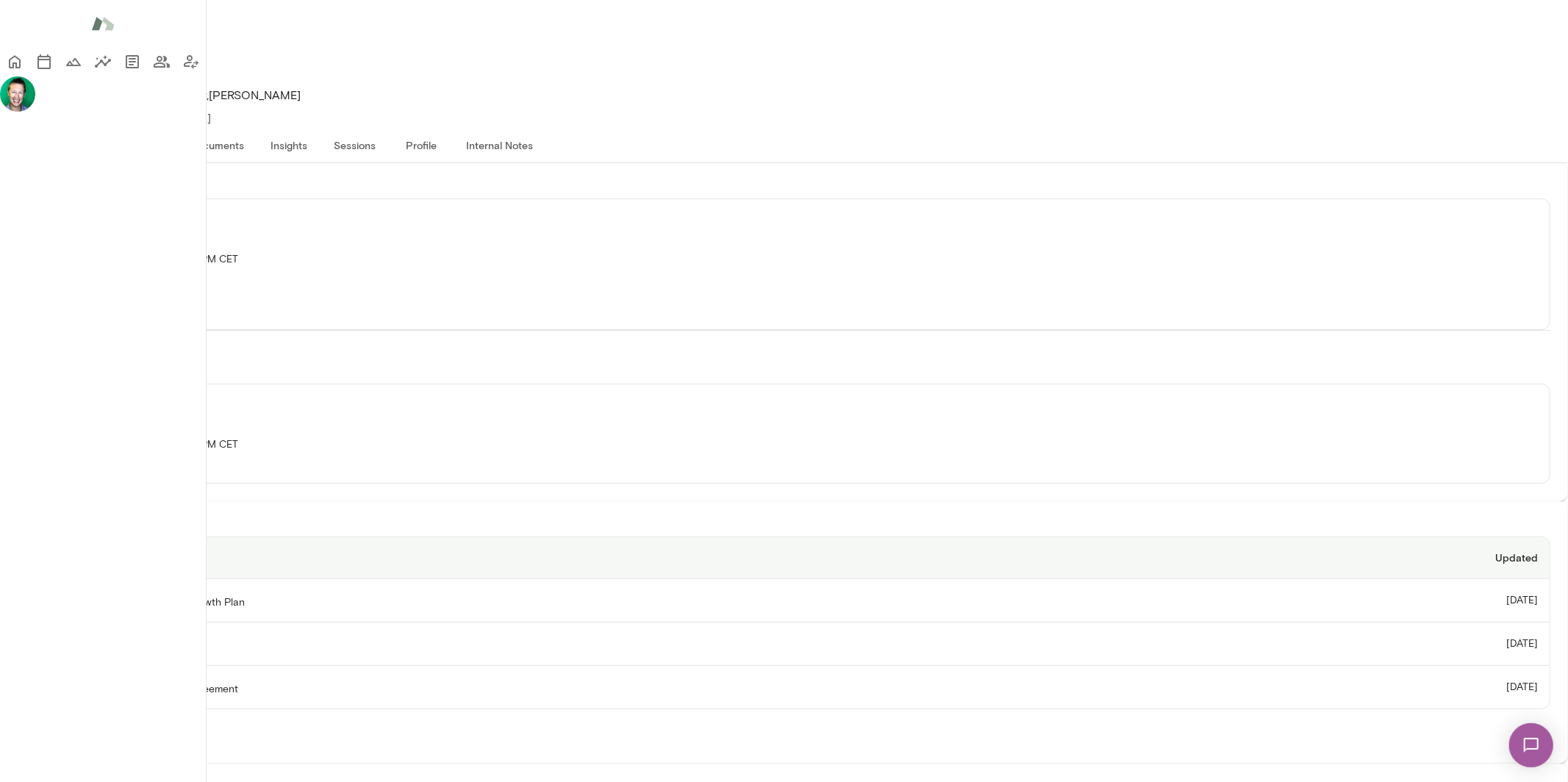
click at [523, 579] on th "Coaching Kick-Off No. 2 | The Growth Plan" at bounding box center [617, 601] width 1199 height 43
click at [495, 623] on th "1:1 Coaching Notes" at bounding box center [617, 644] width 1199 height 43
click at [178, 127] on button "Growth plan" at bounding box center [137, 145] width 82 height 36
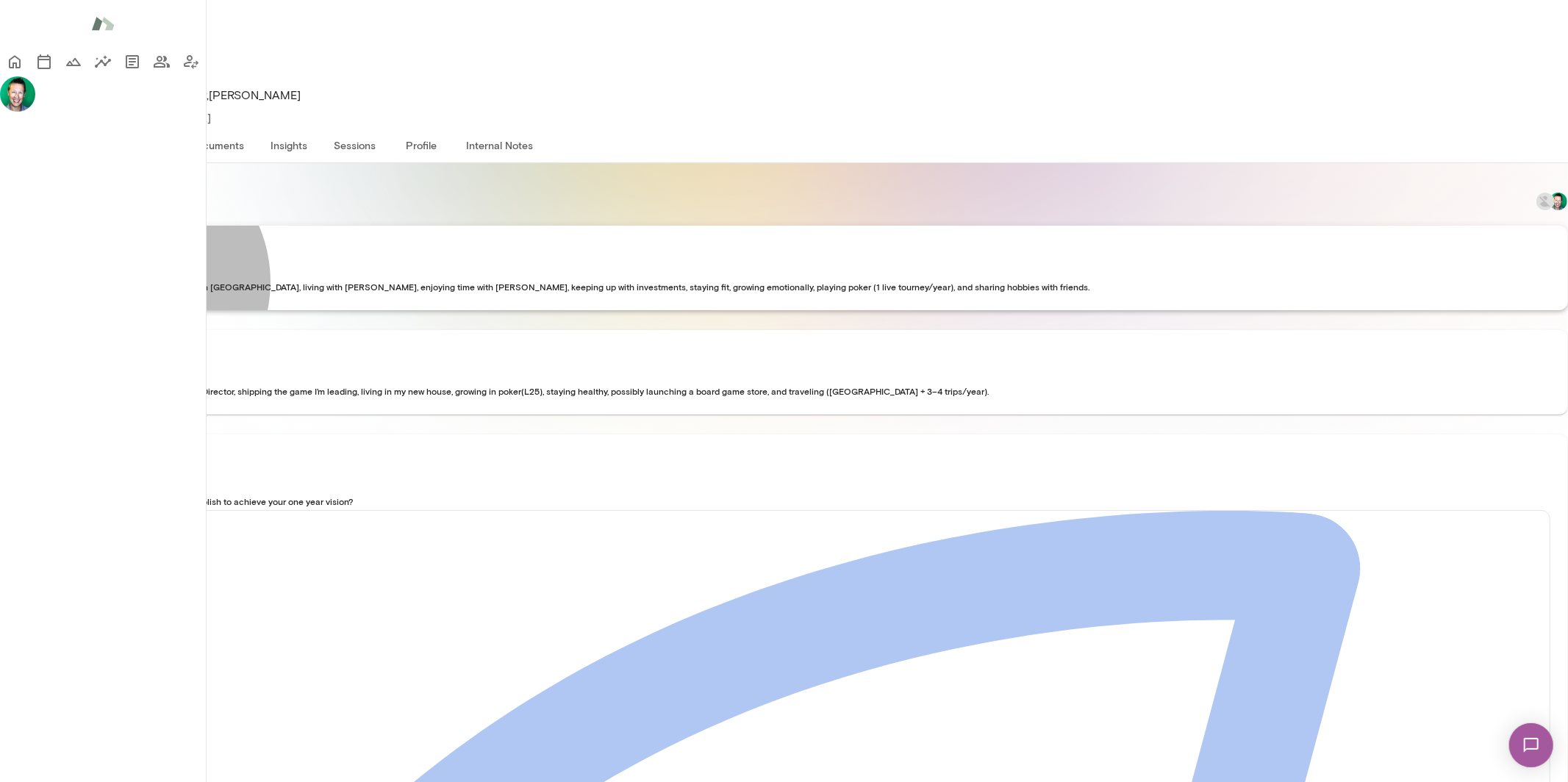
click at [205, 292] on span "In [DATE] I see myself as CTO or Studio Head in [GEOGRAPHIC_DATA], living with …" at bounding box center [553, 287] width 1072 height 11
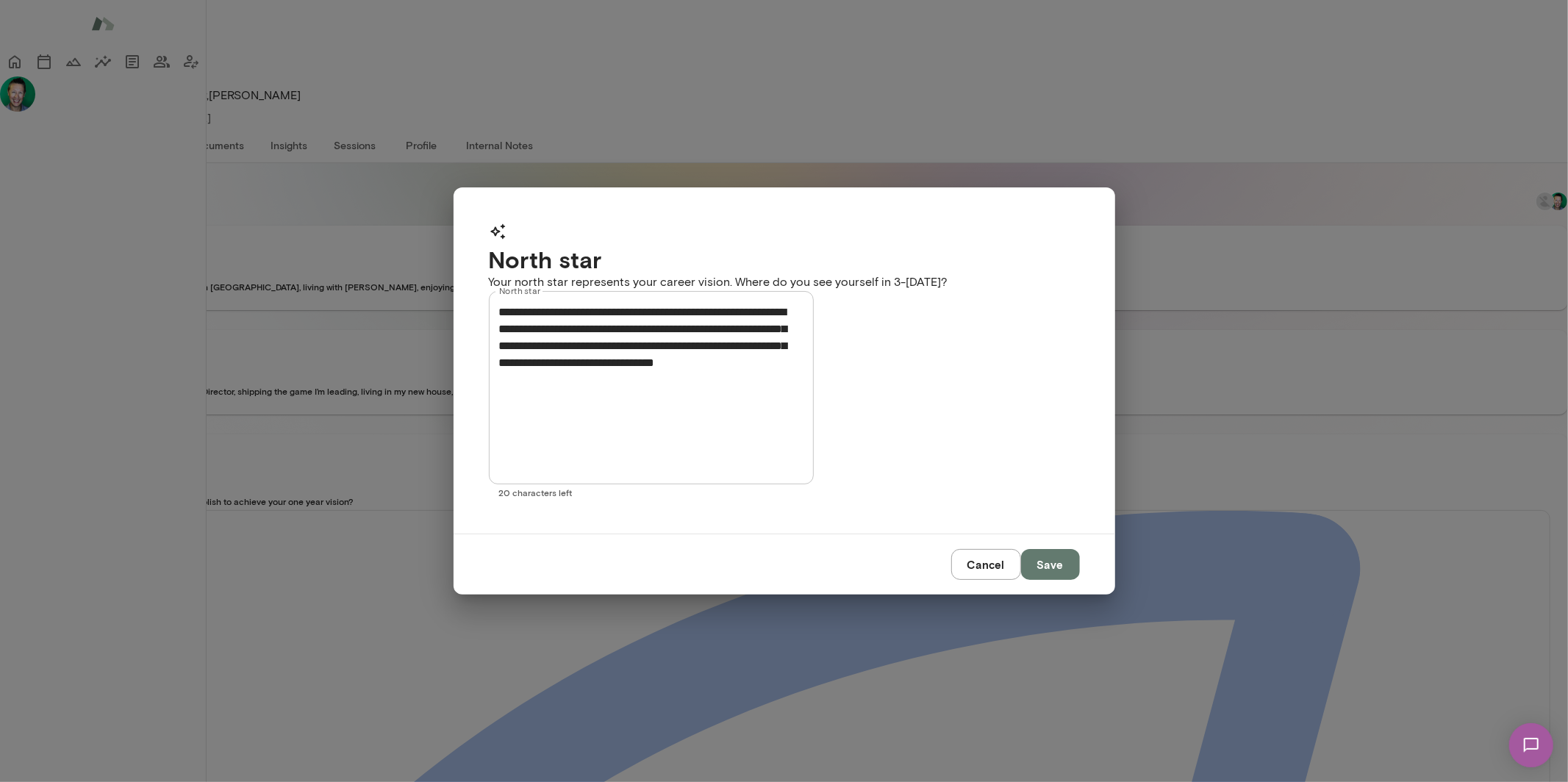
click at [980, 549] on button "Cancel" at bounding box center [986, 564] width 70 height 31
